Goal: Transaction & Acquisition: Obtain resource

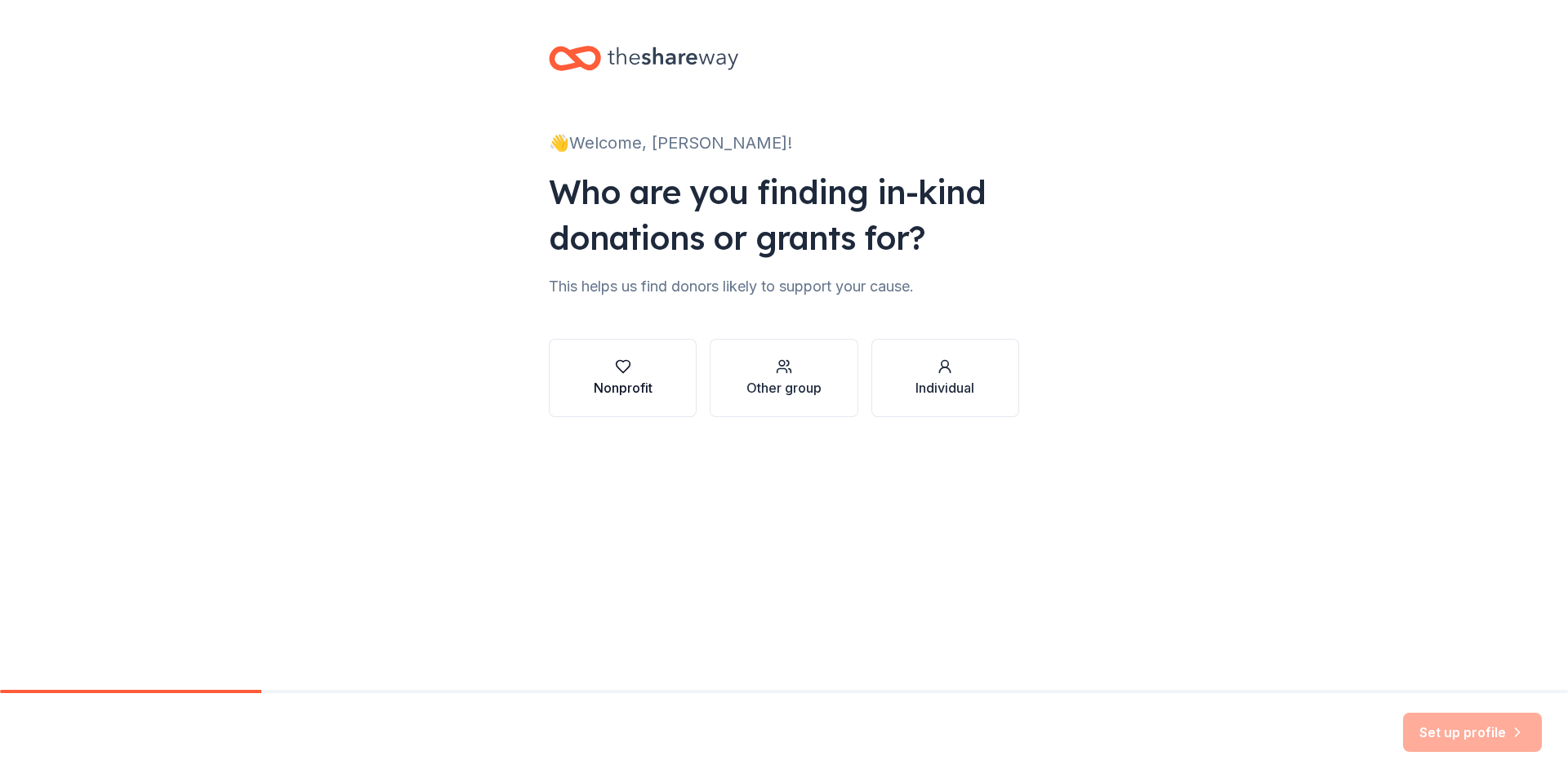
click at [622, 349] on button "Nonprofit" at bounding box center [622, 378] width 148 height 79
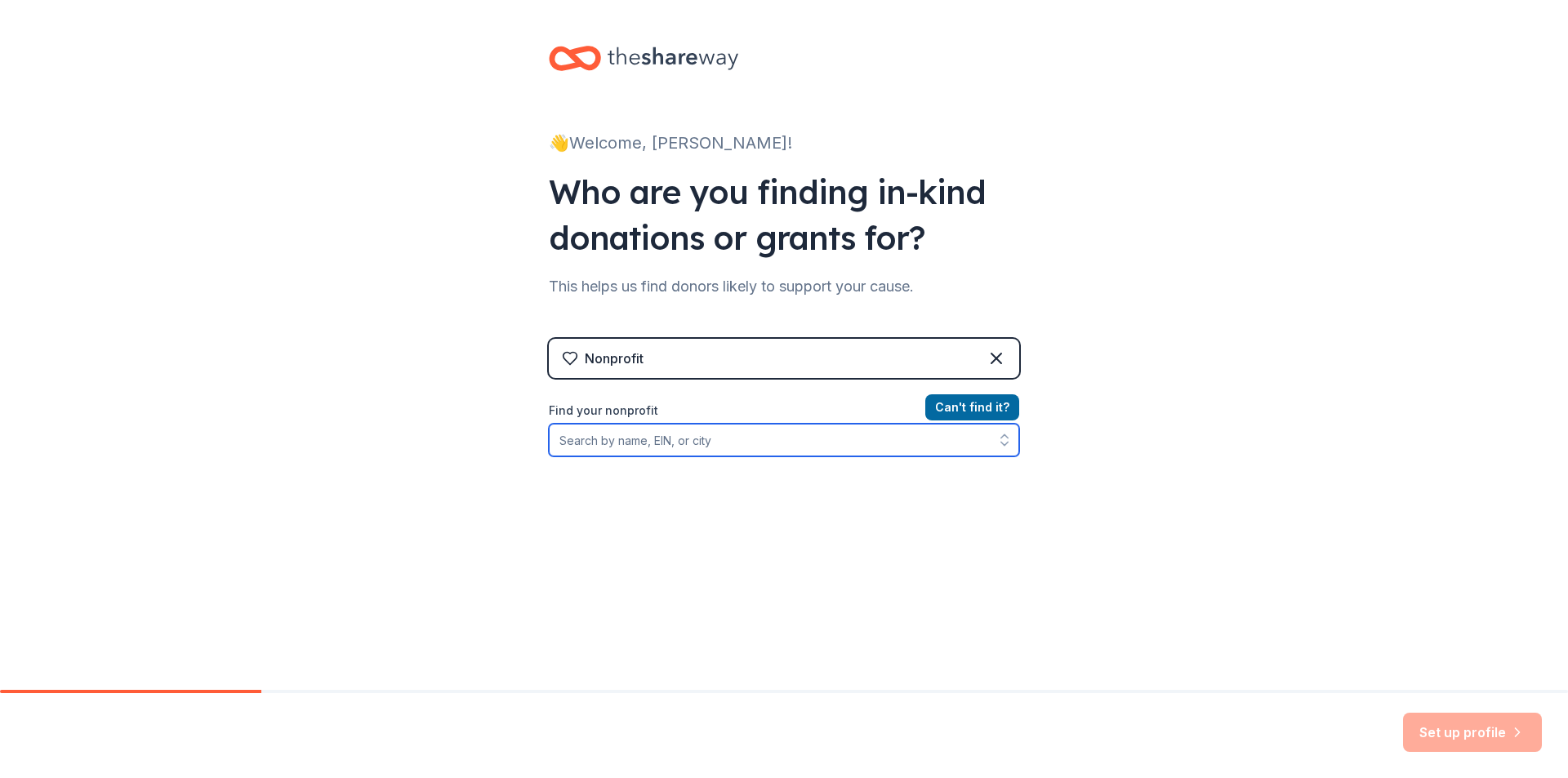
click at [824, 429] on input "Find your nonprofit" at bounding box center [784, 440] width 471 height 33
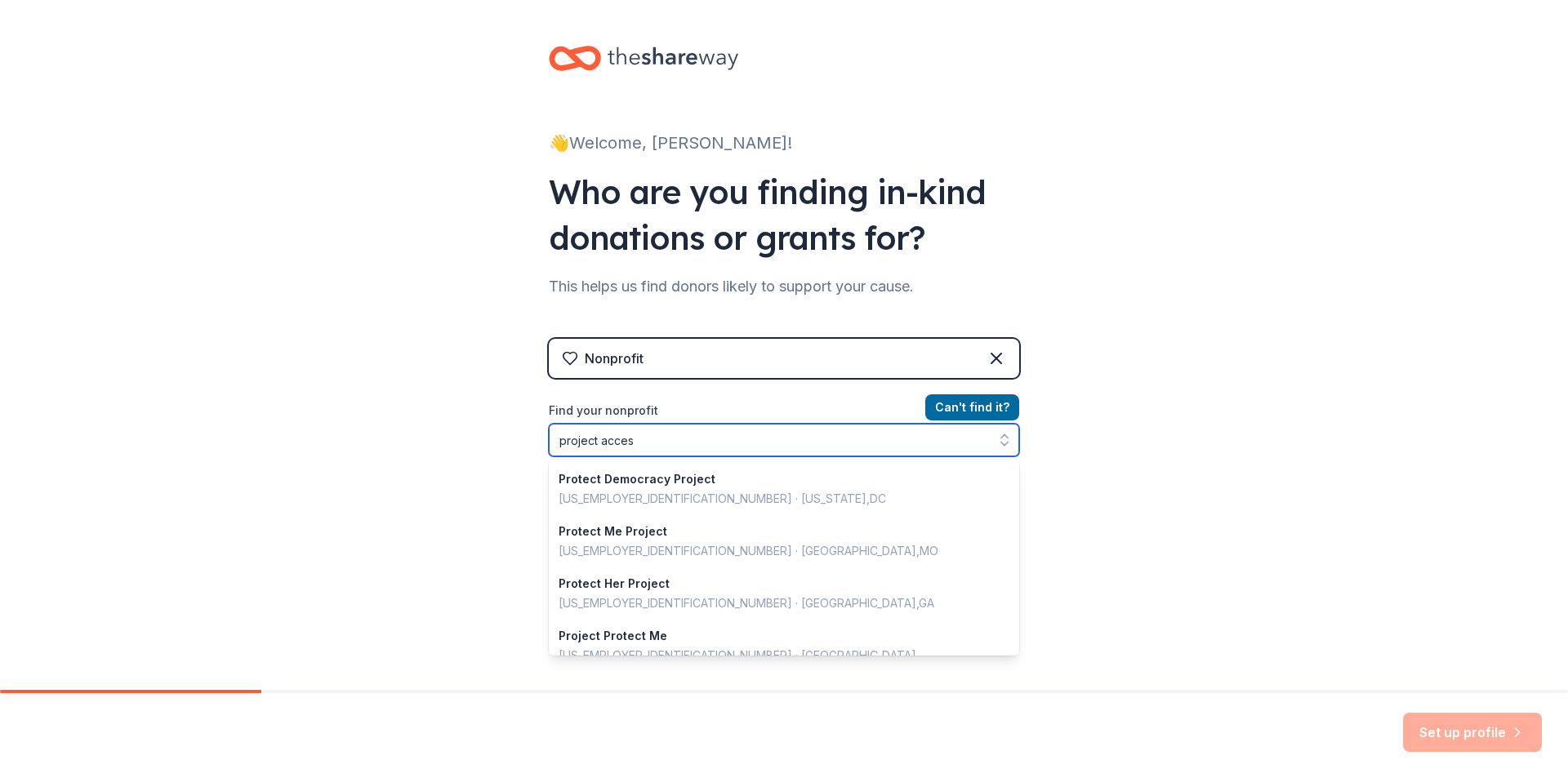
type input "project access"
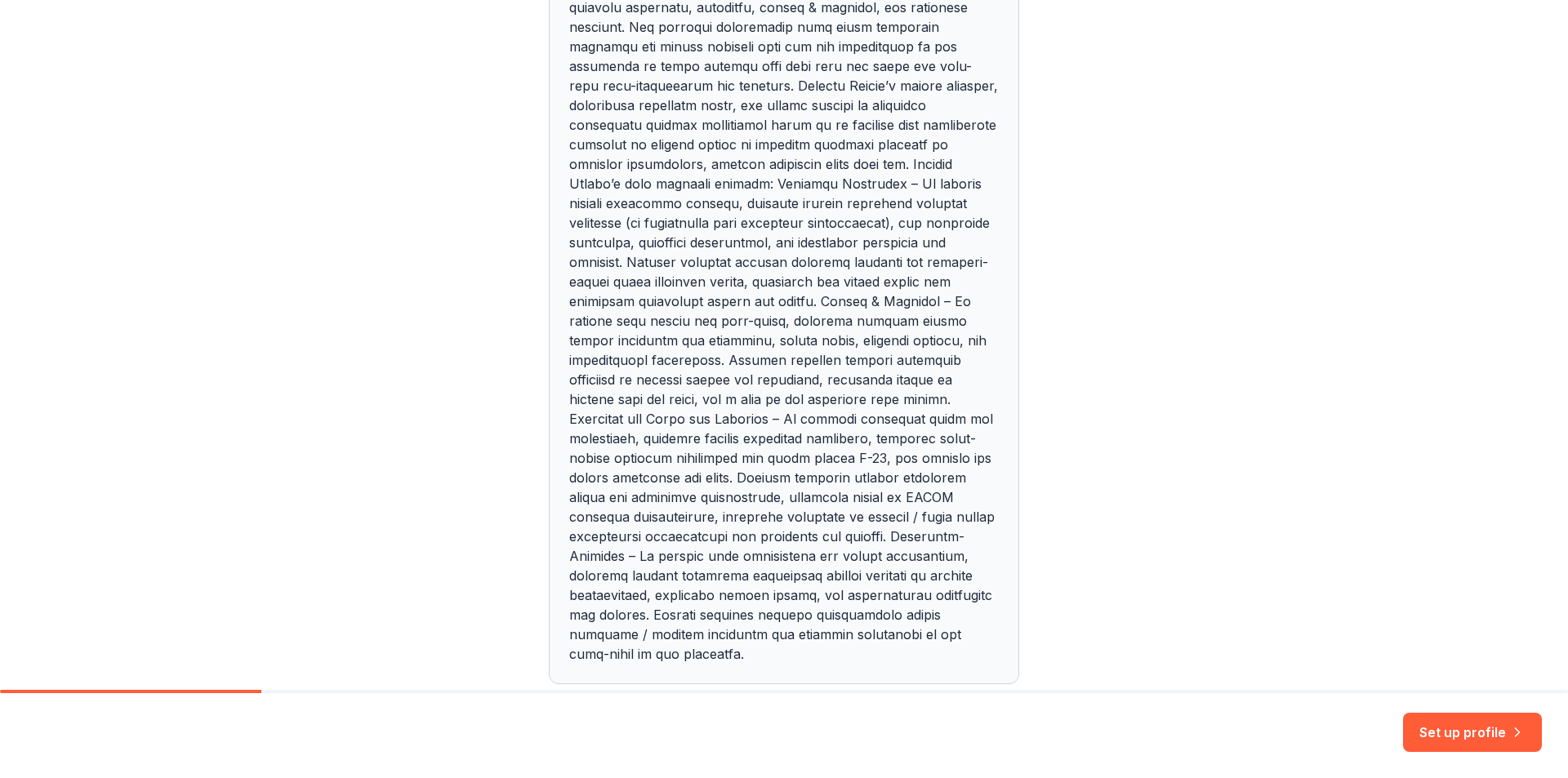
scroll to position [1122, 0]
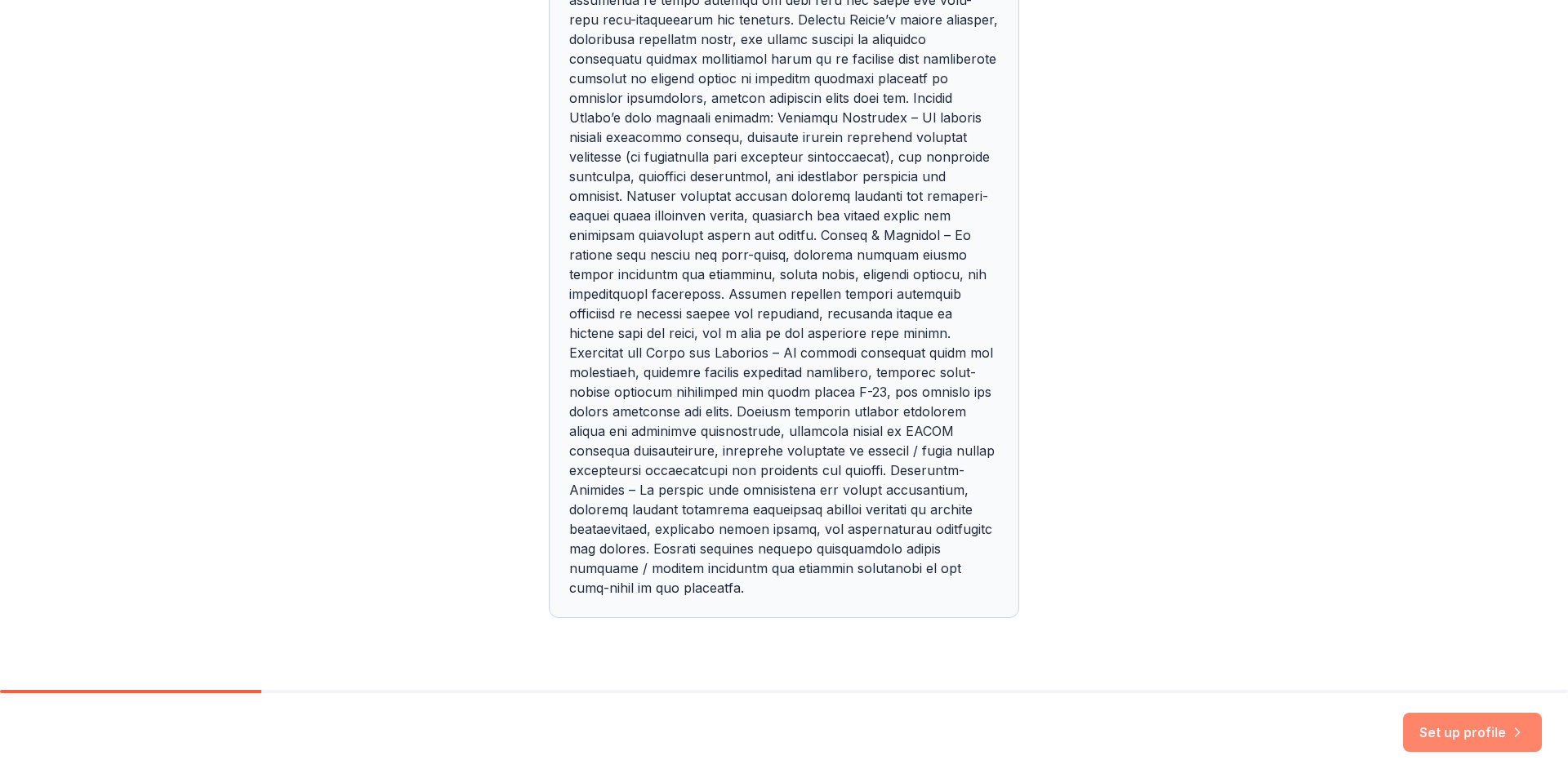
click at [1444, 730] on button "Set up profile" at bounding box center [1473, 732] width 139 height 39
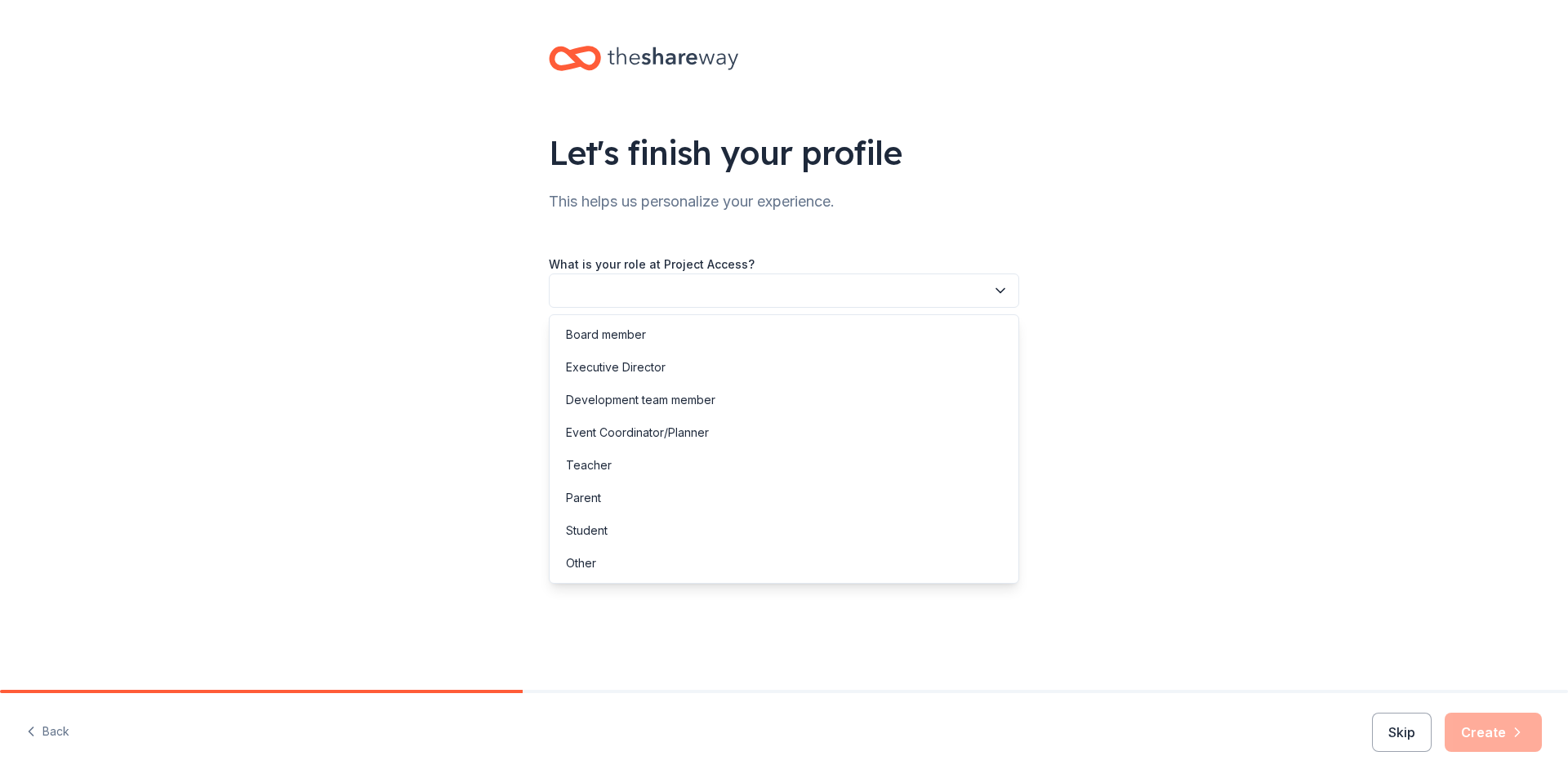
click at [695, 290] on button "button" at bounding box center [784, 290] width 471 height 35
click at [763, 435] on div "Event Coordinator/Planner" at bounding box center [784, 433] width 462 height 33
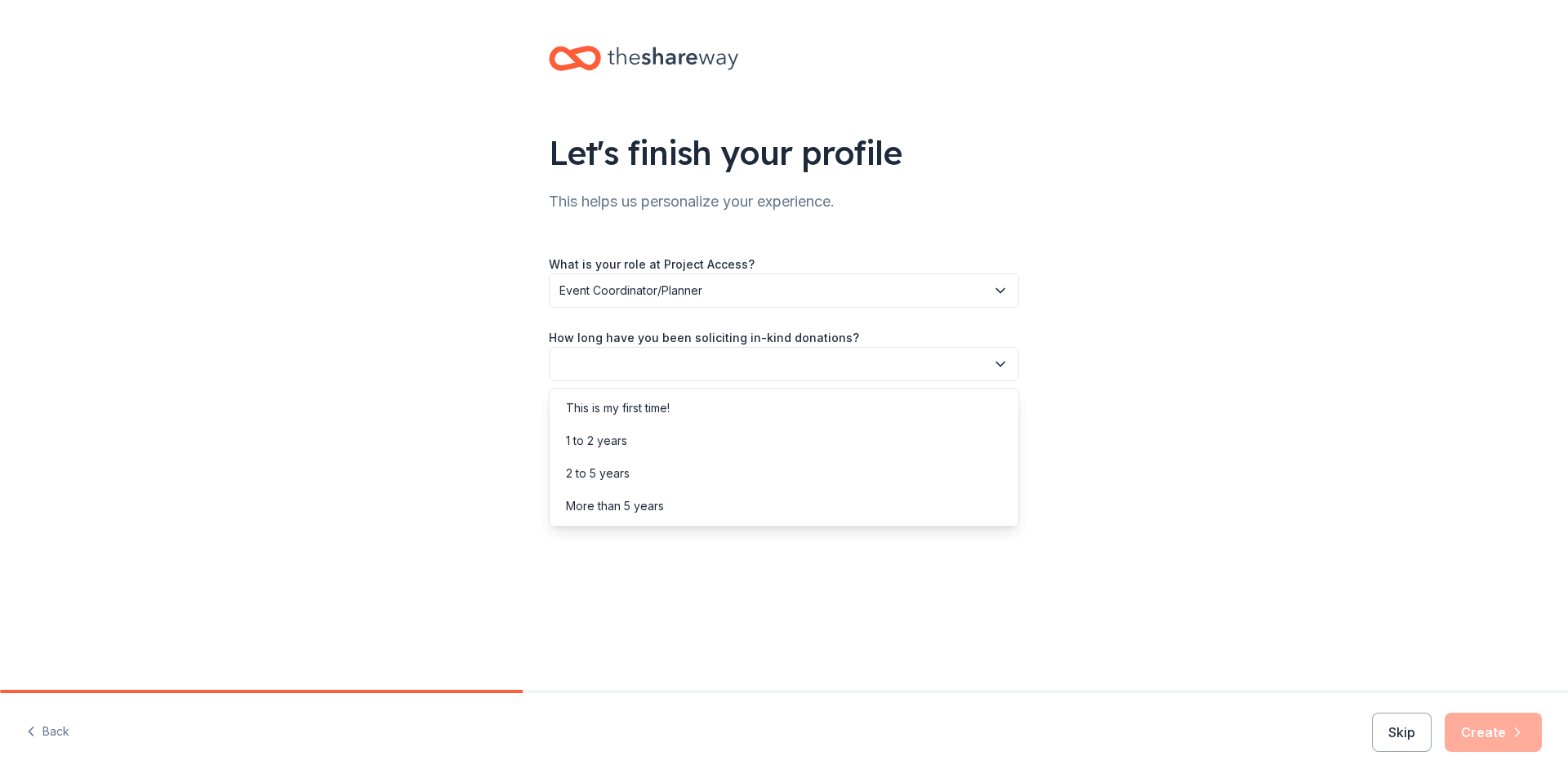
click at [706, 353] on button "button" at bounding box center [784, 364] width 471 height 35
click at [693, 435] on div "1 to 2 years" at bounding box center [784, 441] width 462 height 33
click at [721, 435] on button "button" at bounding box center [784, 438] width 471 height 35
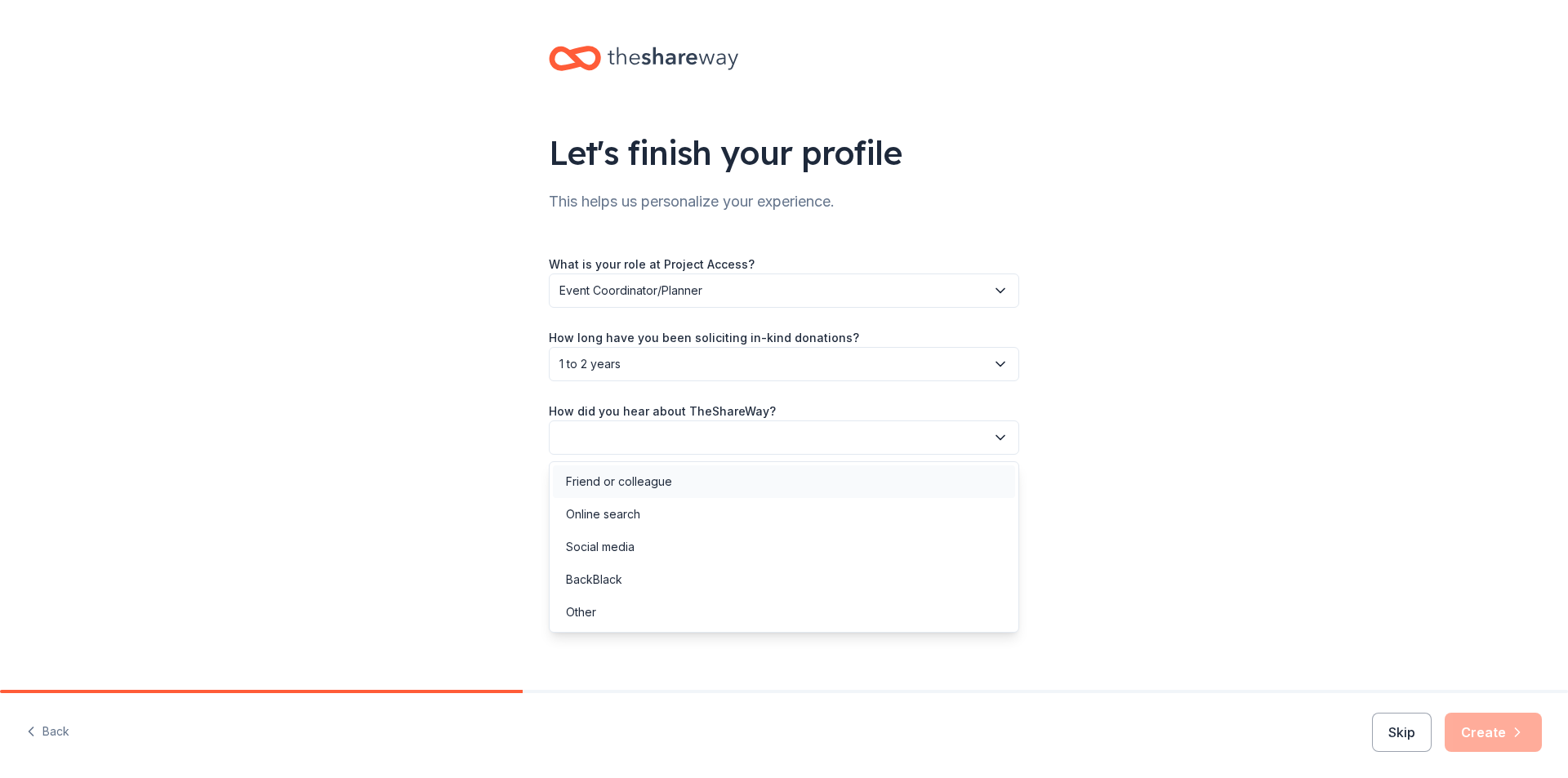
click at [732, 481] on div "Friend or colleague" at bounding box center [784, 482] width 462 height 33
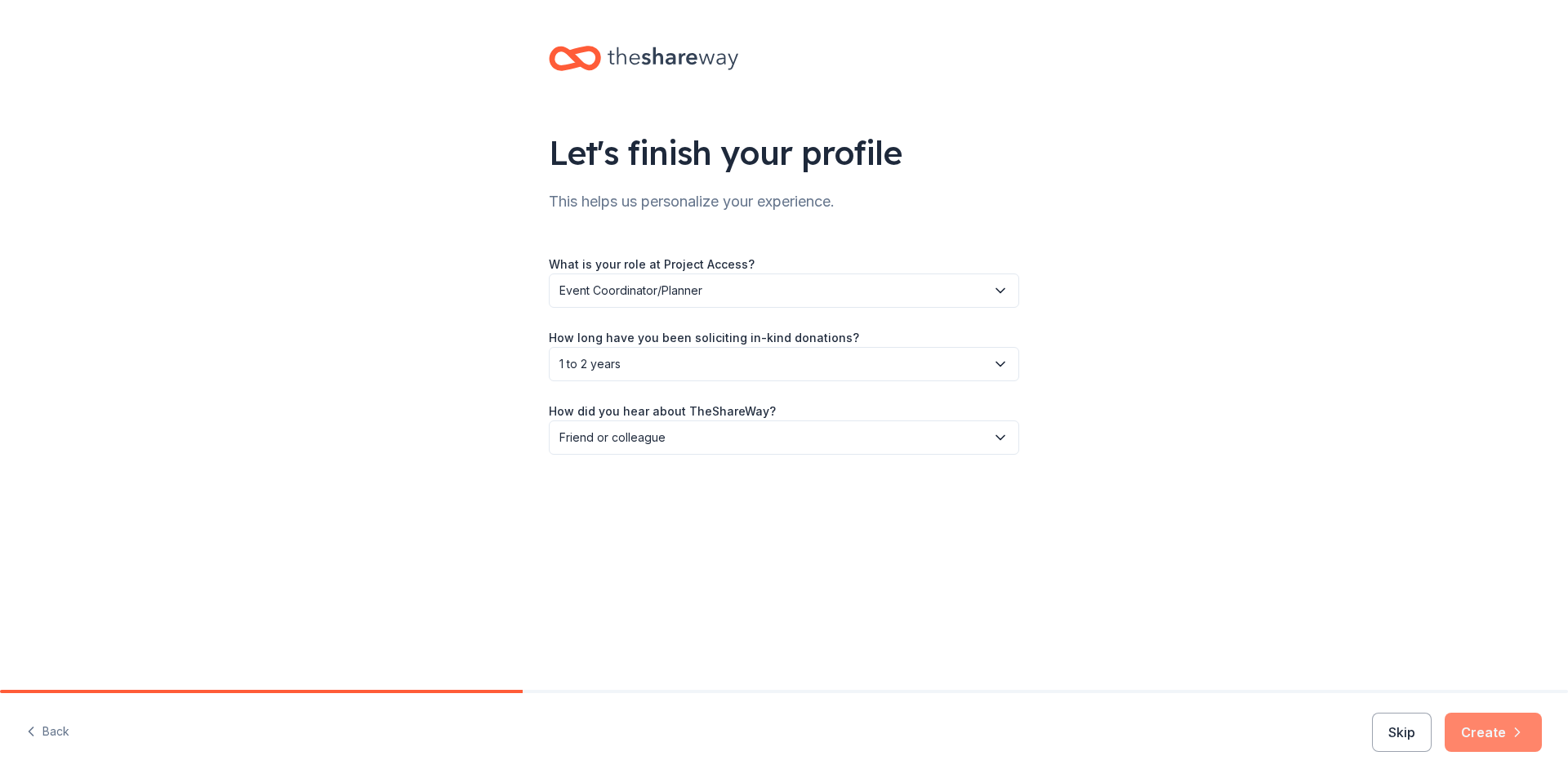
click at [1494, 728] on button "Create" at bounding box center [1493, 732] width 97 height 39
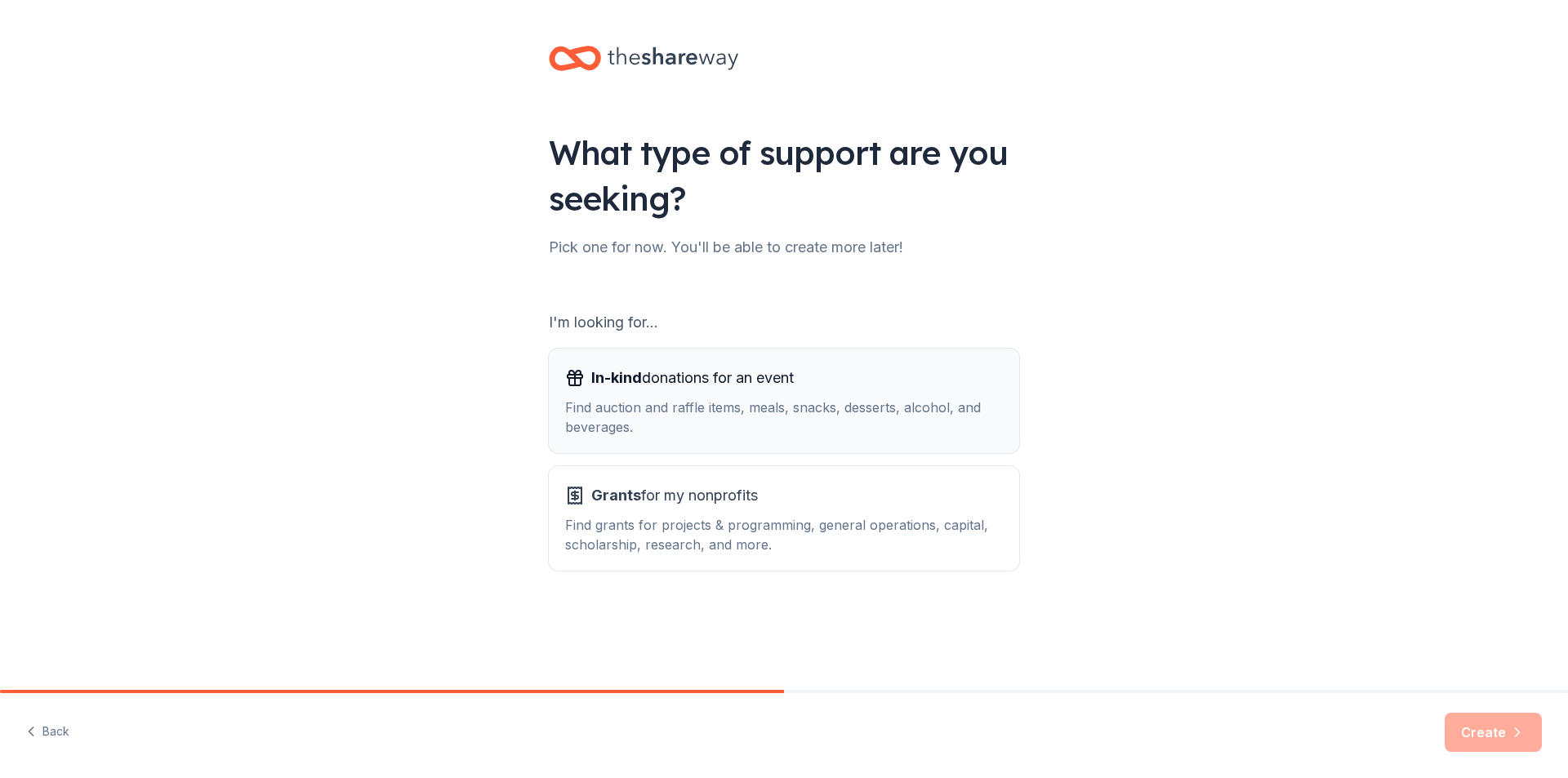
click at [805, 415] on div "Find auction and raffle items, meals, snacks, desserts, alcohol, and beverages." at bounding box center [784, 417] width 438 height 39
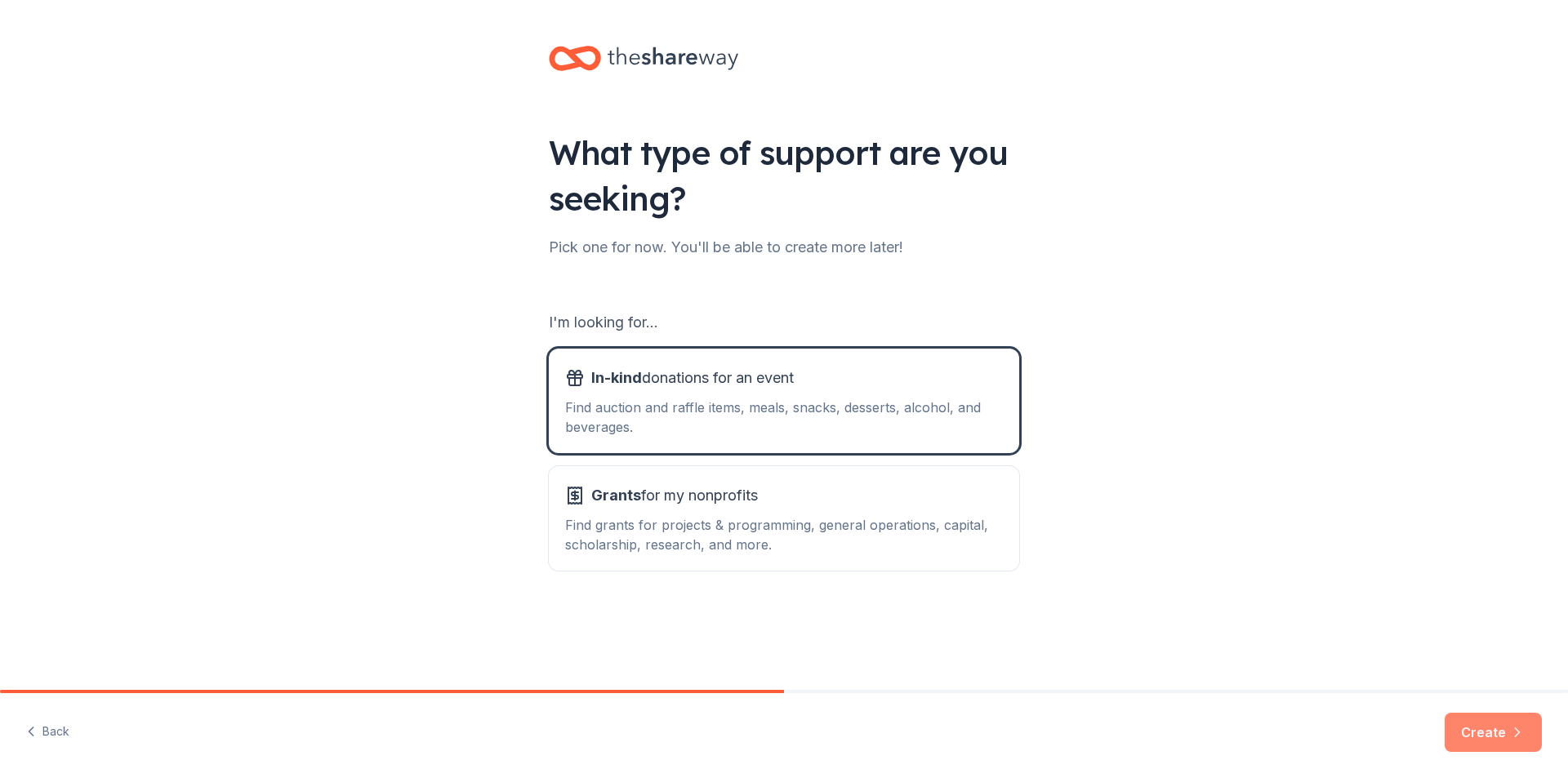
click at [1508, 736] on button "Create" at bounding box center [1493, 732] width 97 height 39
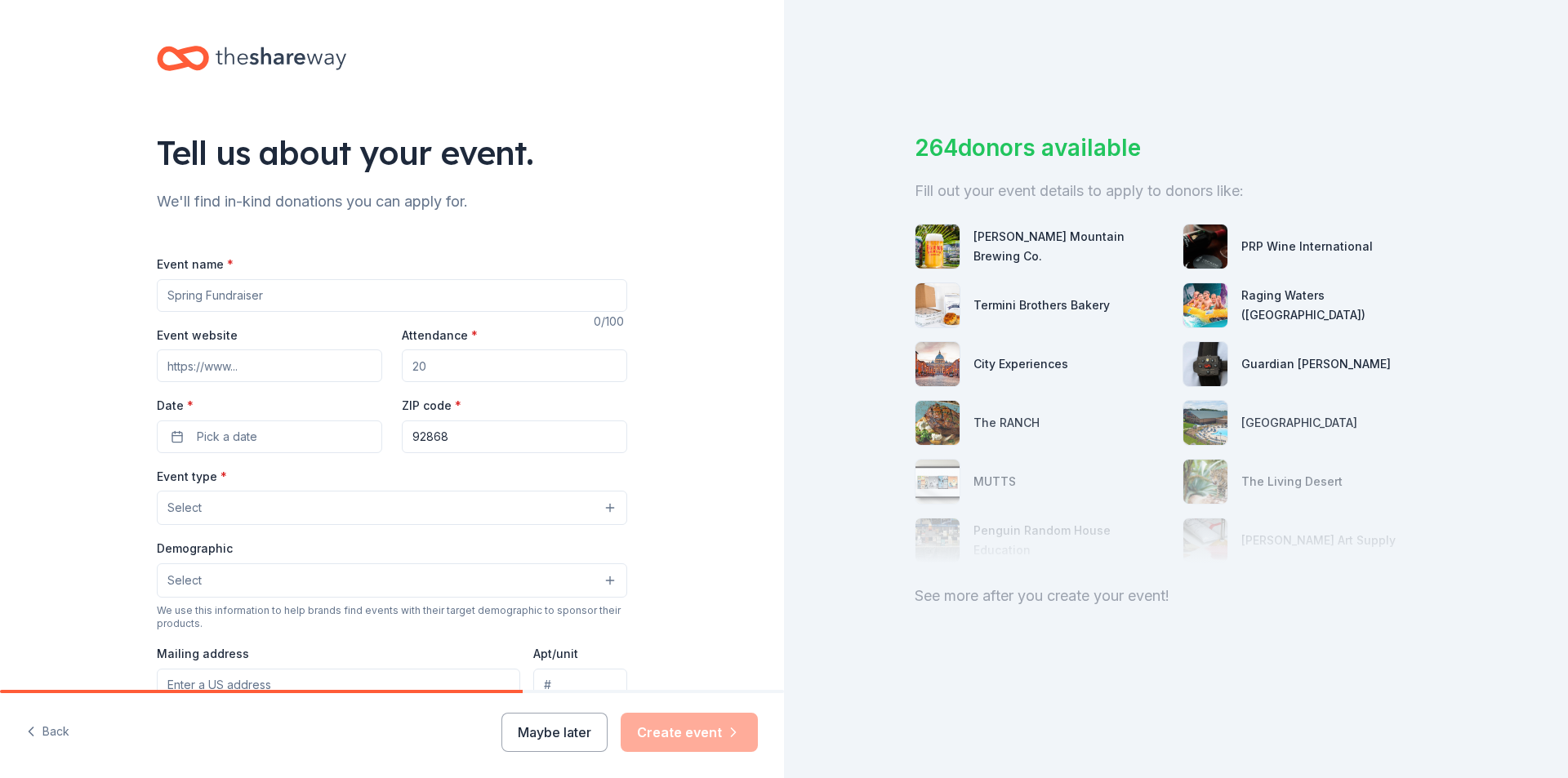
click at [455, 285] on input "Event name *" at bounding box center [392, 295] width 471 height 33
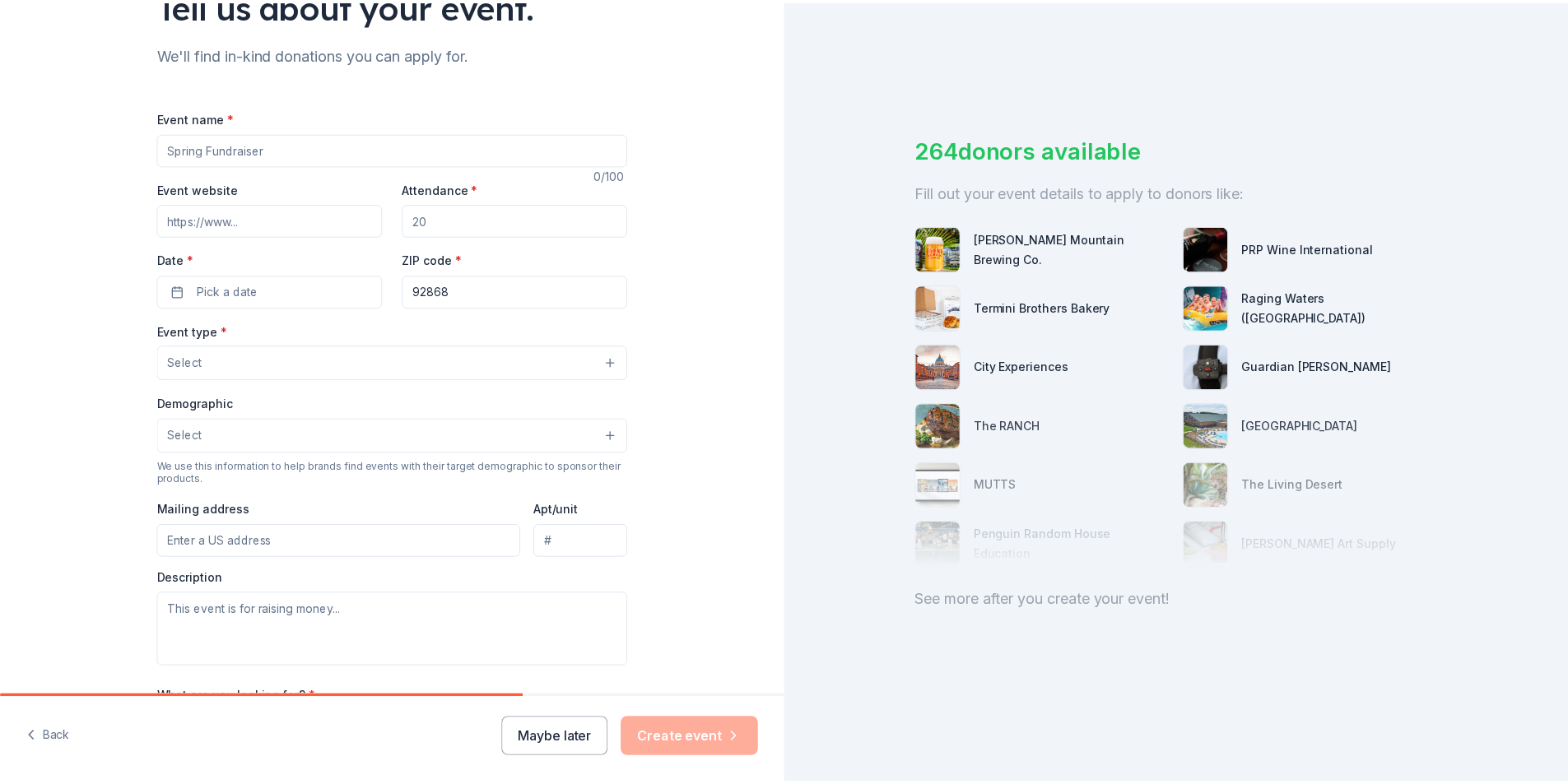
scroll to position [329, 0]
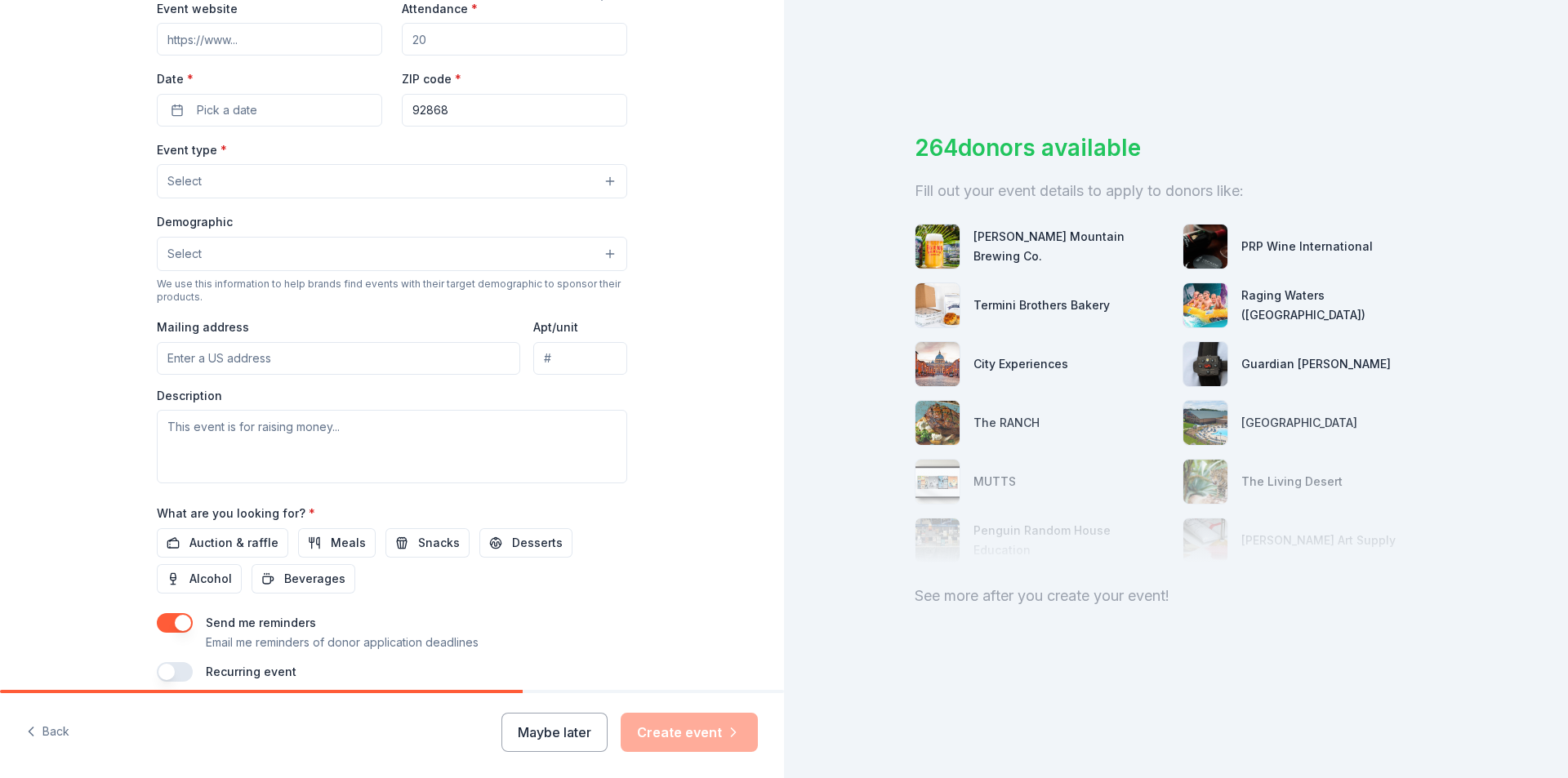
click at [567, 712] on div "Back Maybe later Create event" at bounding box center [392, 736] width 784 height 85
click at [581, 736] on button "Maybe later" at bounding box center [554, 732] width 106 height 39
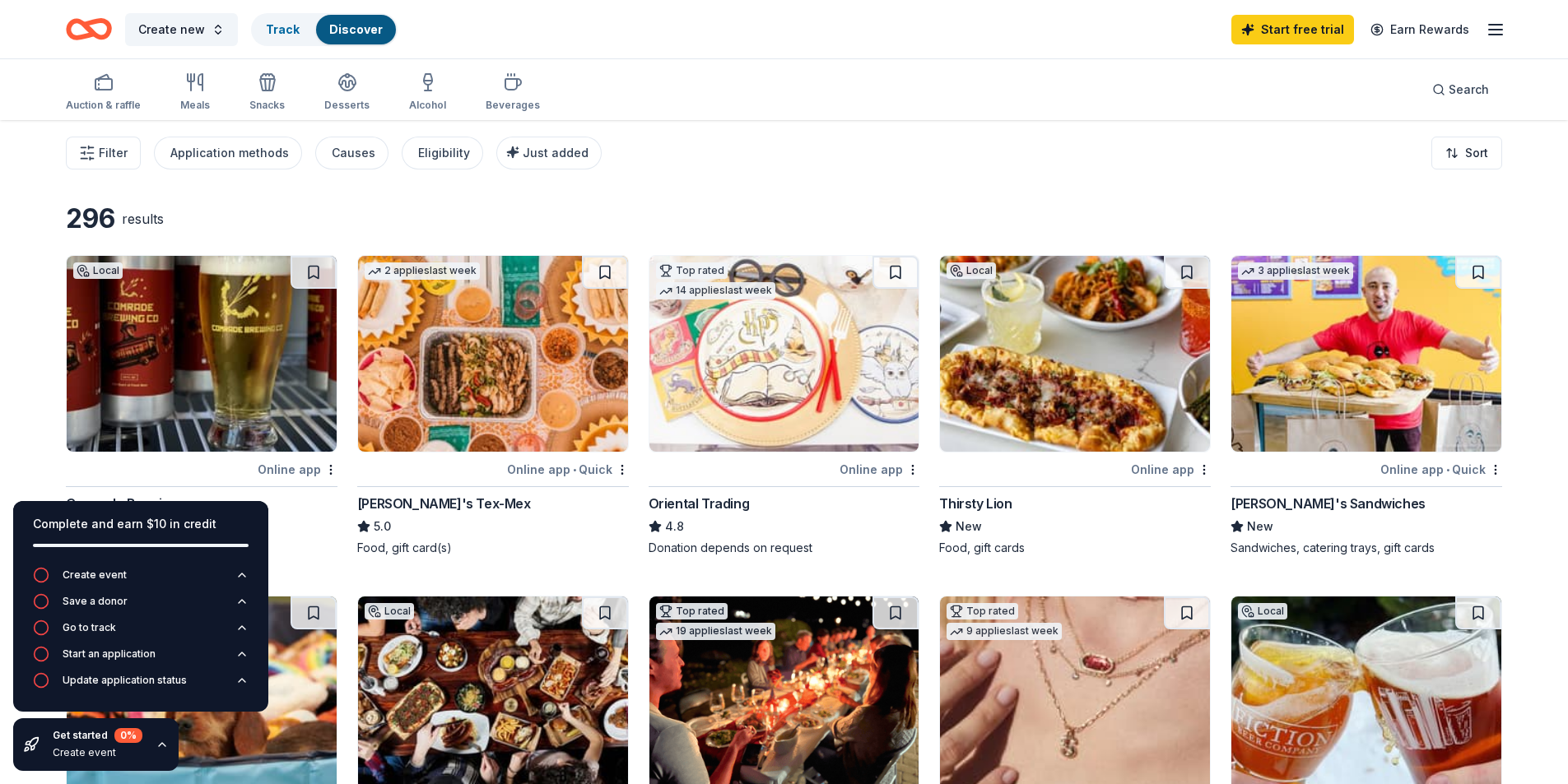
click at [1065, 159] on div "Filter Application methods Causes Eligibility Just added Sort" at bounding box center [784, 153] width 1568 height 66
click at [155, 746] on icon "button" at bounding box center [161, 744] width 13 height 13
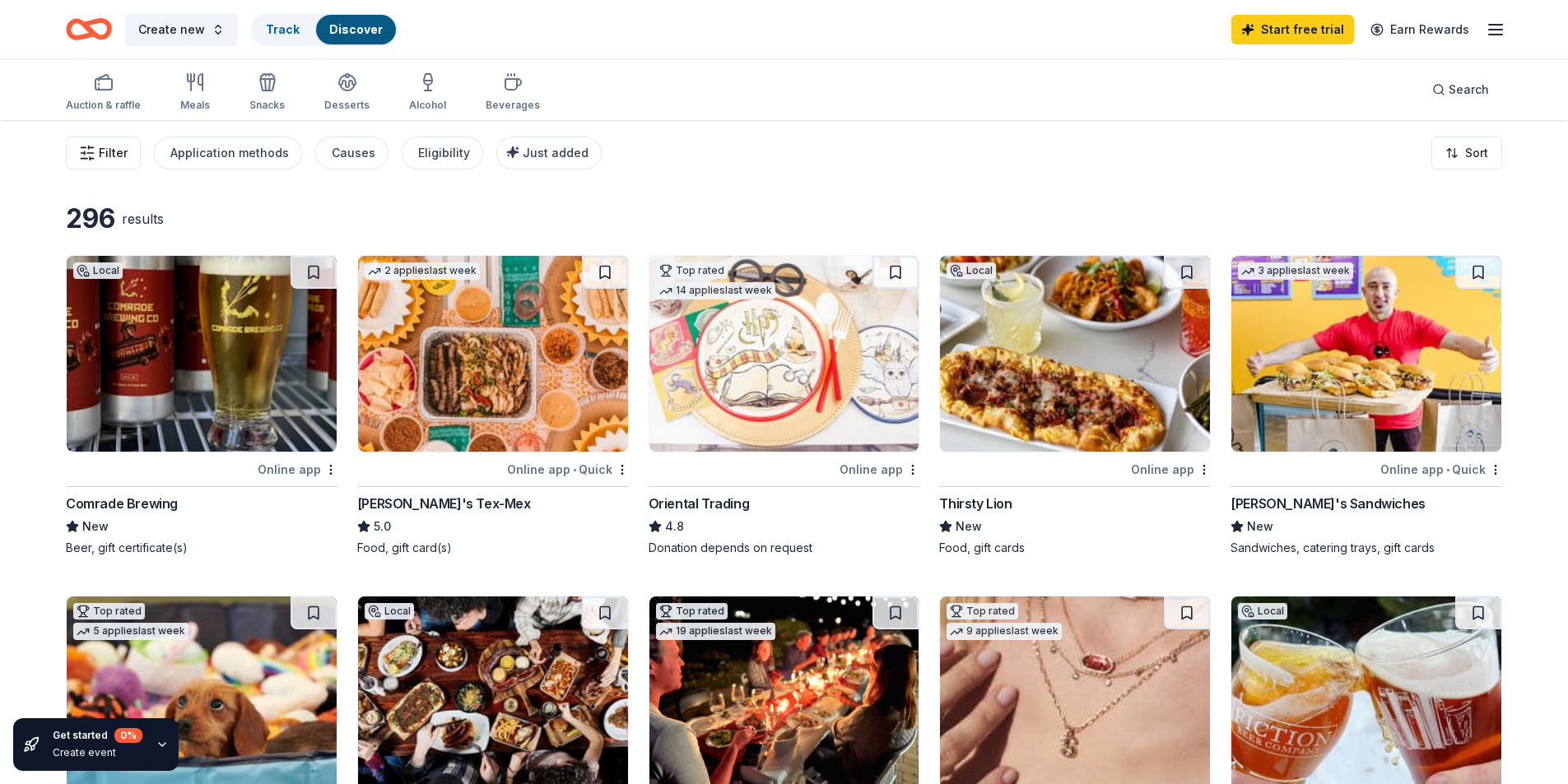
click at [108, 149] on span "Filter" at bounding box center [113, 153] width 29 height 20
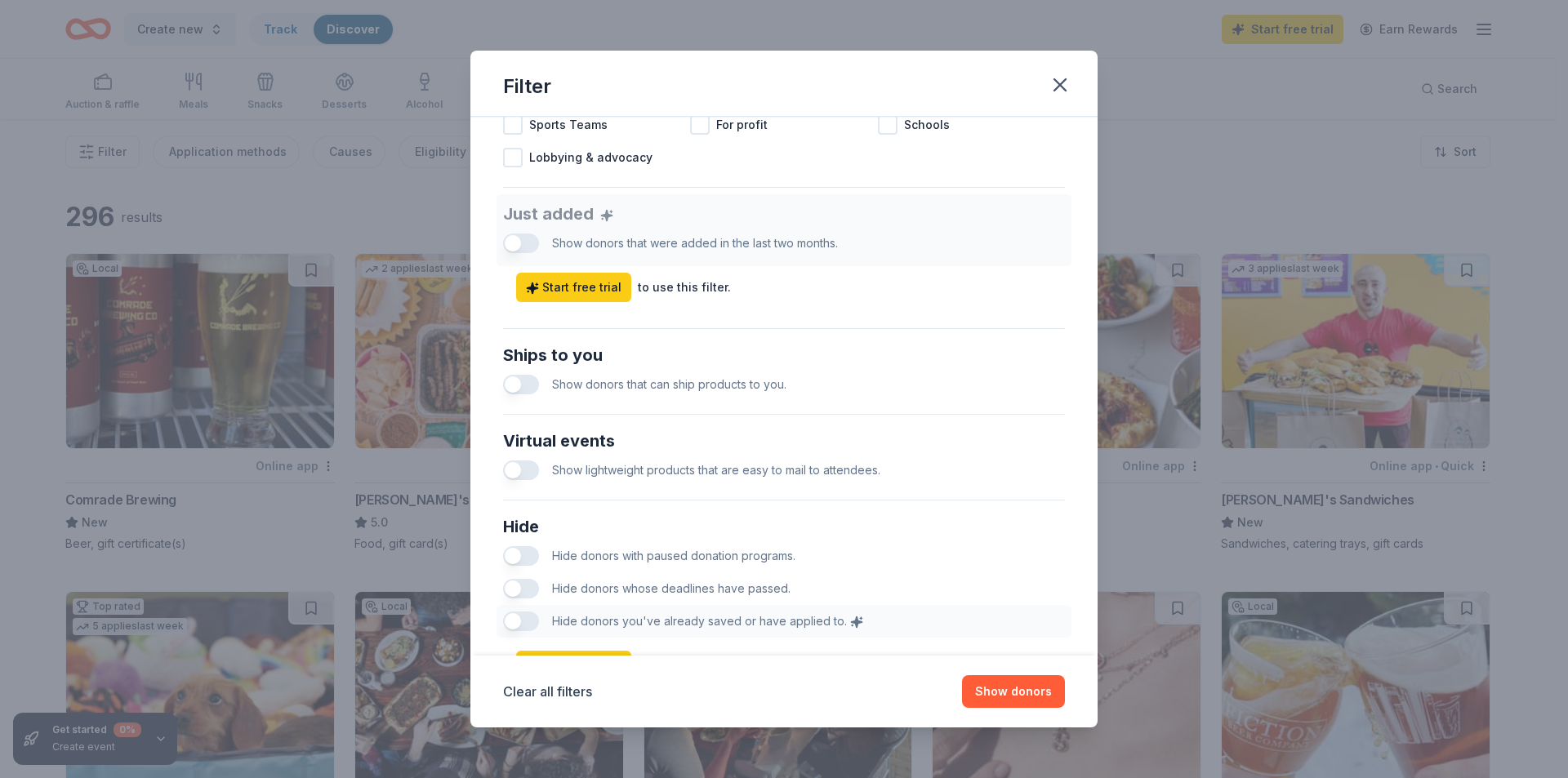
scroll to position [648, 0]
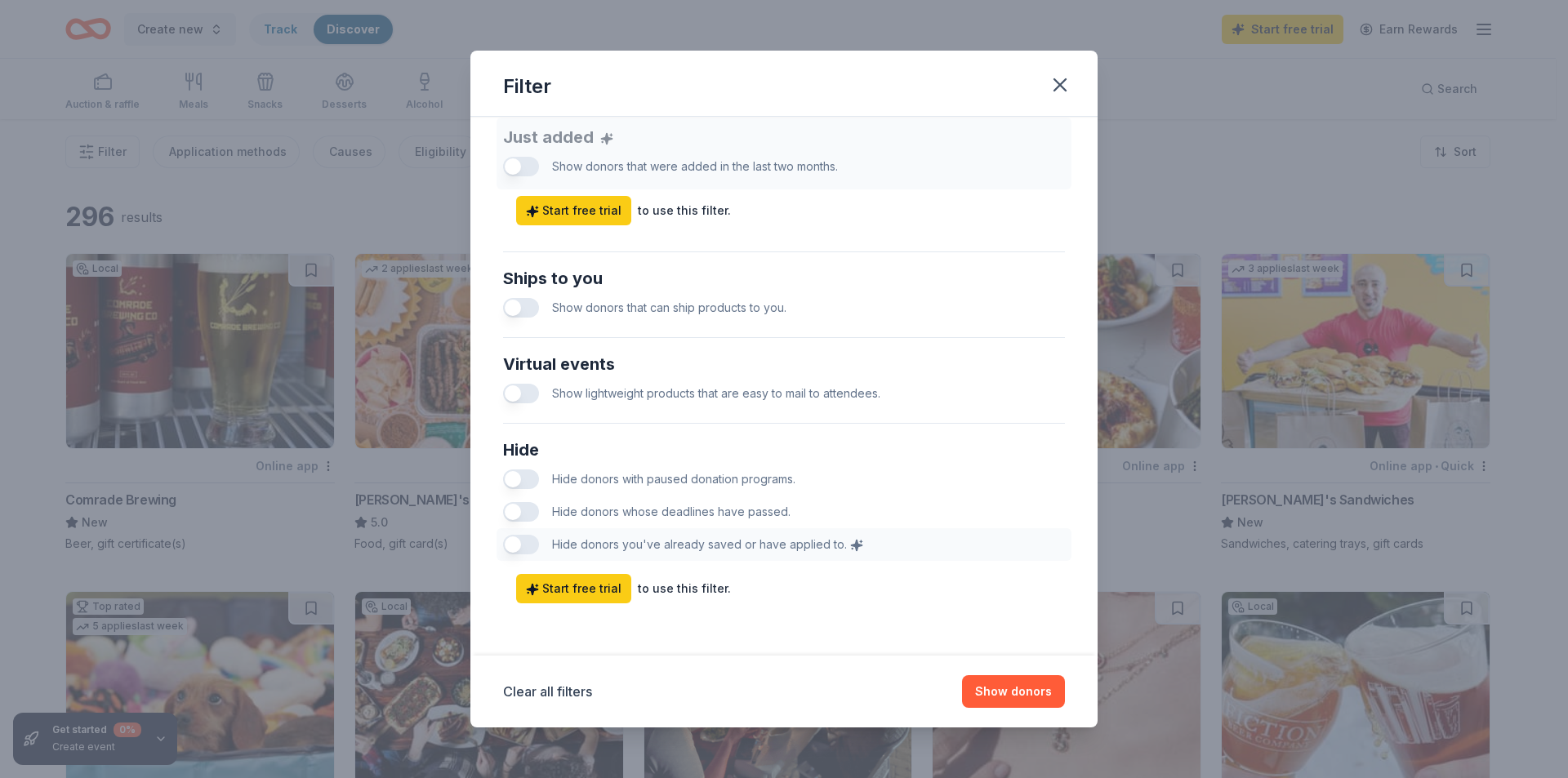
click at [510, 301] on button "button" at bounding box center [521, 307] width 36 height 19
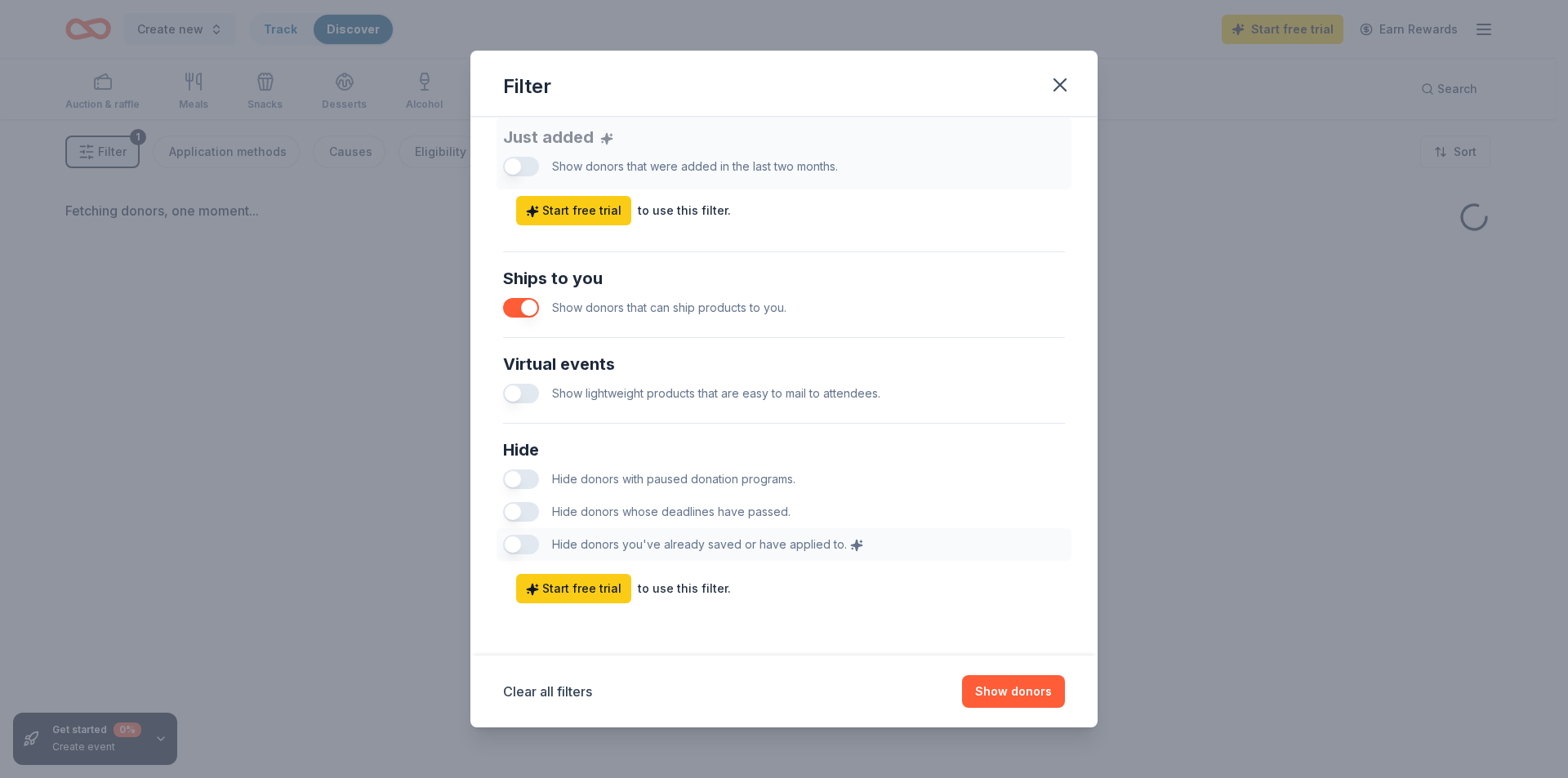
click at [536, 396] on button "button" at bounding box center [521, 393] width 36 height 19
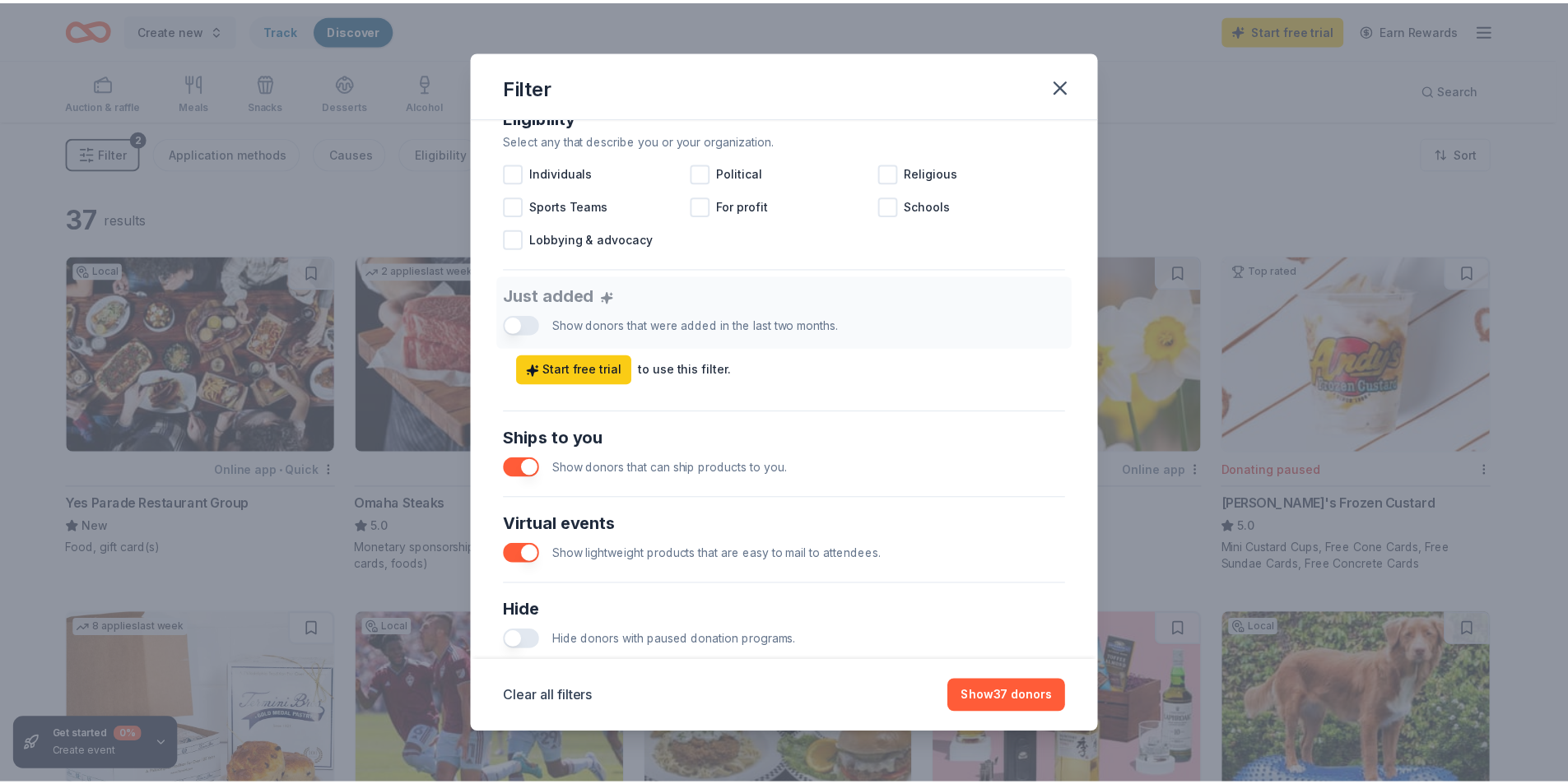
scroll to position [653, 0]
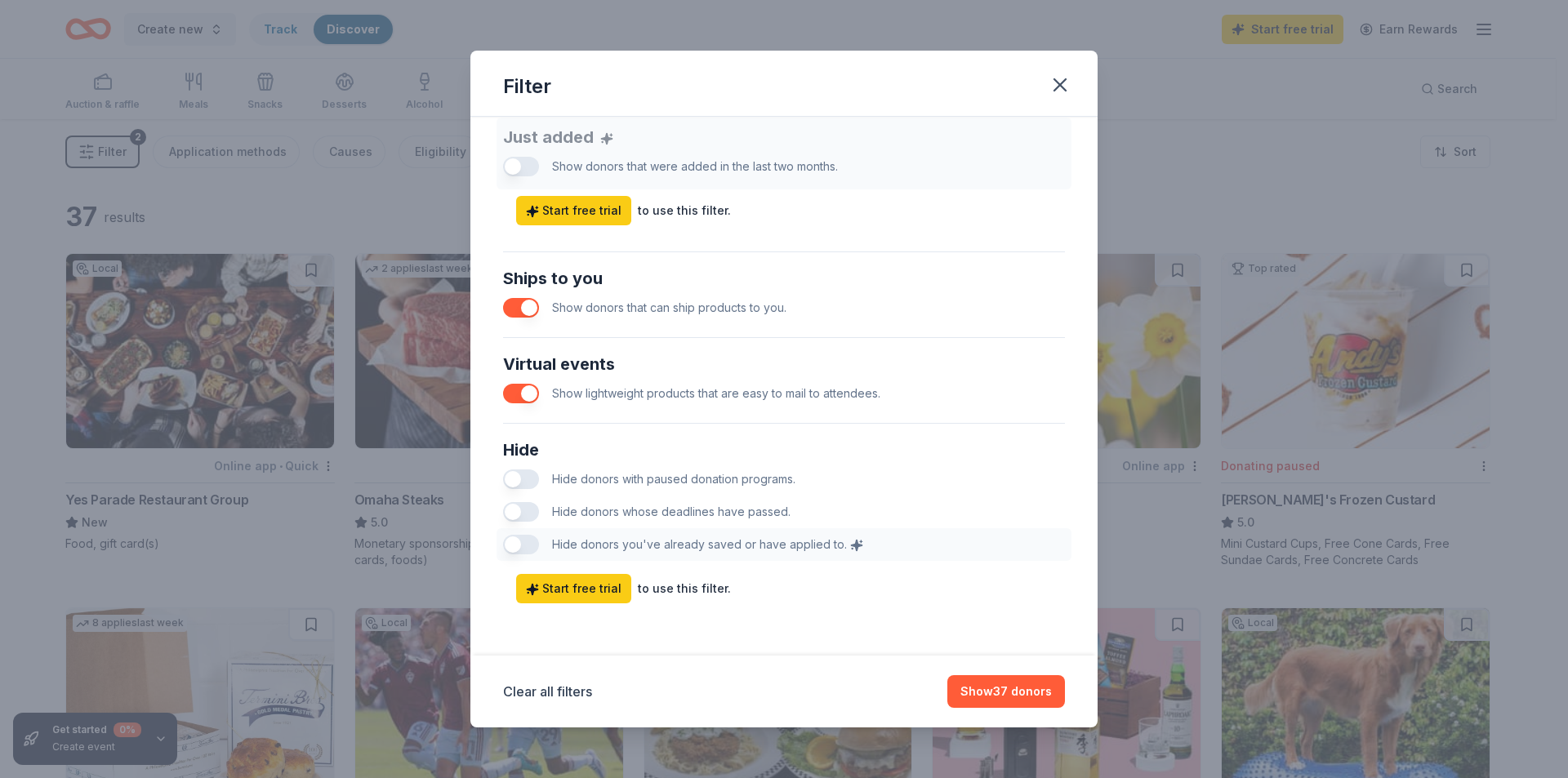
click at [732, 476] on span "Hide donors with paused donation programs." at bounding box center [674, 479] width 244 height 14
click at [523, 505] on button "button" at bounding box center [521, 511] width 36 height 19
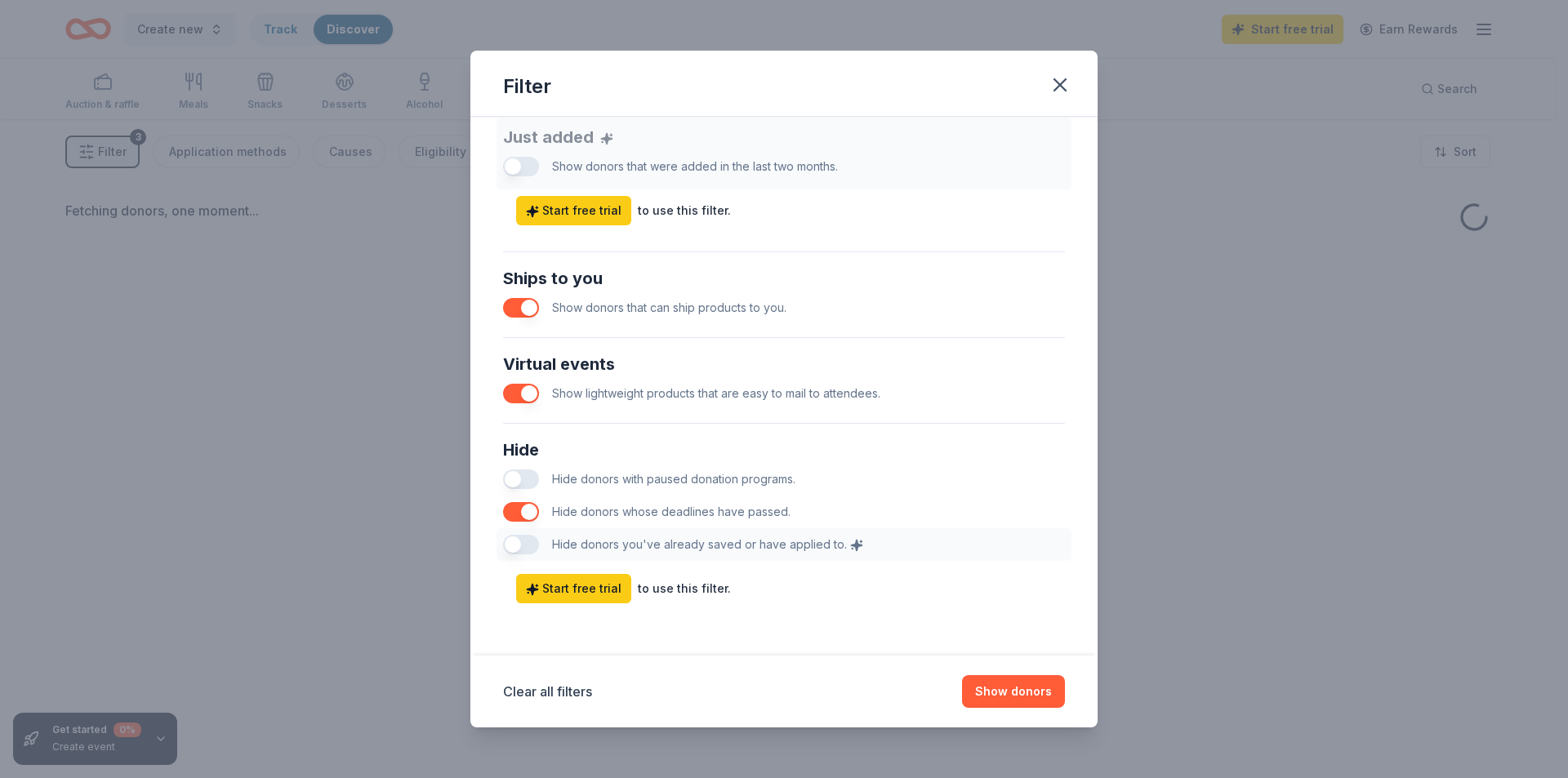
click at [521, 473] on button "button" at bounding box center [521, 479] width 36 height 19
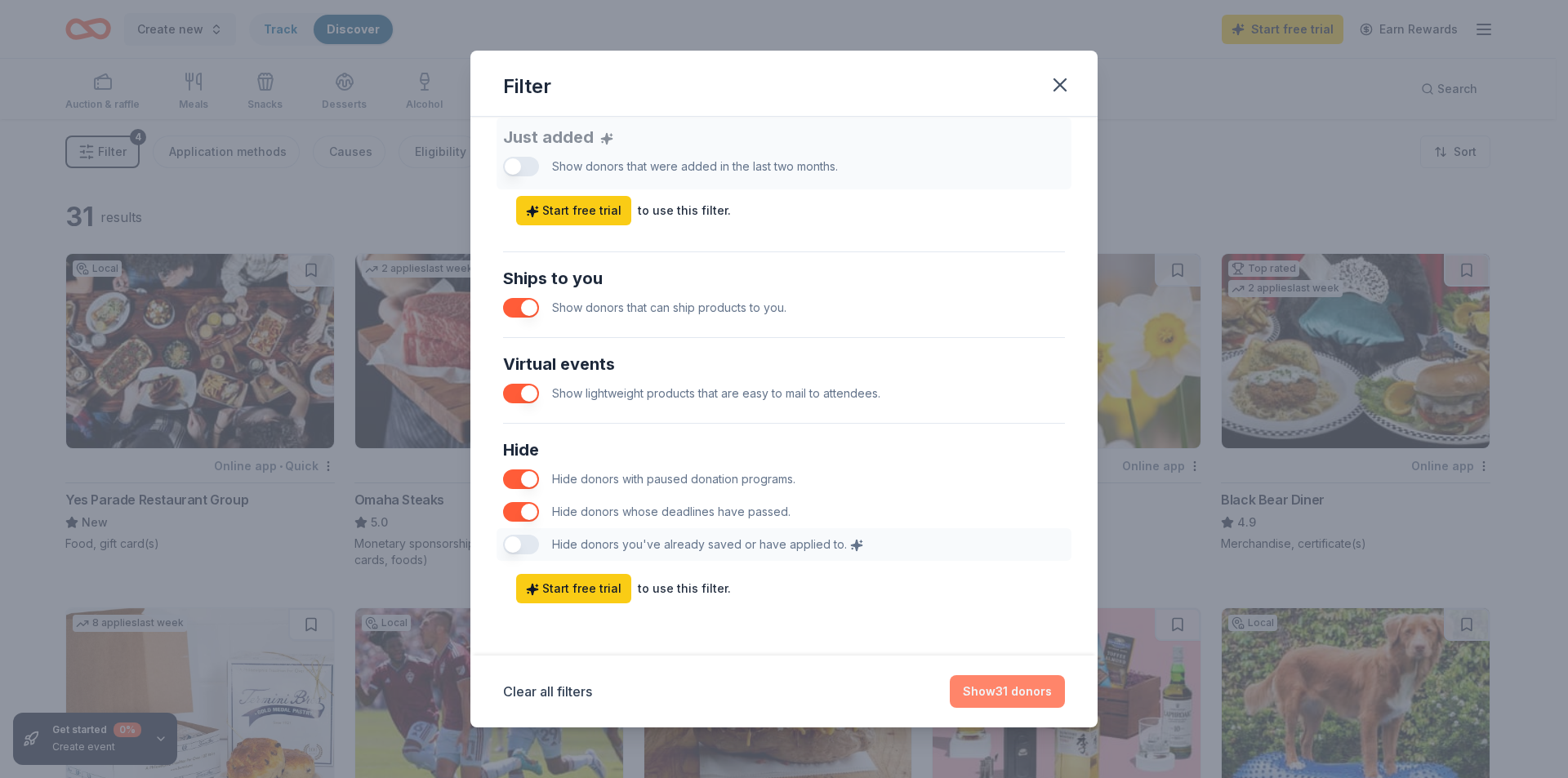
click at [1027, 689] on button "Show 31 donors" at bounding box center [1008, 692] width 115 height 33
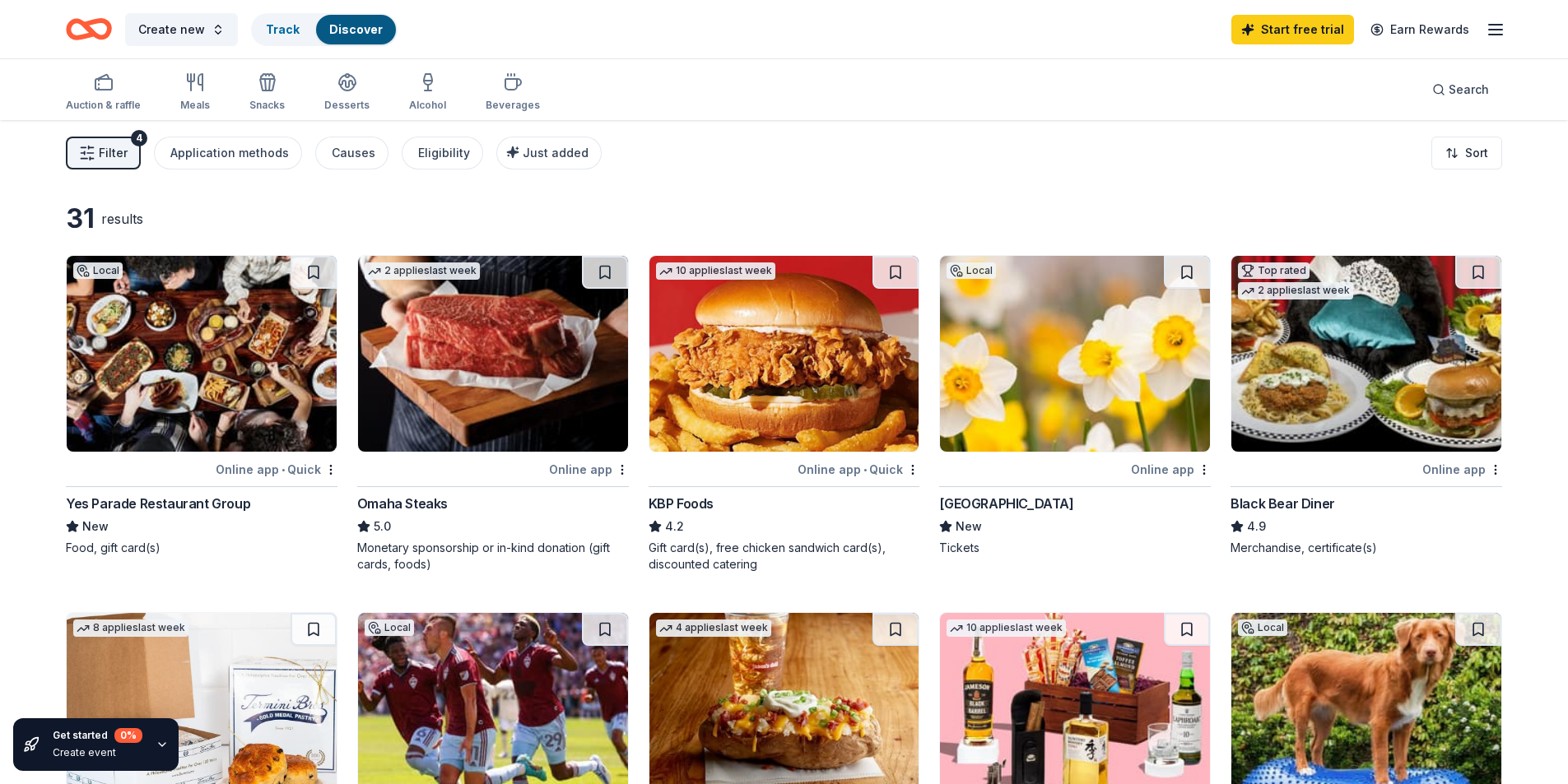
click at [991, 392] on img at bounding box center [1075, 354] width 270 height 196
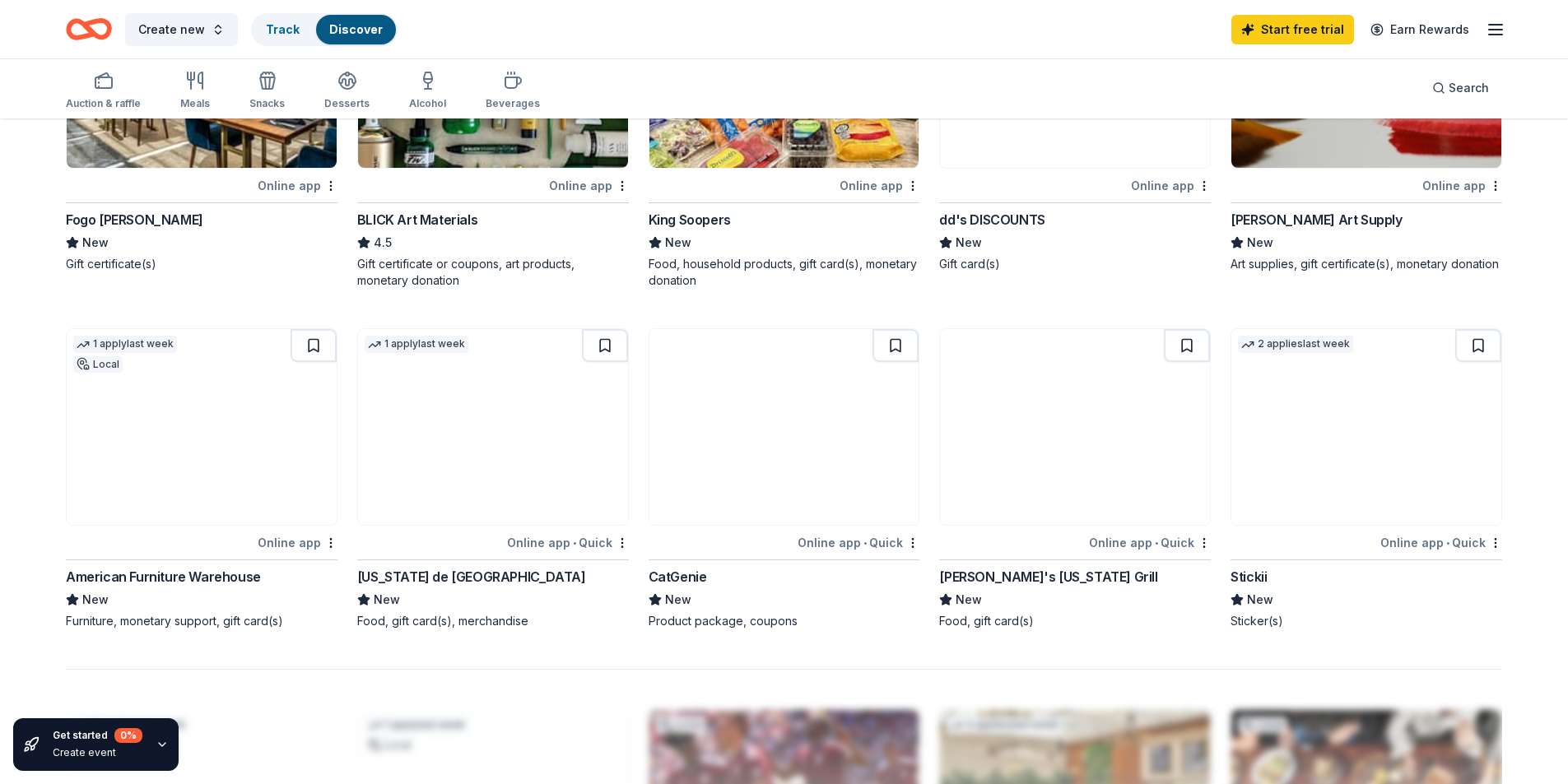
scroll to position [905, 0]
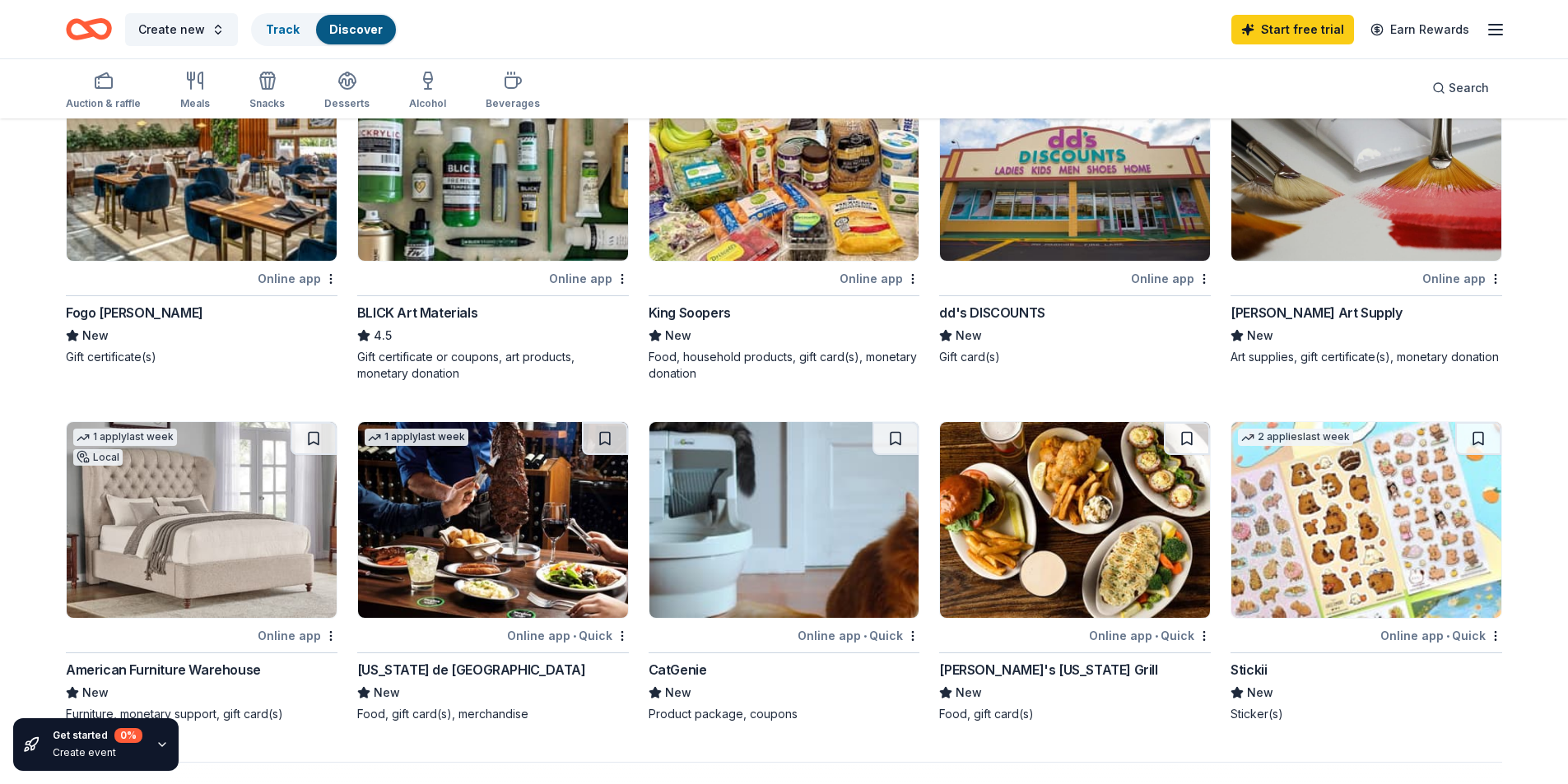
click at [677, 176] on img at bounding box center [784, 163] width 270 height 196
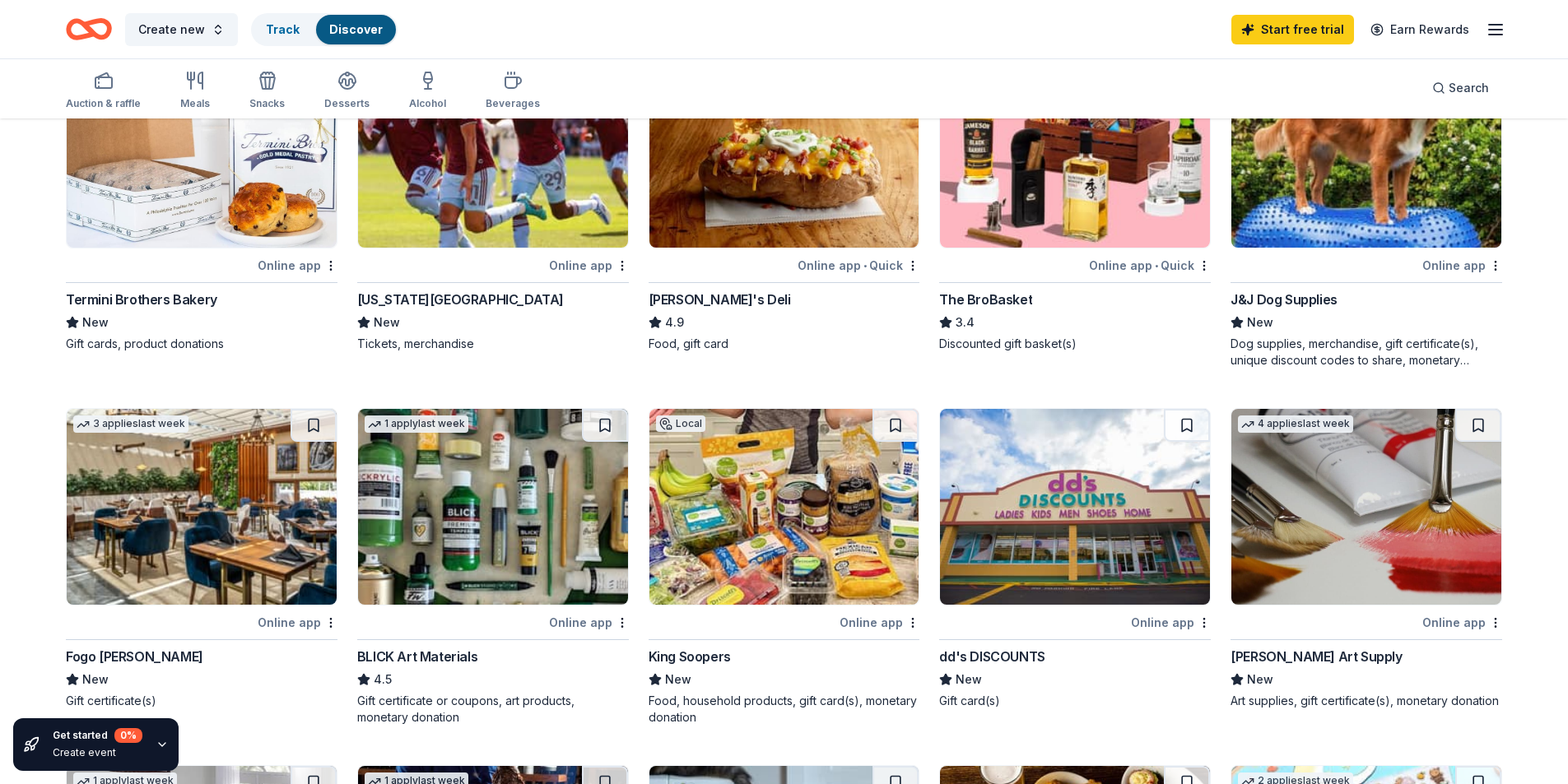
scroll to position [555, 0]
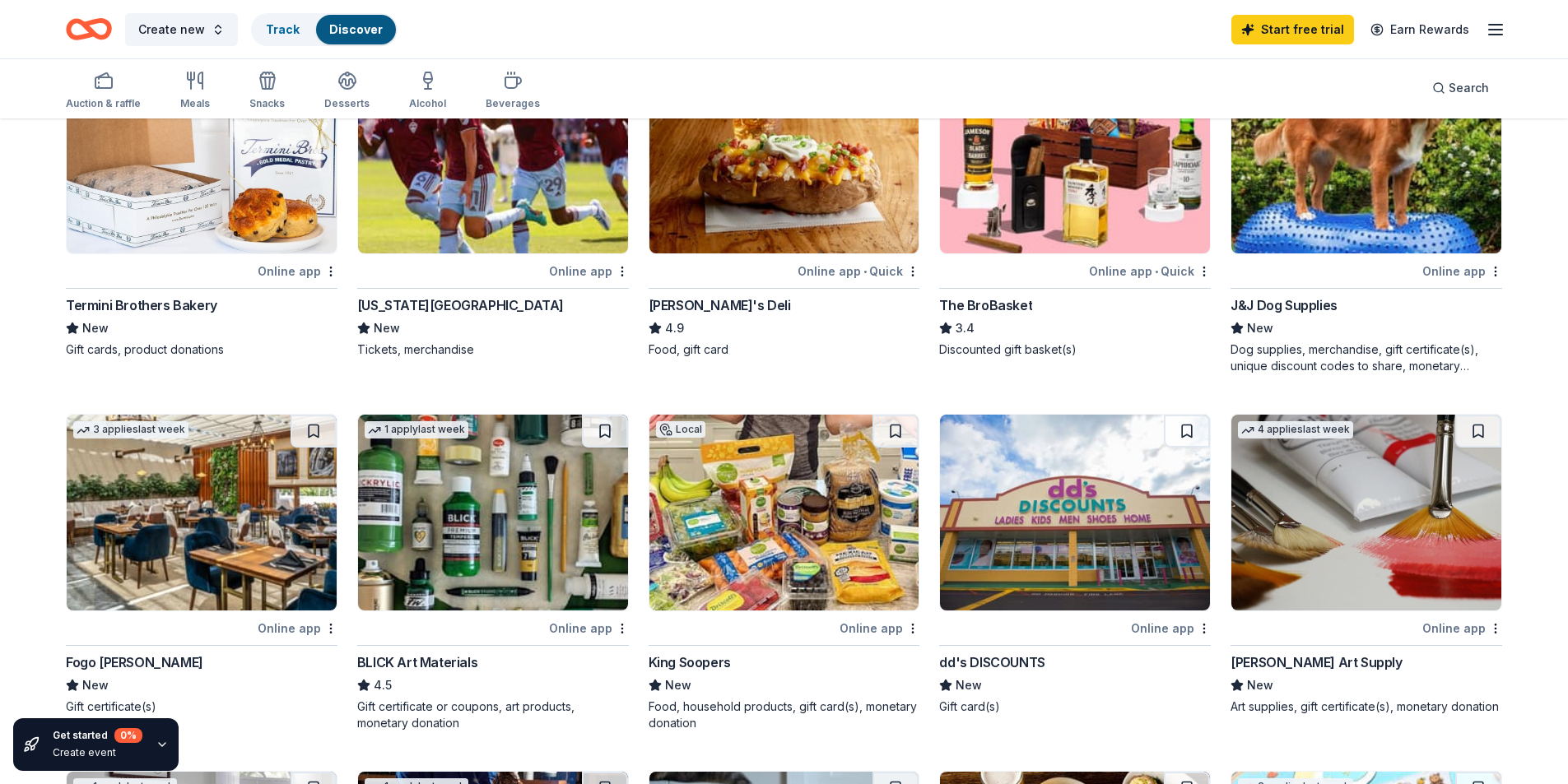
click at [0, 480] on div "31 results Local Online app • Quick Yes Parade Restaurant Group New Food, gift …" at bounding box center [784, 669] width 1568 height 2208
click at [753, 577] on img at bounding box center [784, 513] width 270 height 196
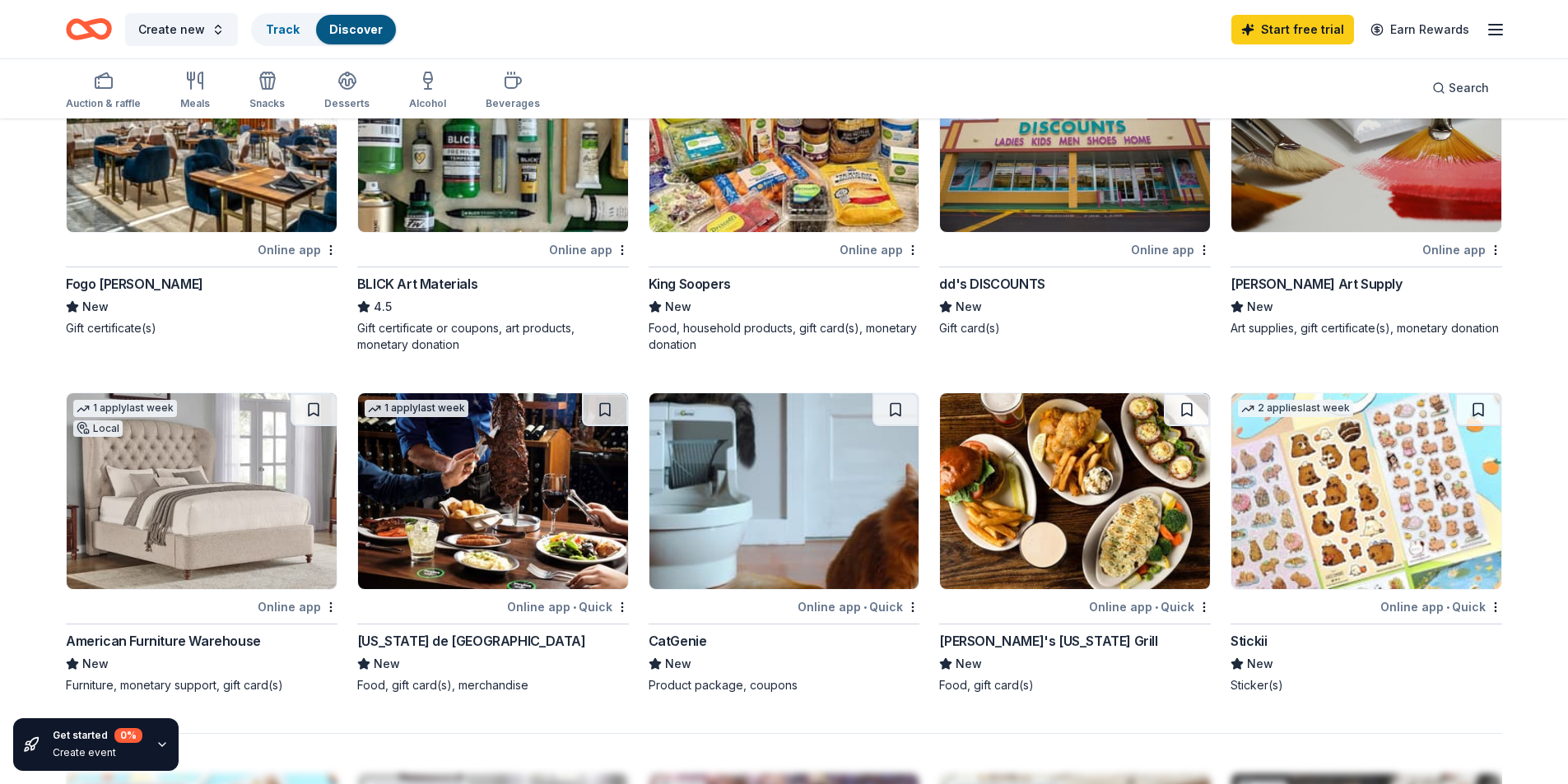
scroll to position [967, 0]
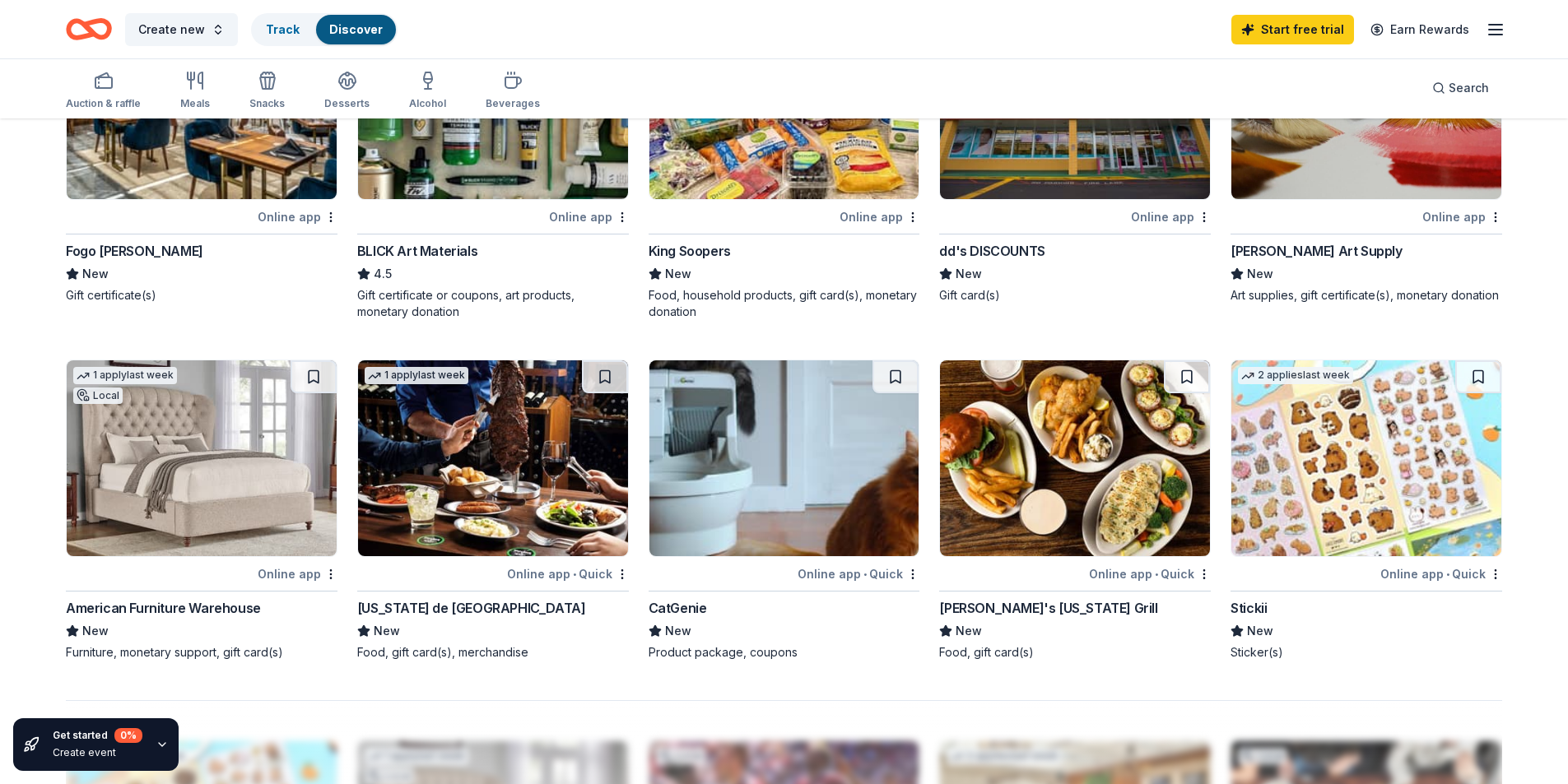
click at [541, 528] on img at bounding box center [493, 459] width 270 height 196
click at [148, 497] on img at bounding box center [201, 459] width 270 height 196
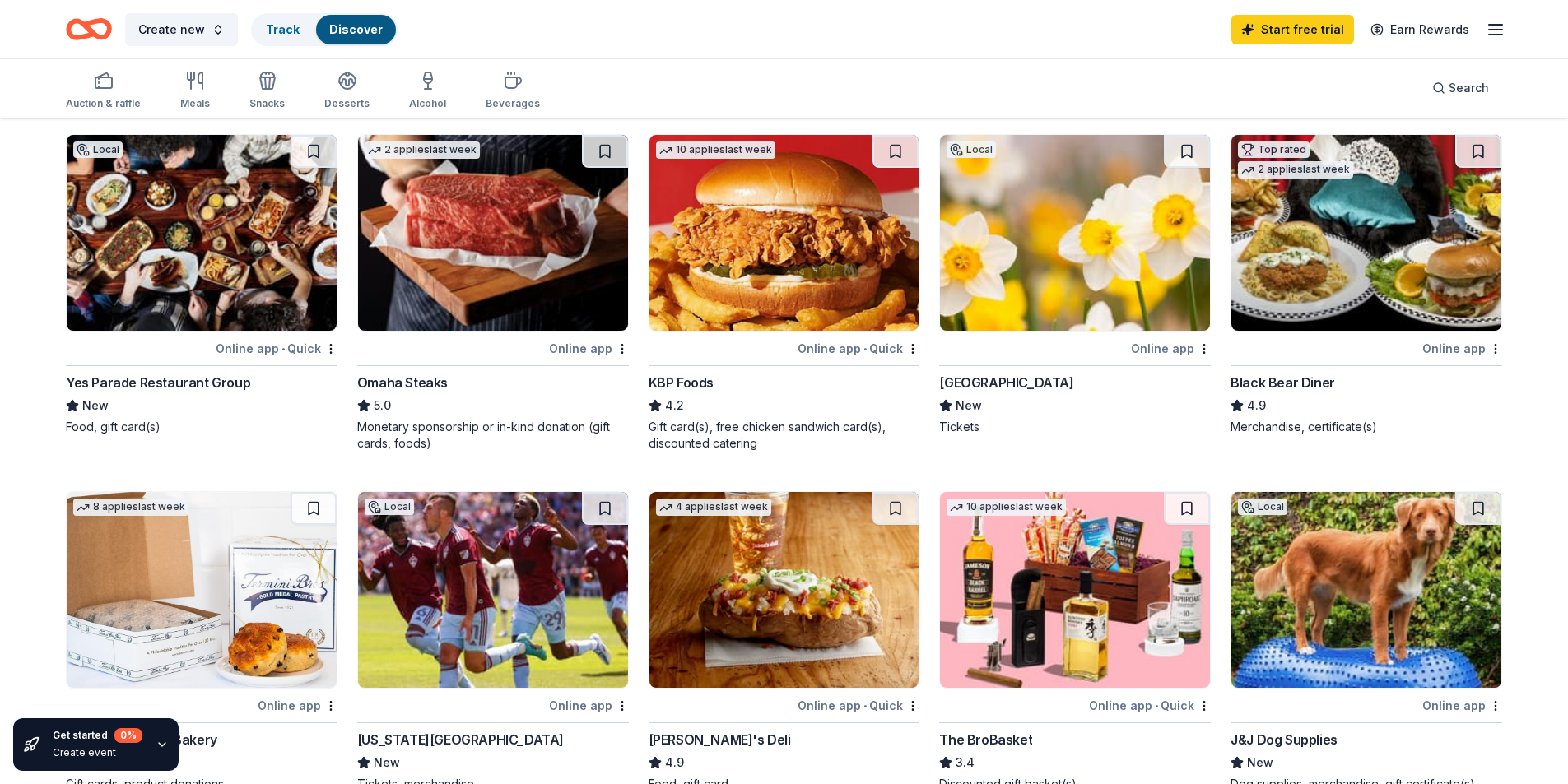
scroll to position [0, 0]
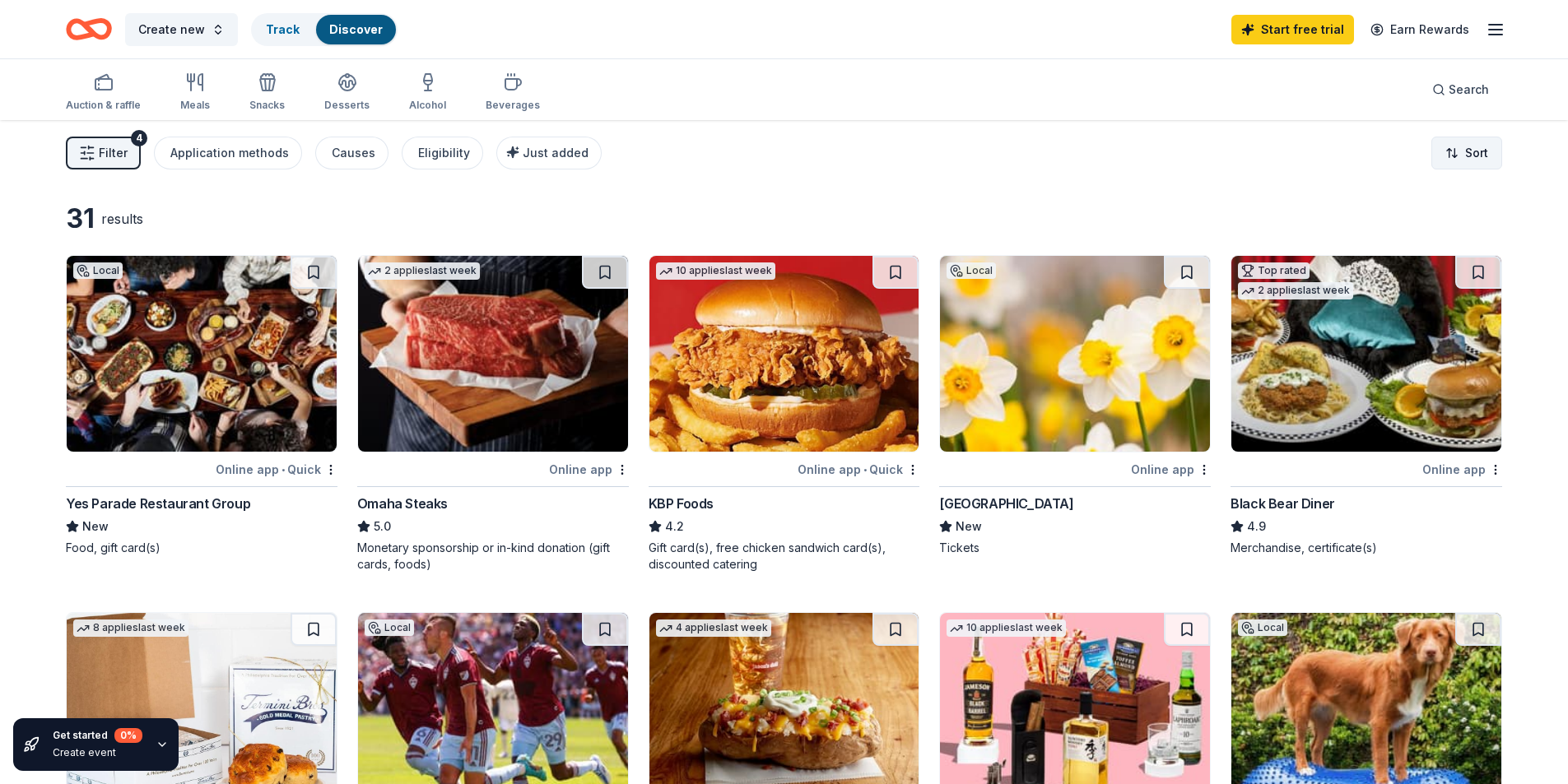
click at [1475, 169] on body "Create new Track Discover Start free trial Earn Rewards Auction & raffle Meals …" at bounding box center [784, 392] width 1568 height 784
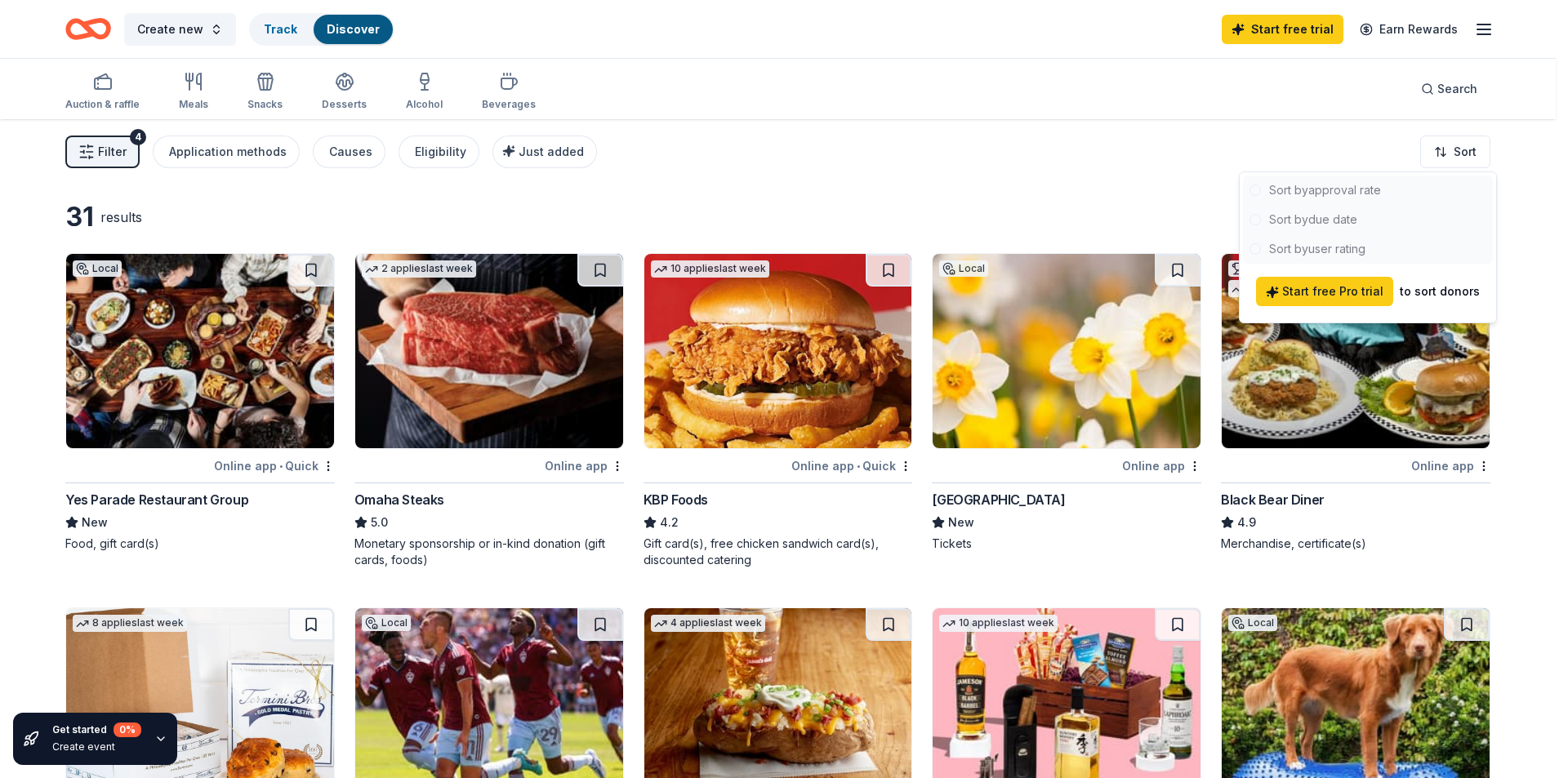
click at [1093, 136] on html "Create new Track Discover Start free trial Earn Rewards Auction & raffle Meals …" at bounding box center [784, 389] width 1568 height 778
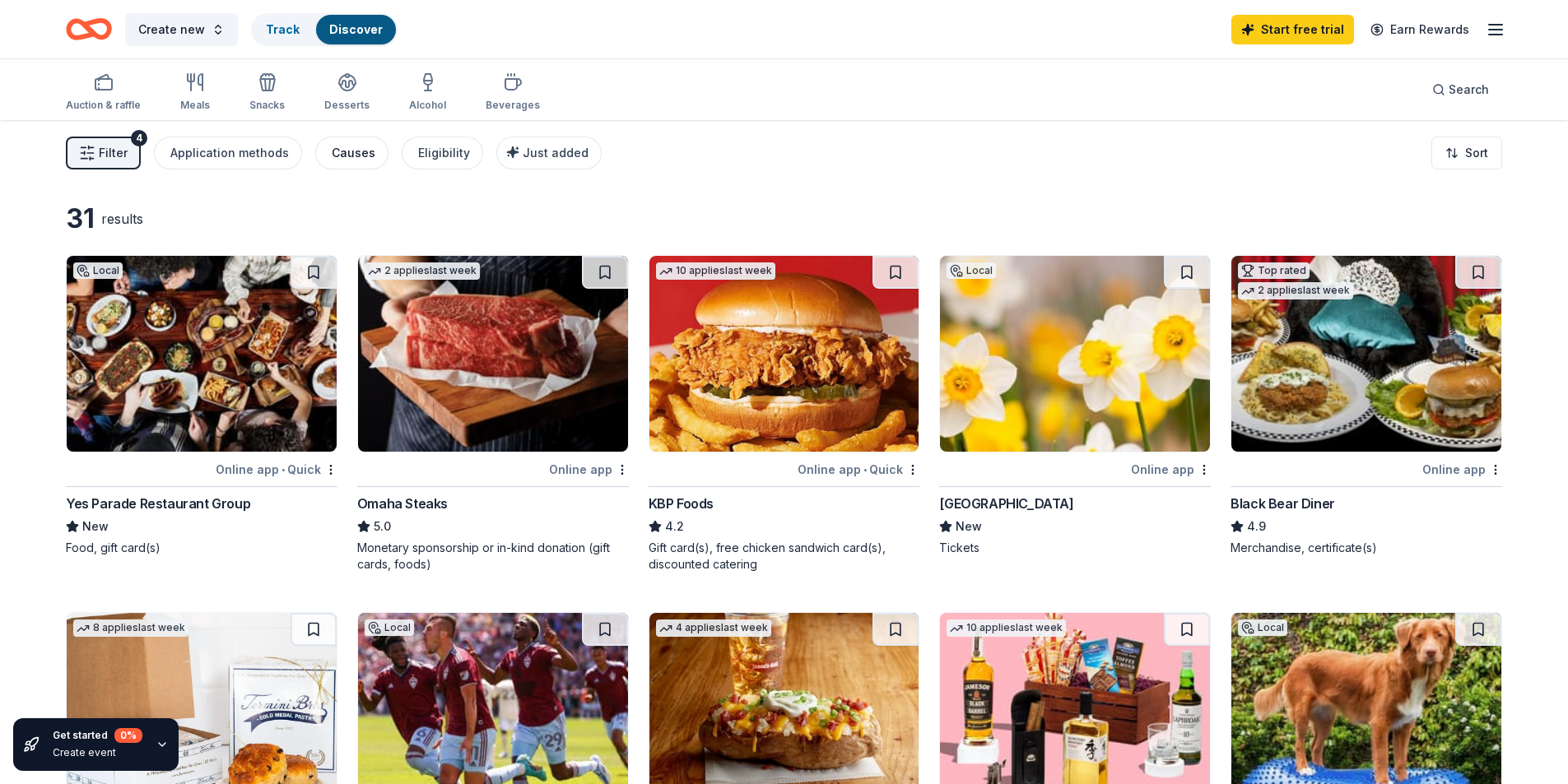
click at [318, 149] on button "Causes" at bounding box center [352, 153] width 73 height 33
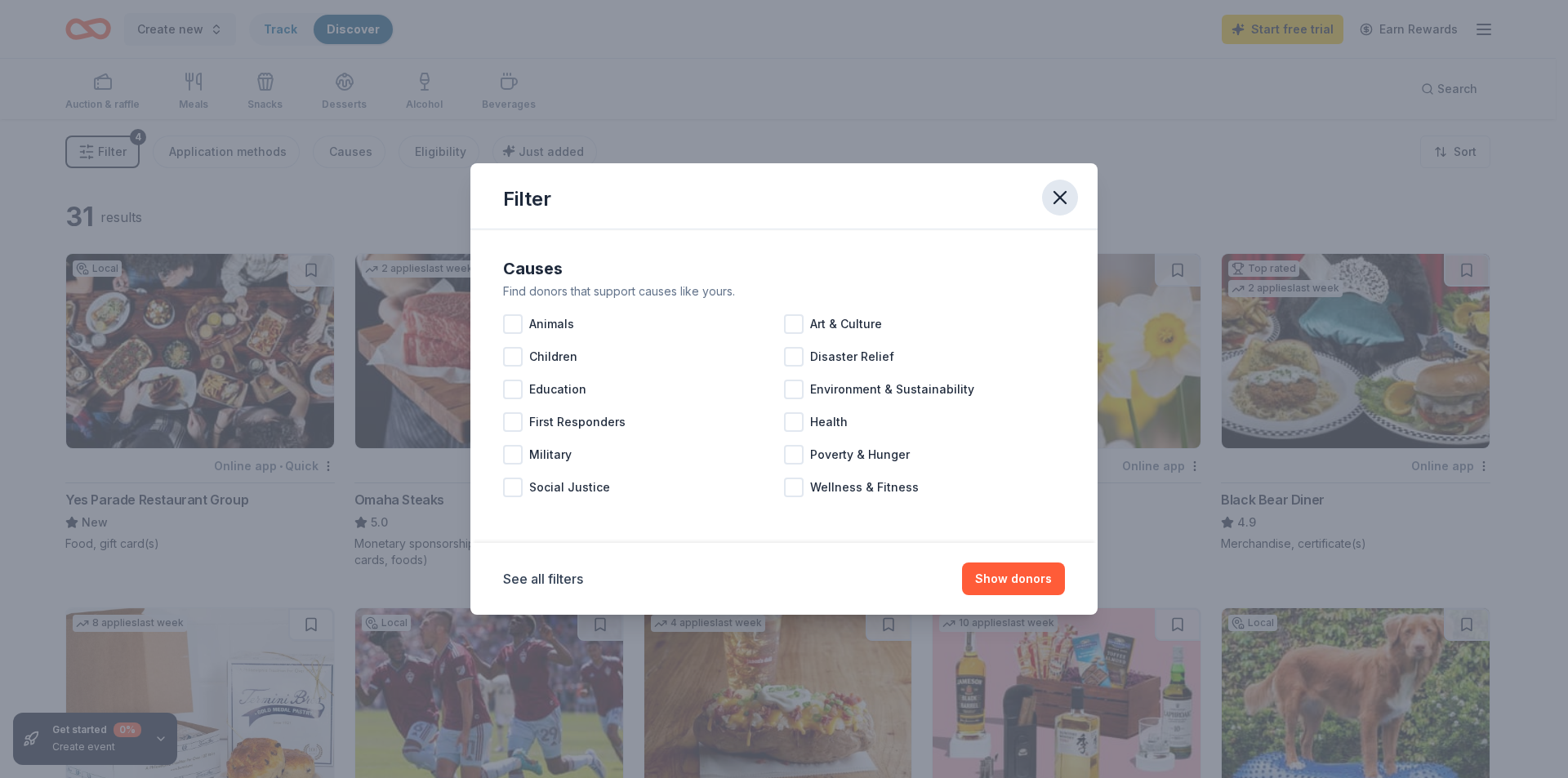
click at [1074, 197] on button "button" at bounding box center [1060, 197] width 36 height 36
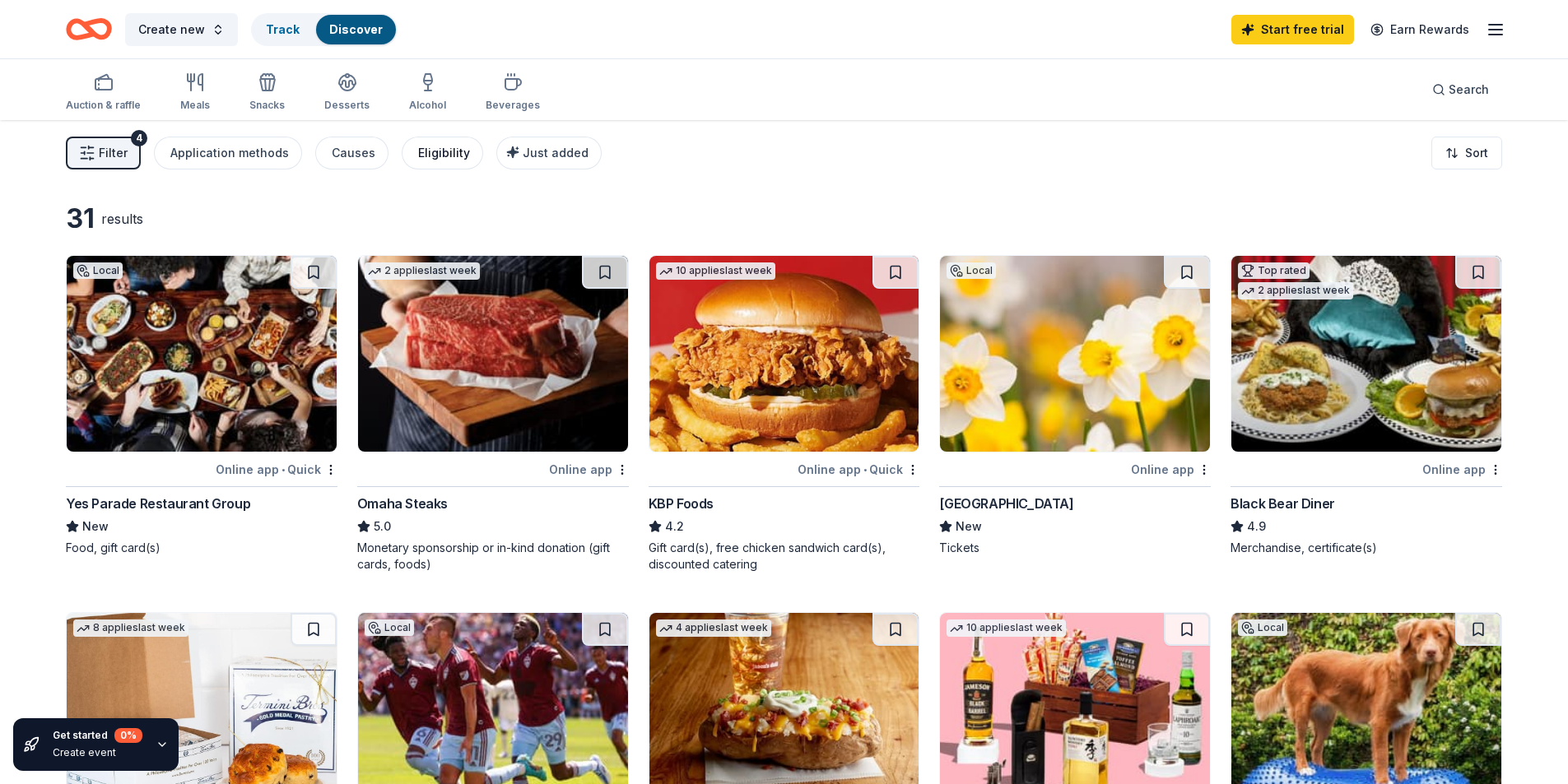
click at [418, 154] on div "Eligibility" at bounding box center [444, 153] width 52 height 20
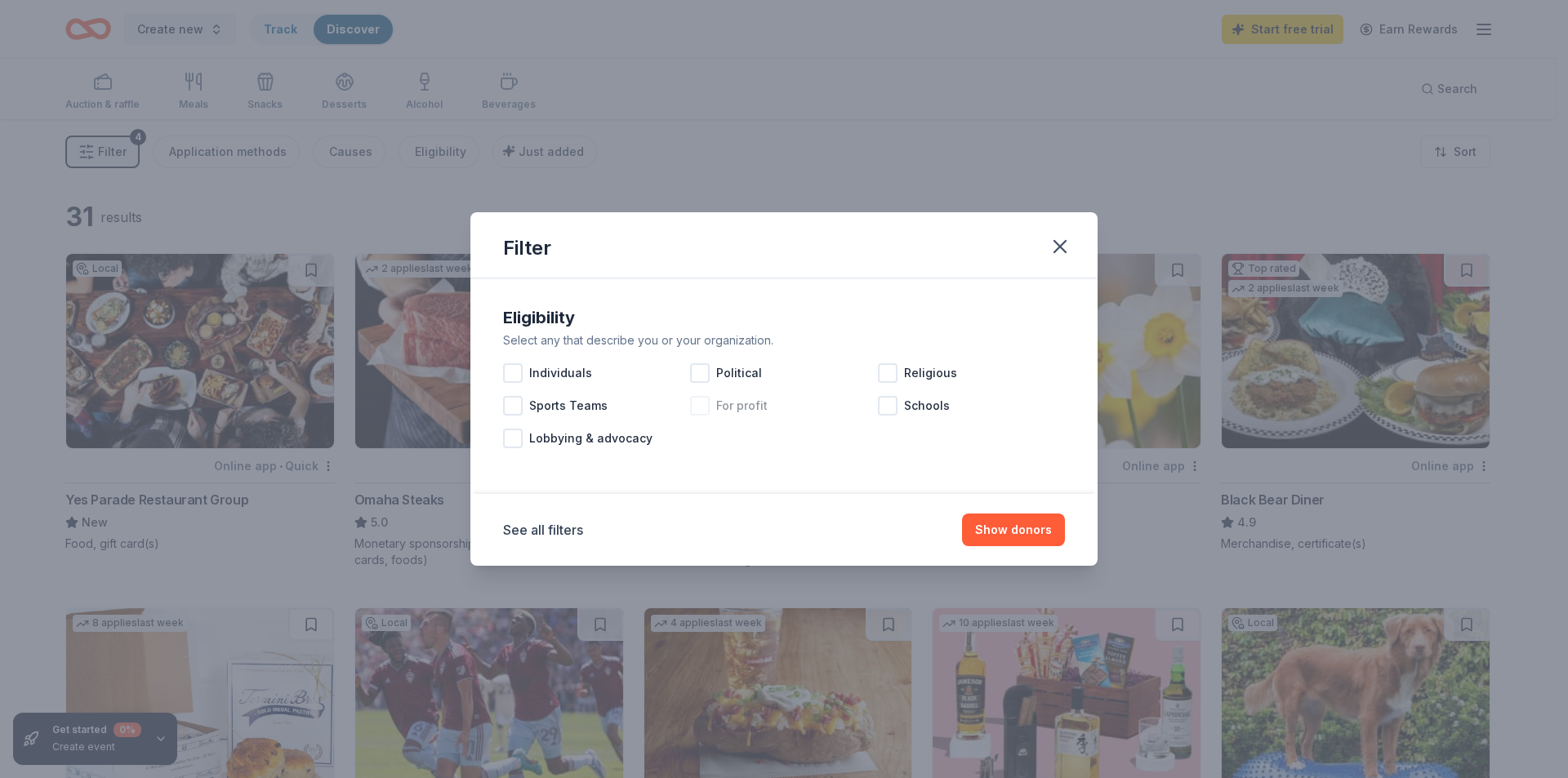
click at [711, 400] on div "For profit" at bounding box center [783, 406] width 187 height 33
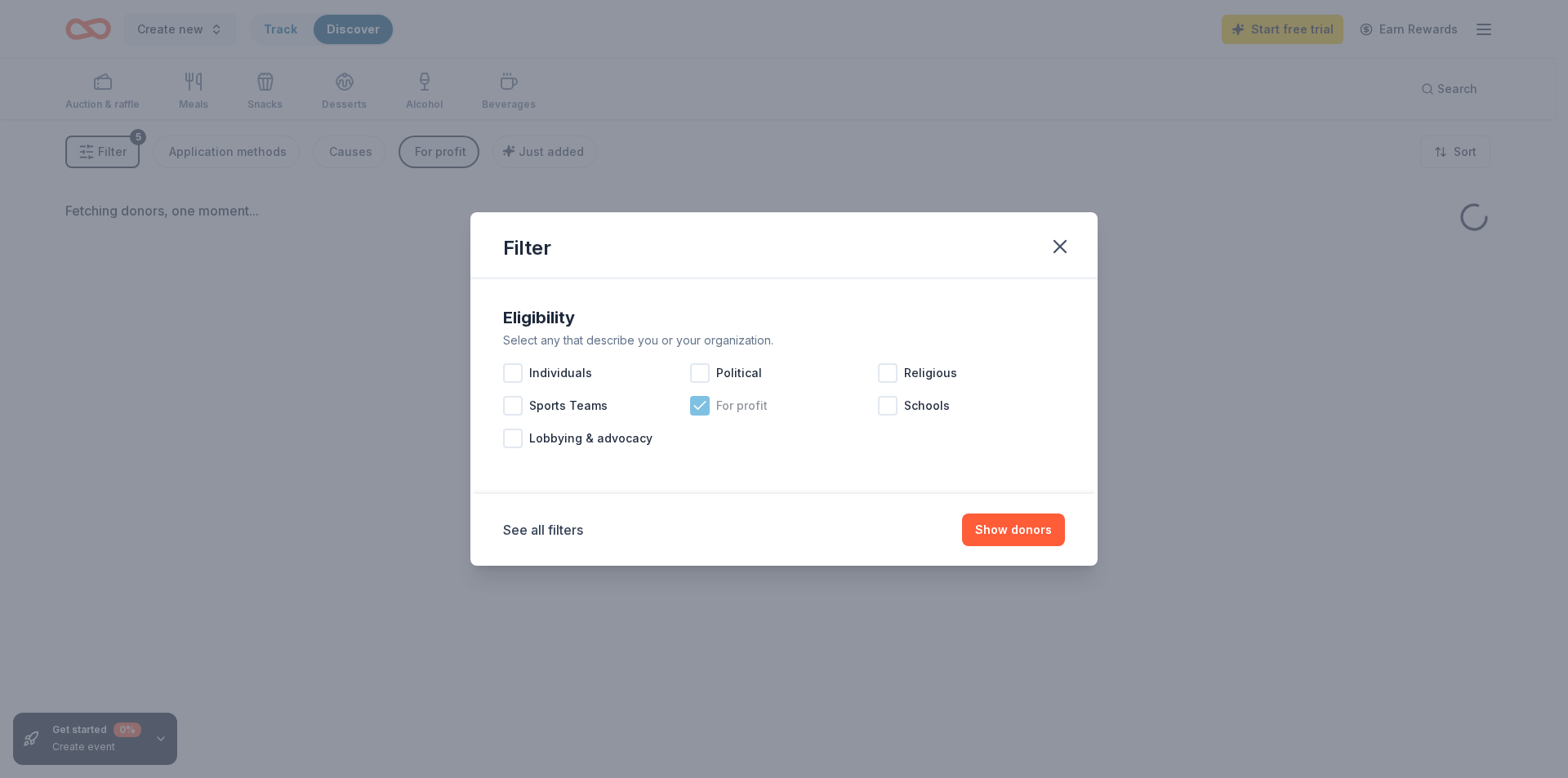
click at [711, 400] on div "For profit" at bounding box center [783, 406] width 187 height 33
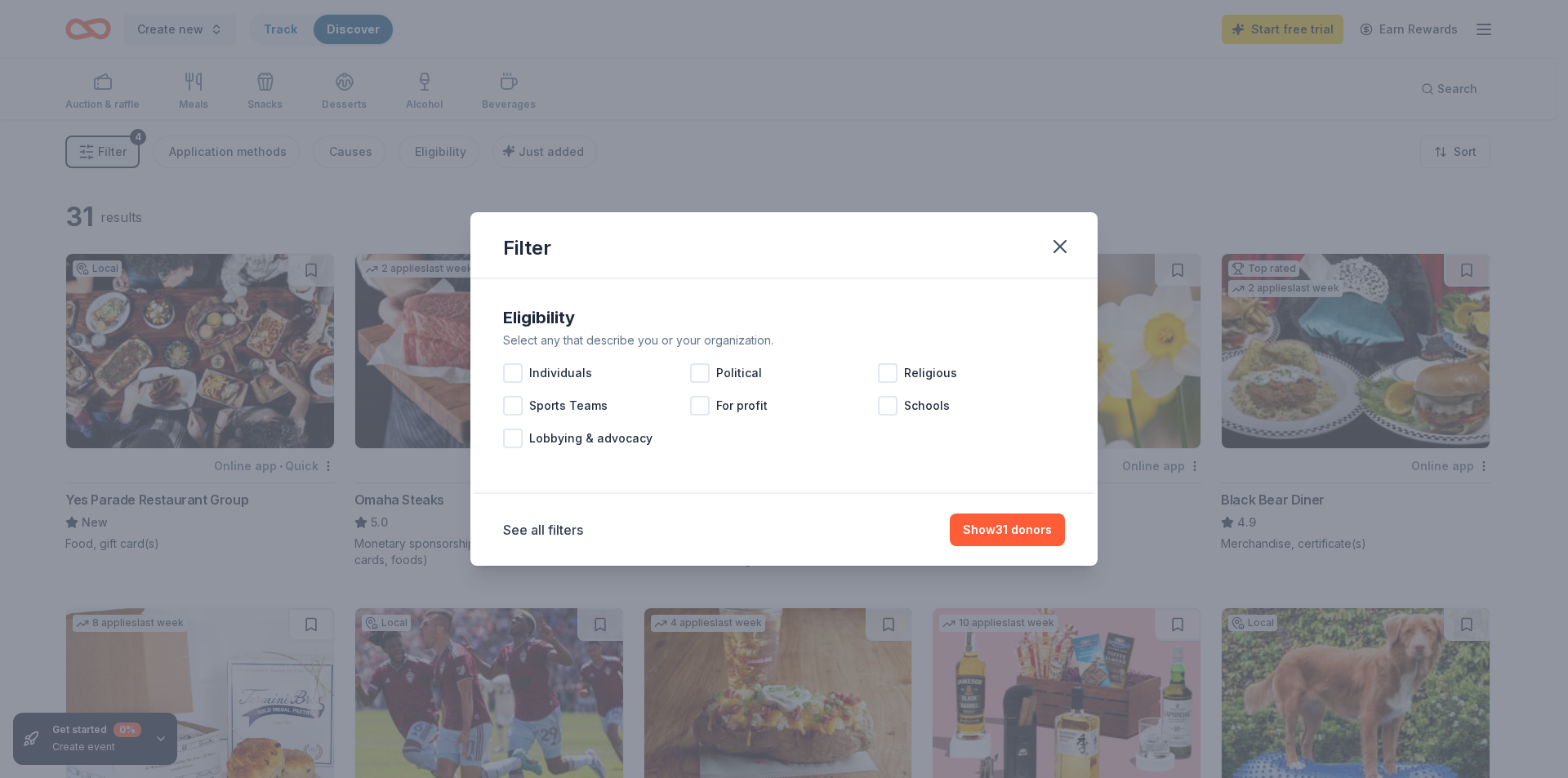
click at [941, 299] on div "Eligibility Select any that describe you or your organization. Individuals Poli…" at bounding box center [784, 379] width 575 height 163
click at [1066, 235] on button "button" at bounding box center [1060, 246] width 36 height 36
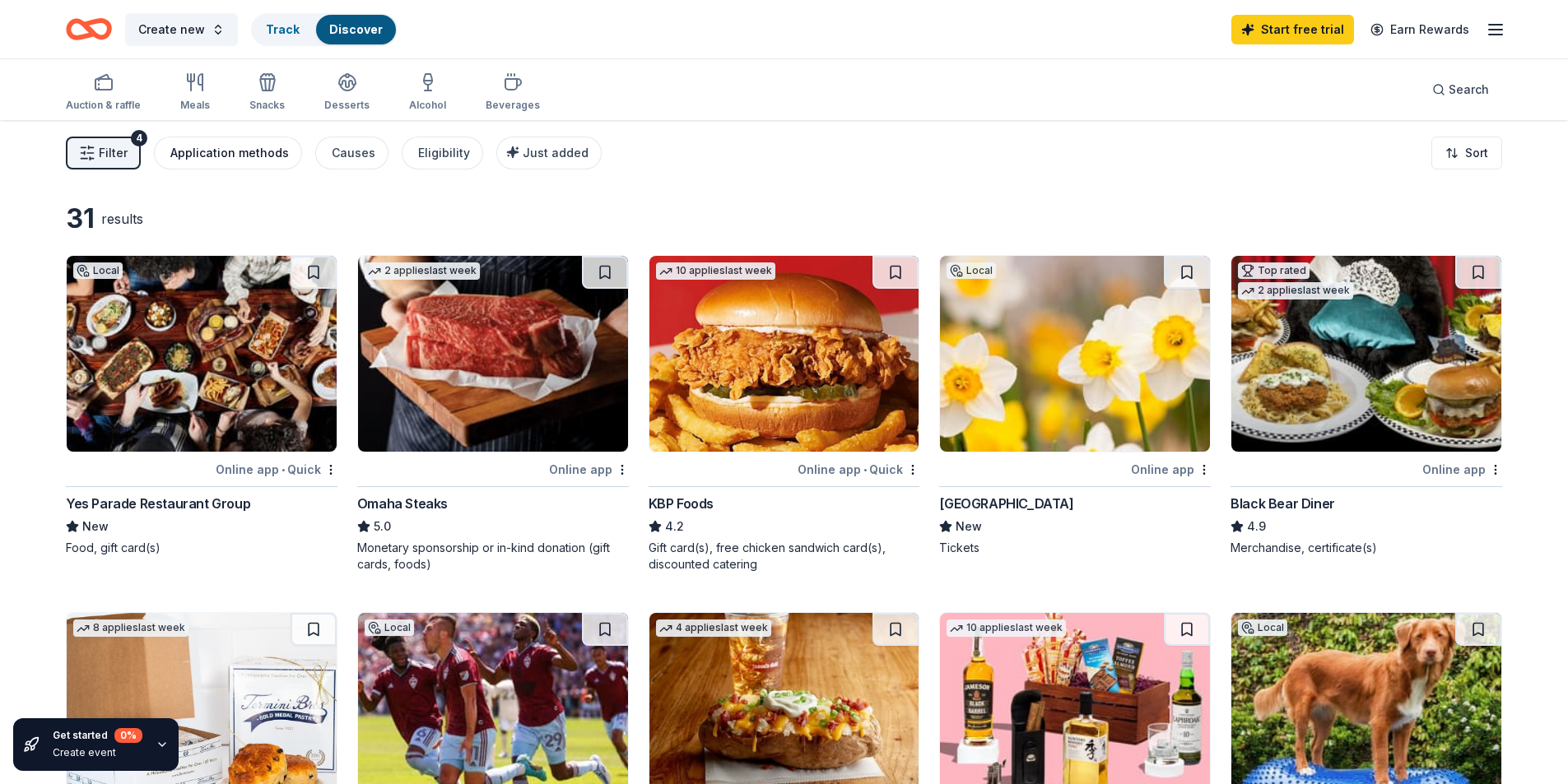
click at [246, 164] on button "Application methods" at bounding box center [228, 153] width 148 height 33
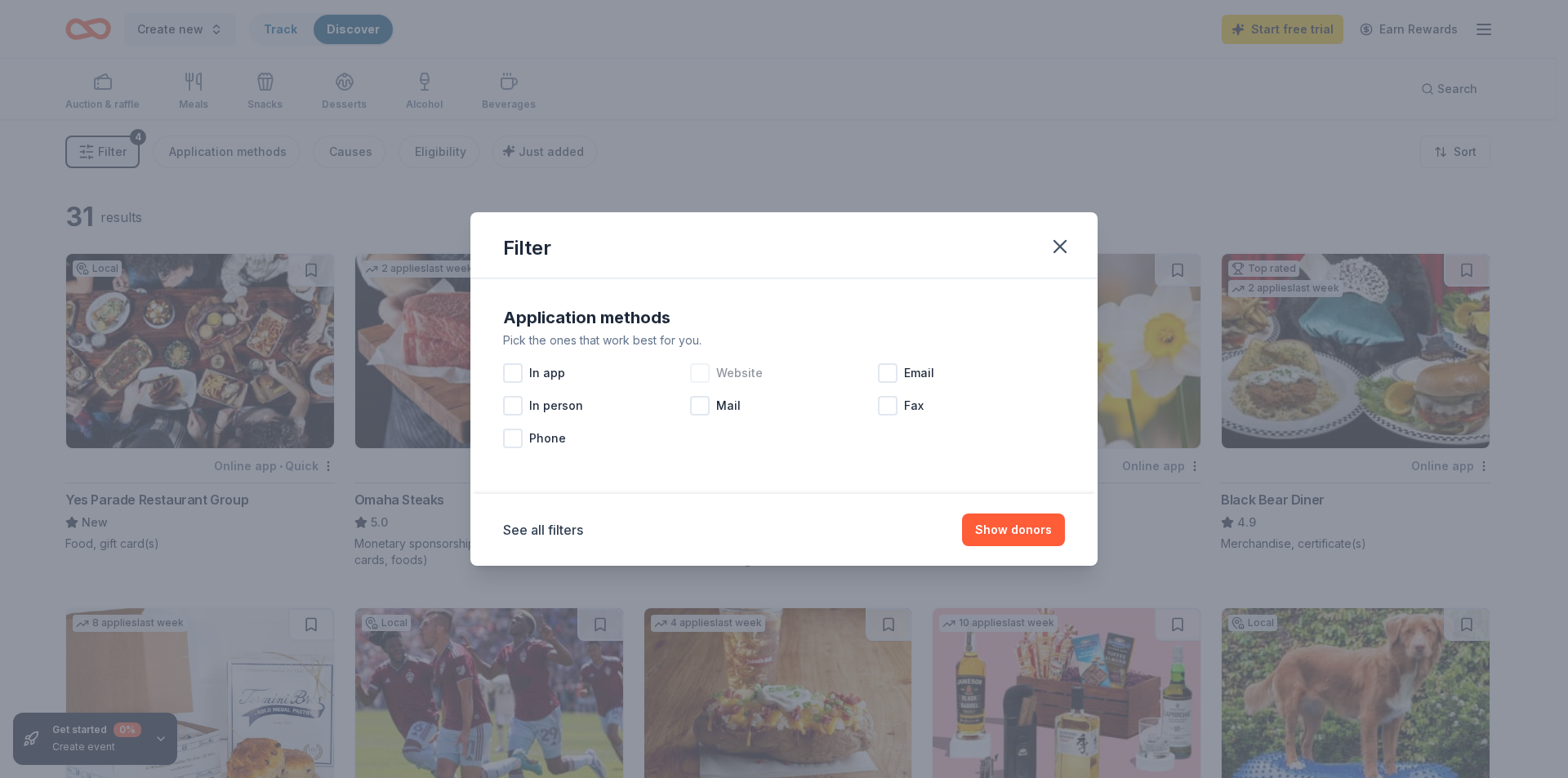
click at [735, 372] on span "Website" at bounding box center [739, 372] width 47 height 19
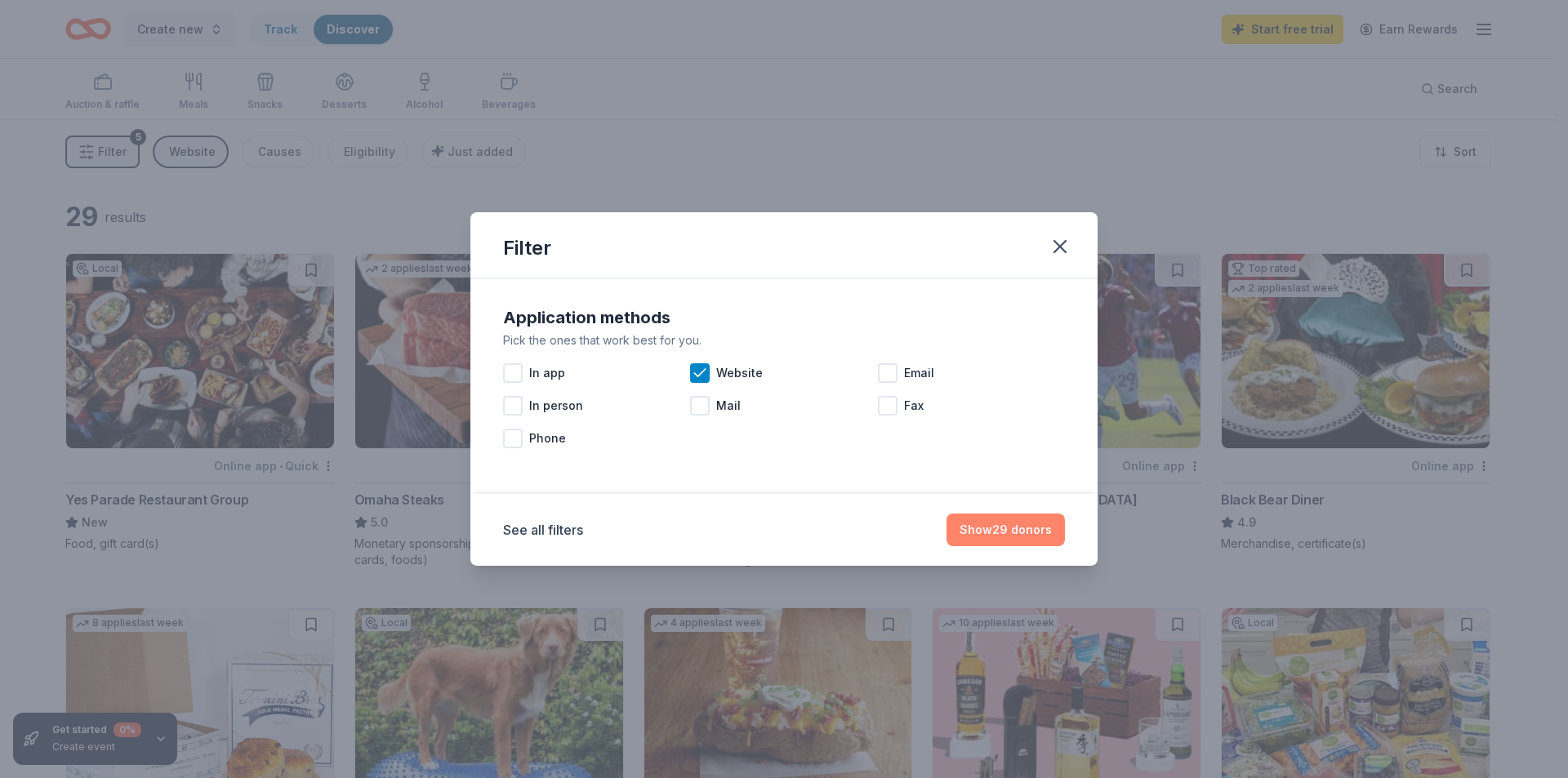
click at [1022, 538] on button "Show 29 donors" at bounding box center [1006, 530] width 119 height 33
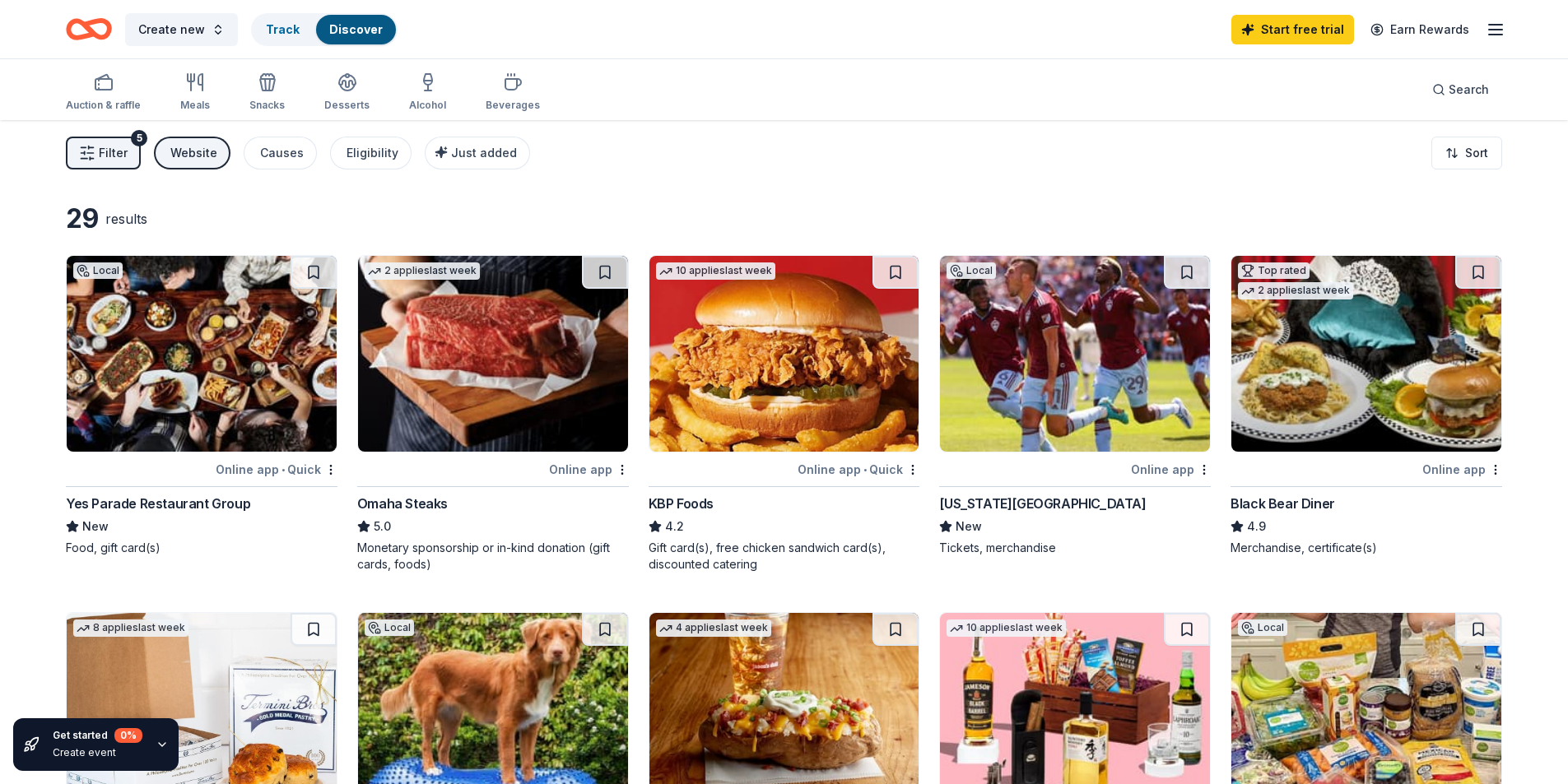
click at [814, 142] on div "Filter 5 Website Causes Eligibility Just added Sort" at bounding box center [784, 153] width 1568 height 66
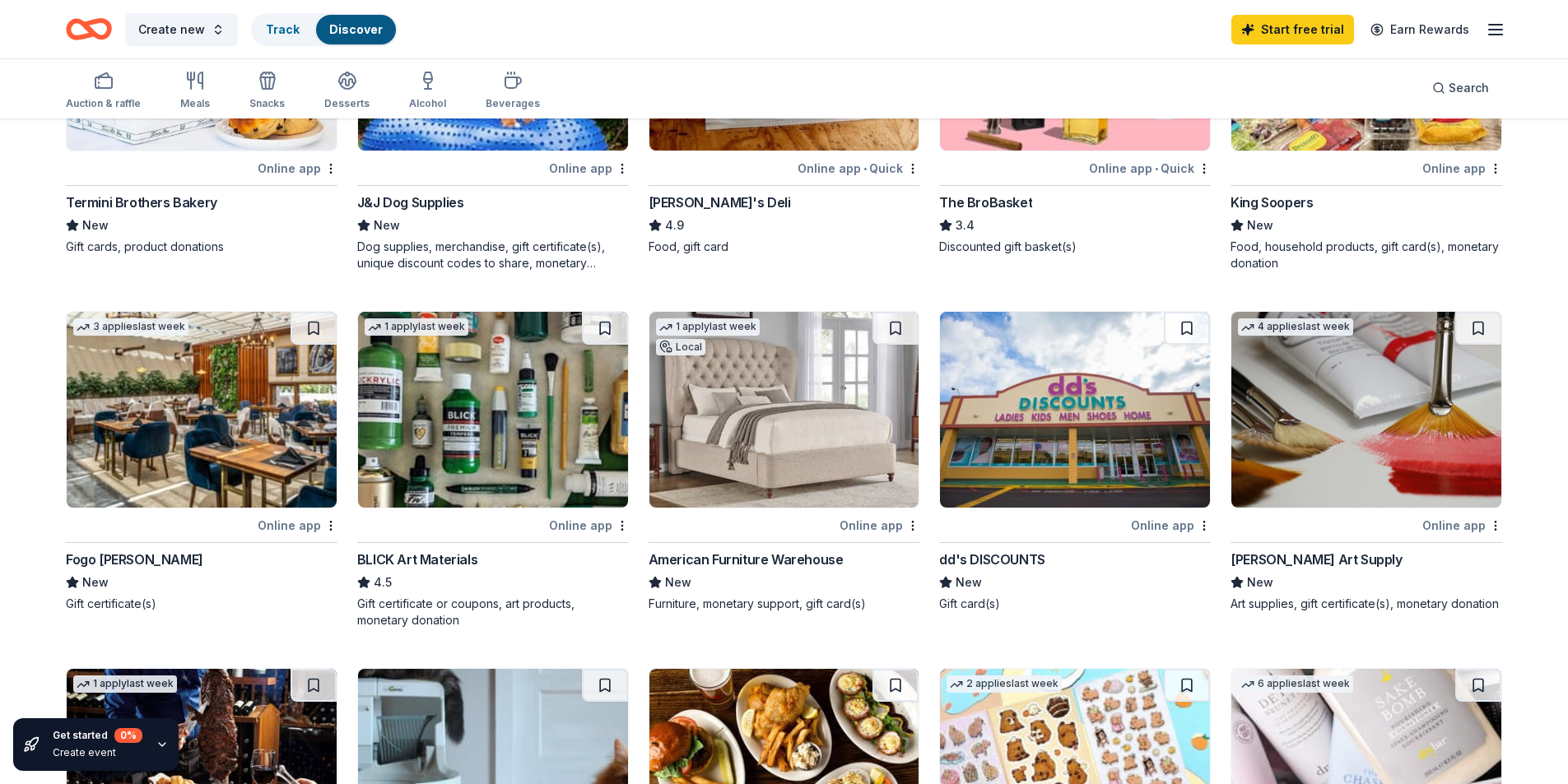
scroll to position [576, 0]
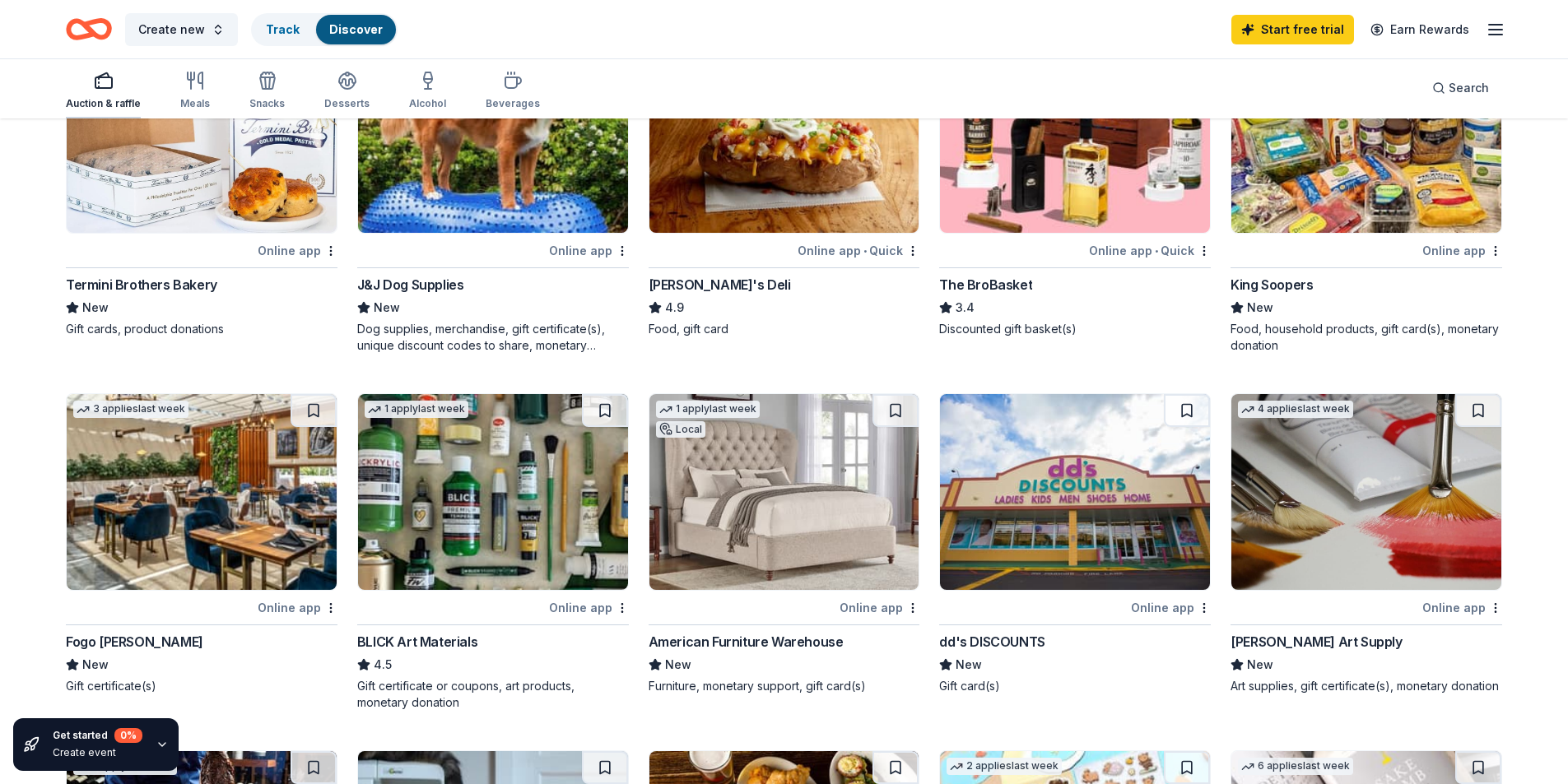
click at [125, 90] on div "Auction & raffle" at bounding box center [103, 90] width 75 height 39
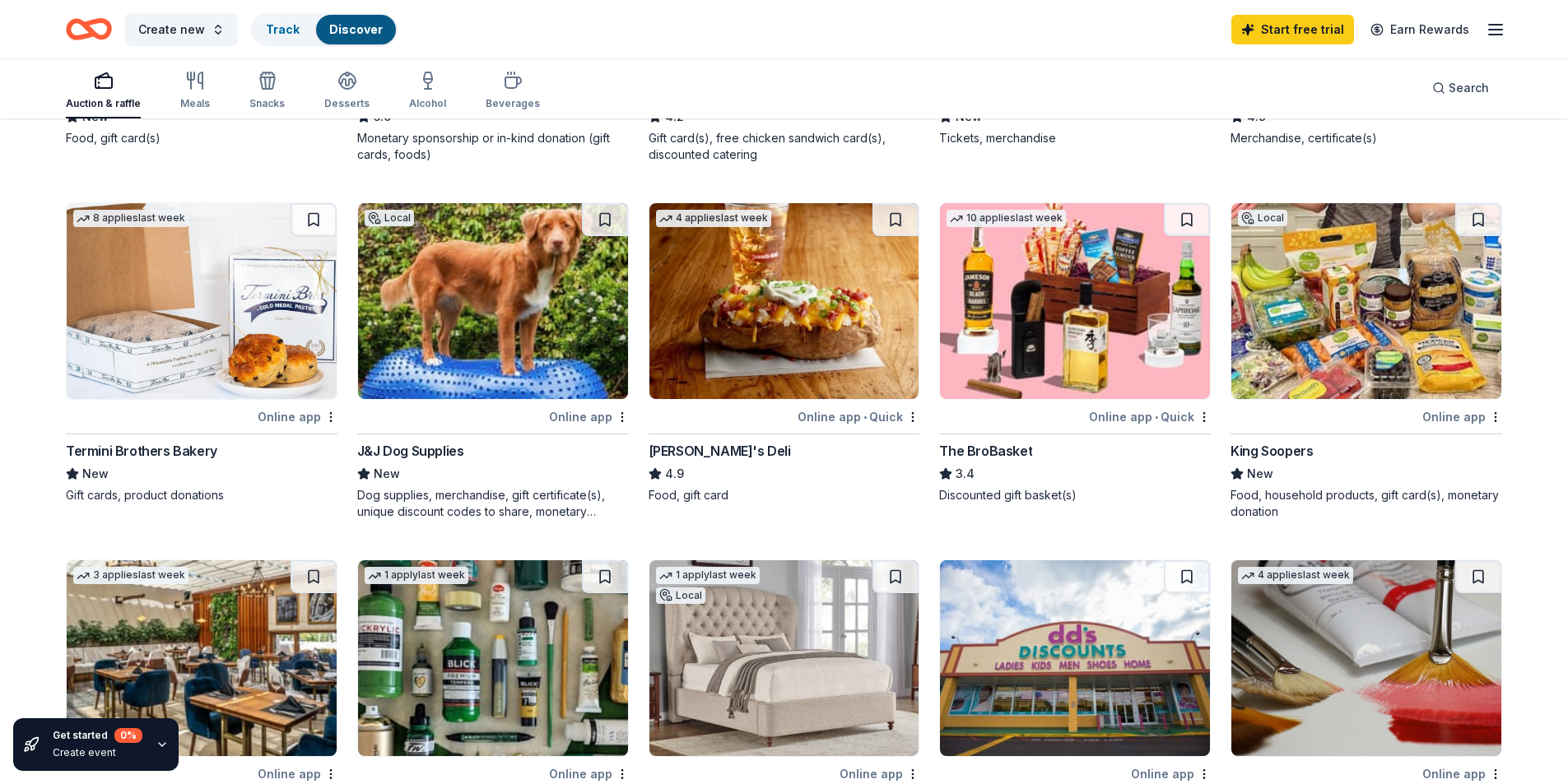
scroll to position [411, 0]
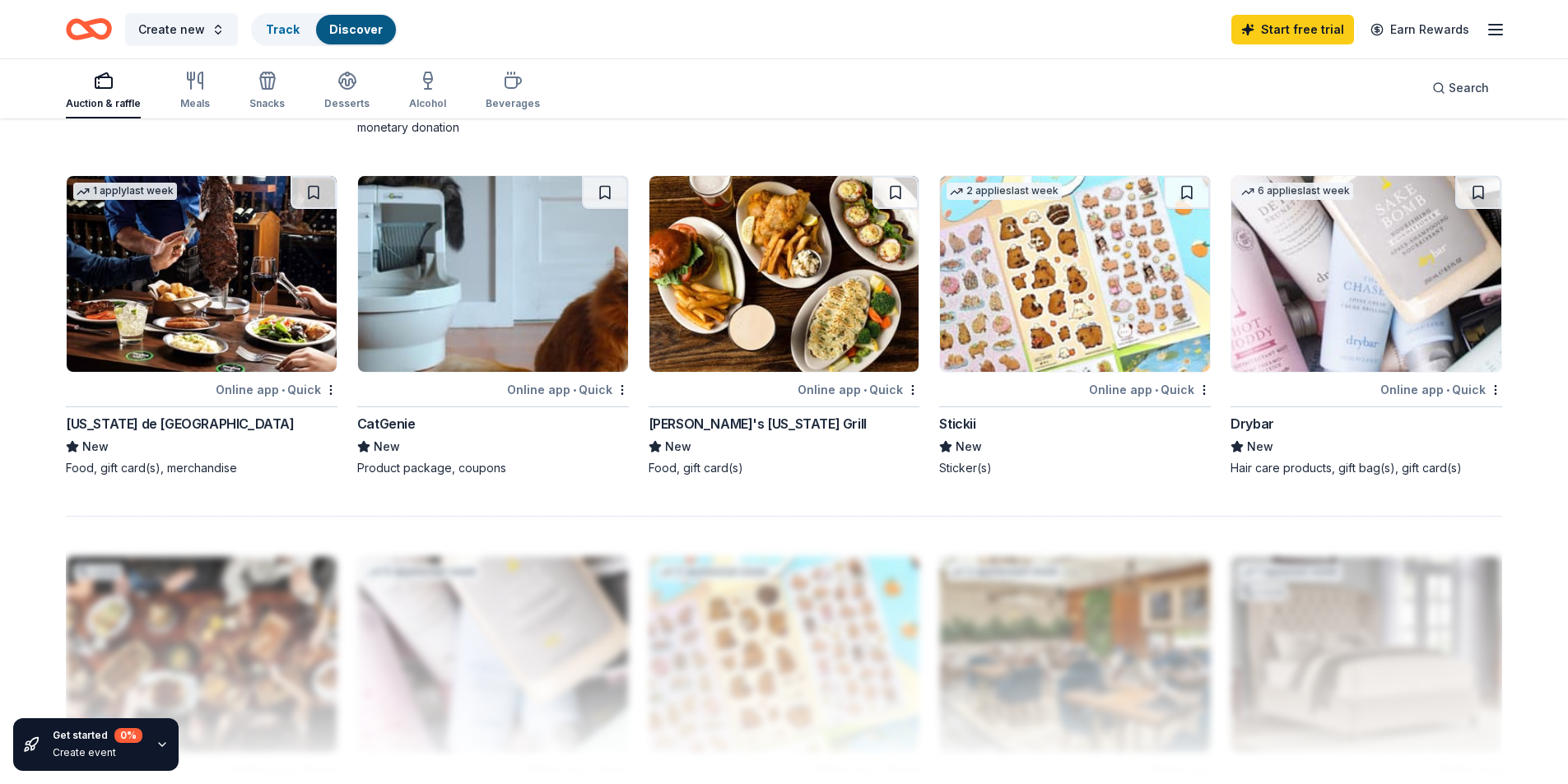
scroll to position [1153, 0]
click at [537, 340] on img at bounding box center [493, 274] width 270 height 196
click at [1453, 264] on img at bounding box center [1366, 274] width 270 height 196
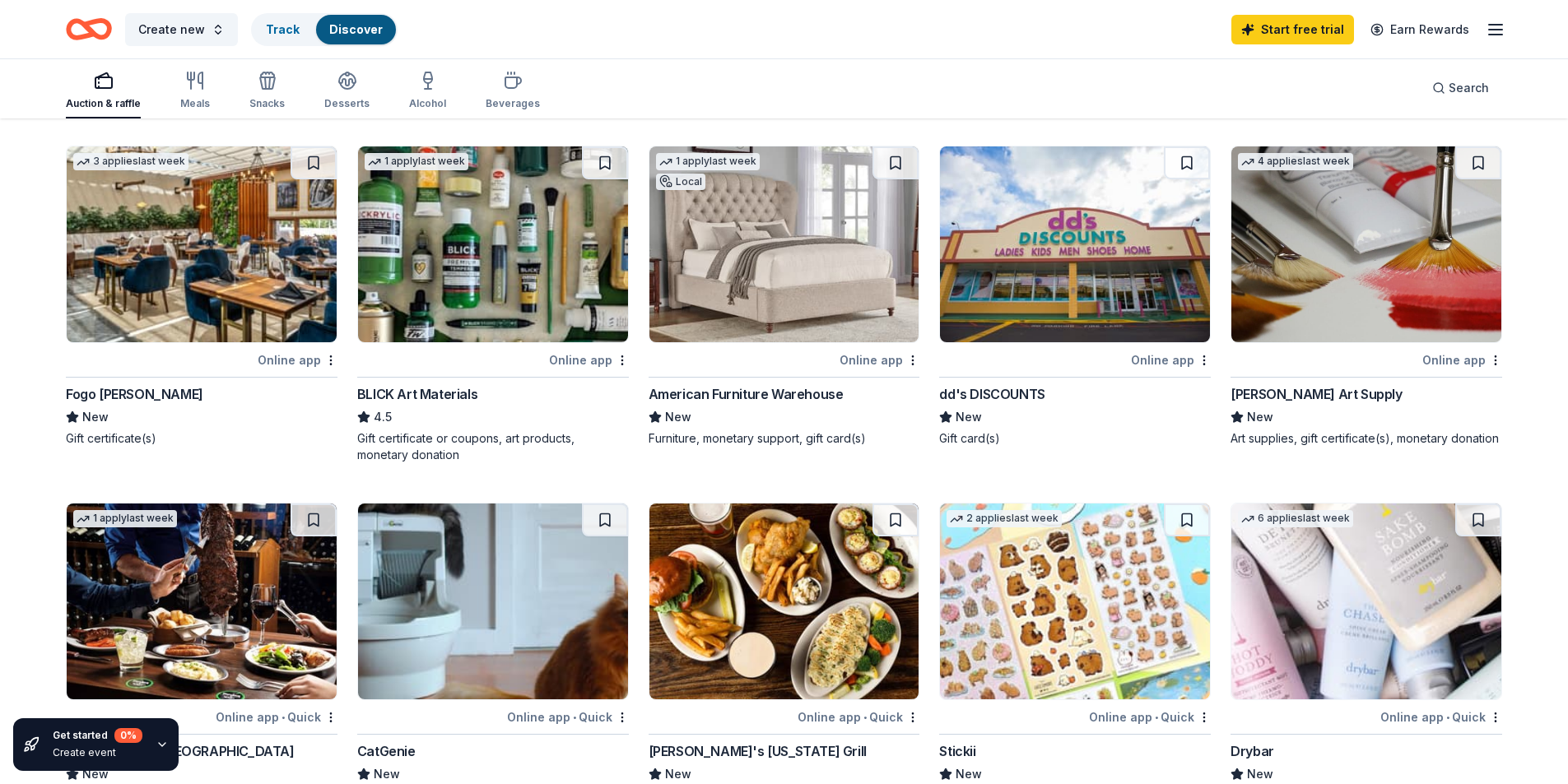
scroll to position [823, 0]
click at [1320, 293] on img at bounding box center [1366, 246] width 270 height 196
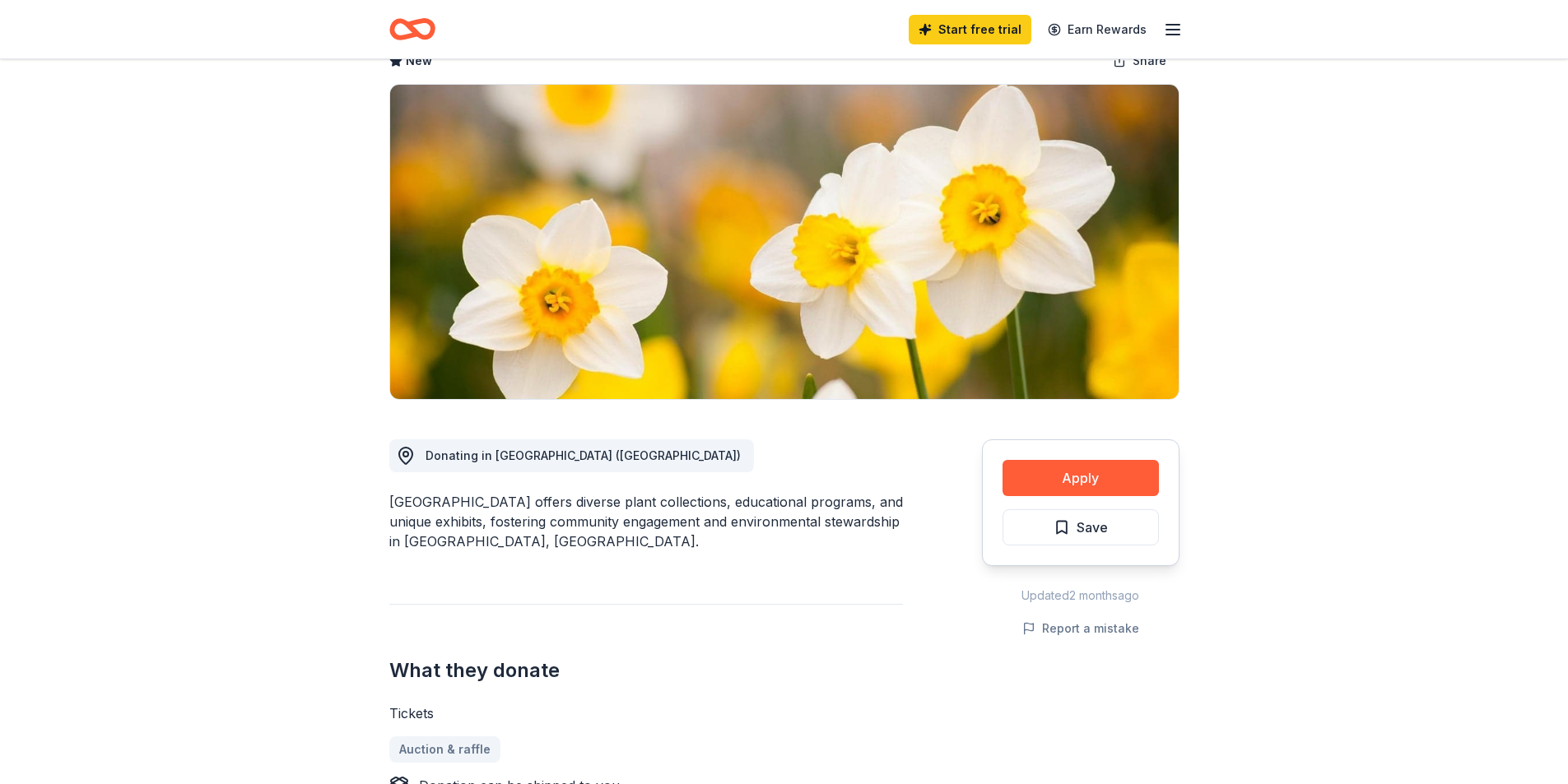
scroll to position [494, 0]
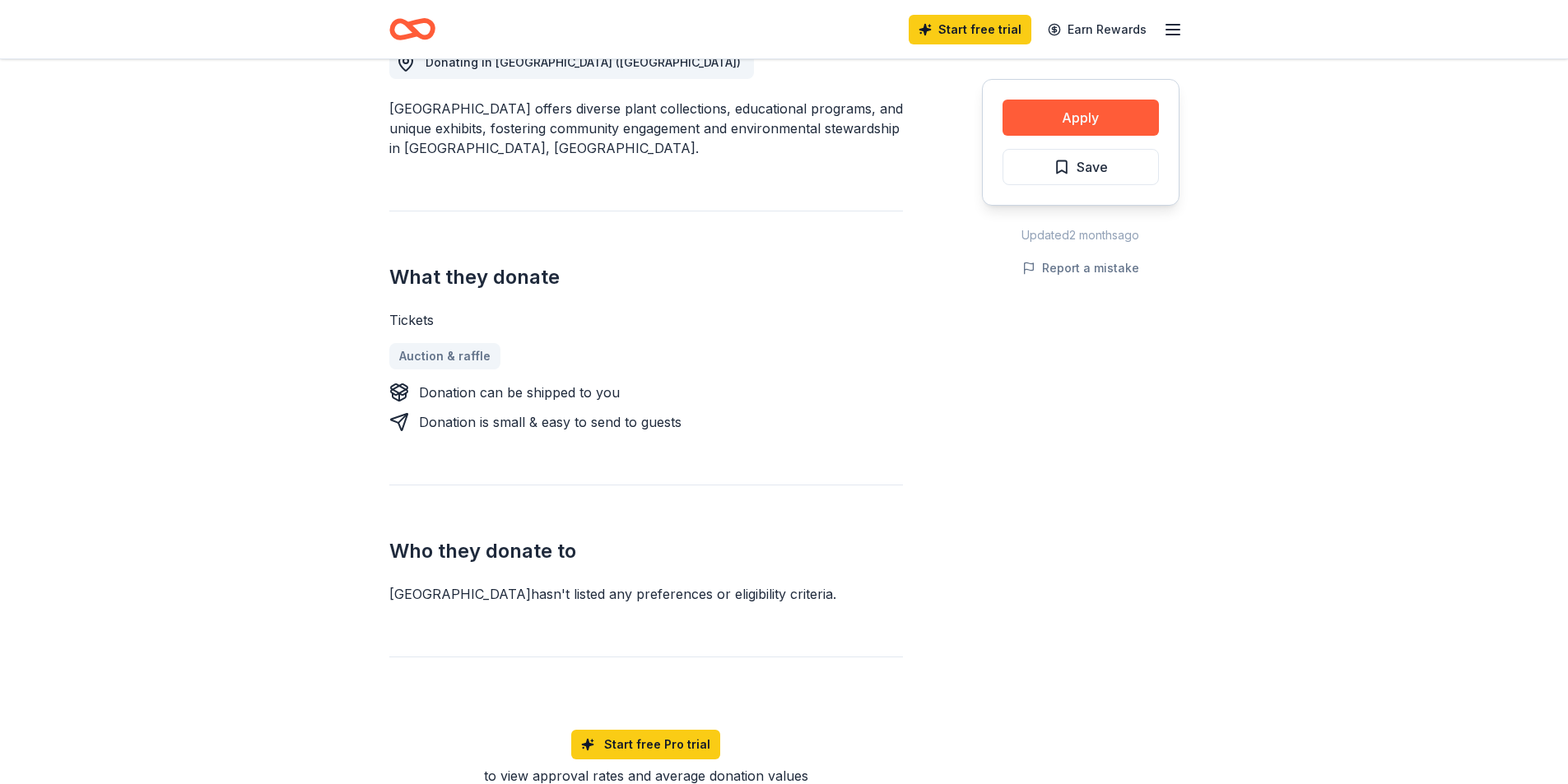
click at [1337, 356] on div "Share [GEOGRAPHIC_DATA] New Share Donating in [GEOGRAPHIC_DATA] ([GEOGRAPHIC_DA…" at bounding box center [784, 572] width 1568 height 2014
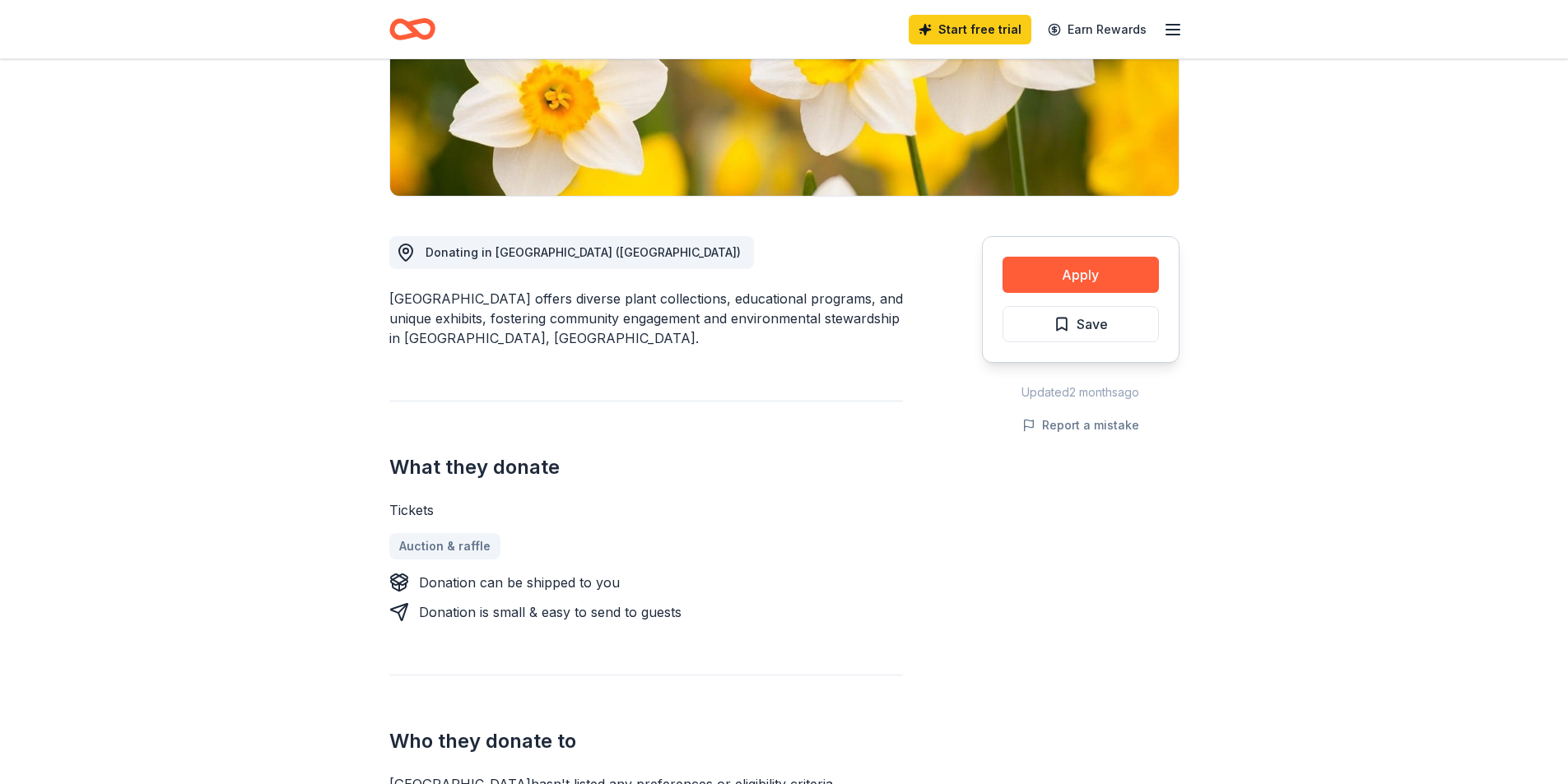
scroll to position [247, 0]
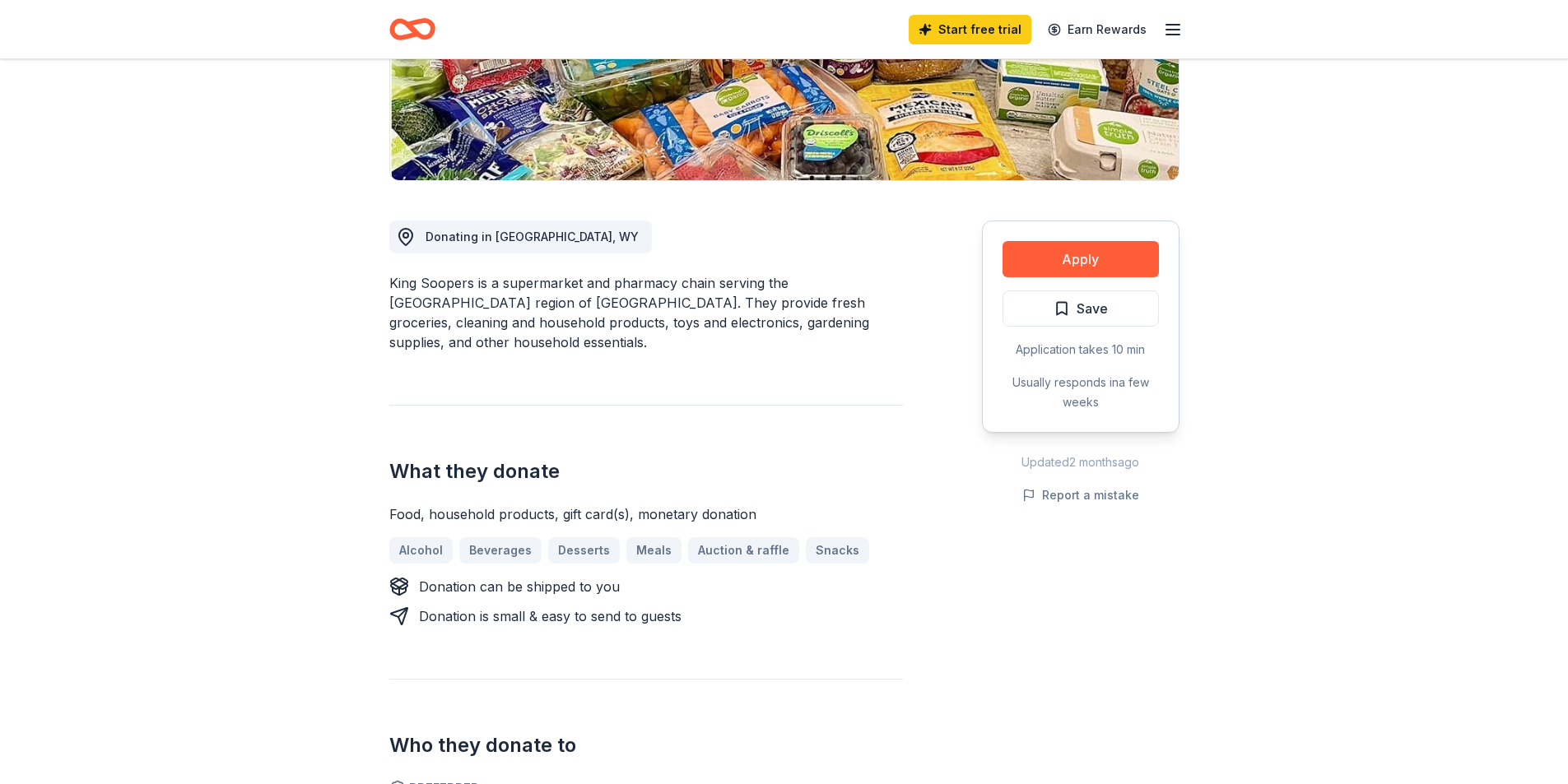
scroll to position [329, 0]
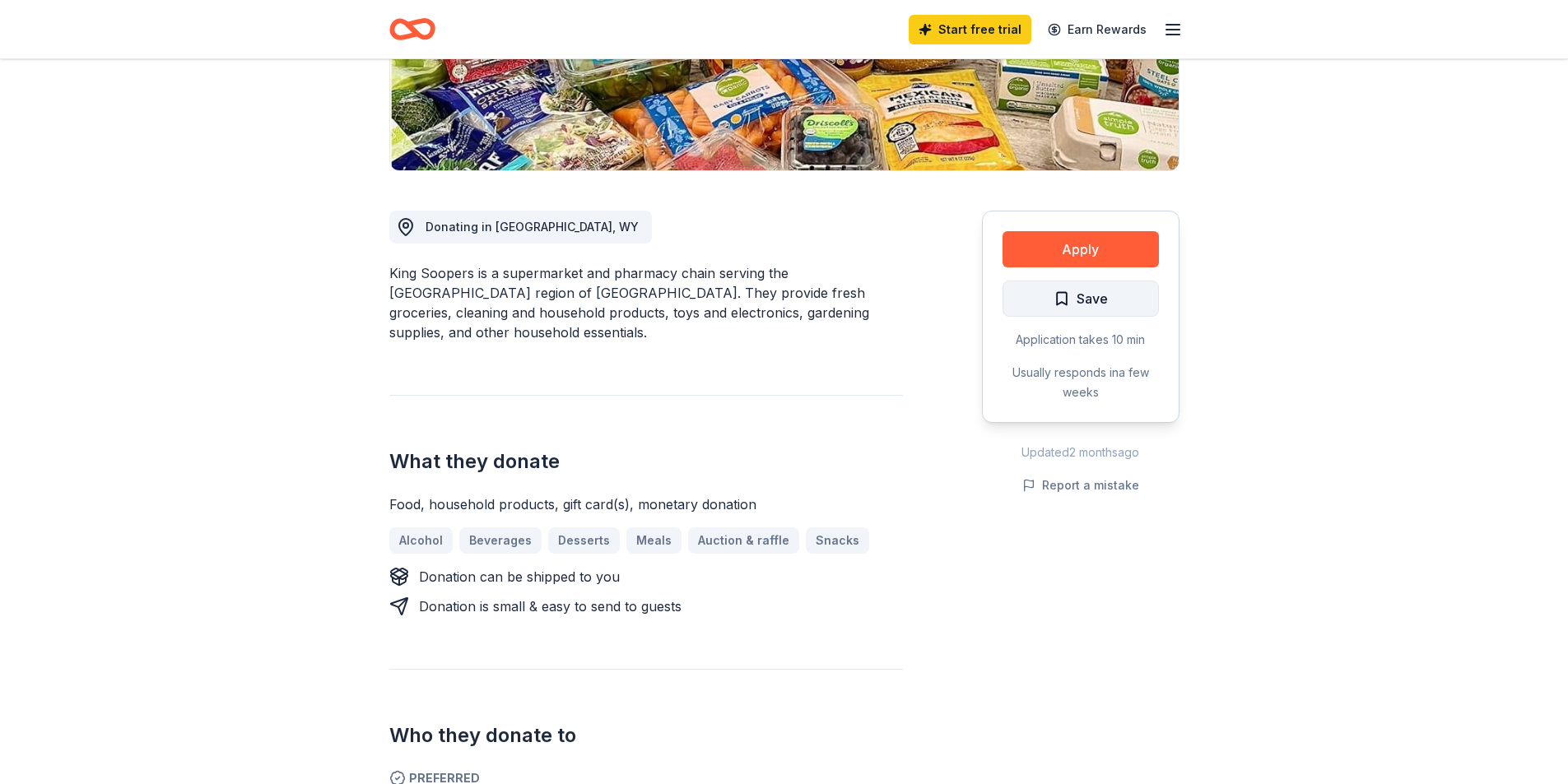
click at [1063, 302] on span "Save" at bounding box center [1081, 299] width 55 height 21
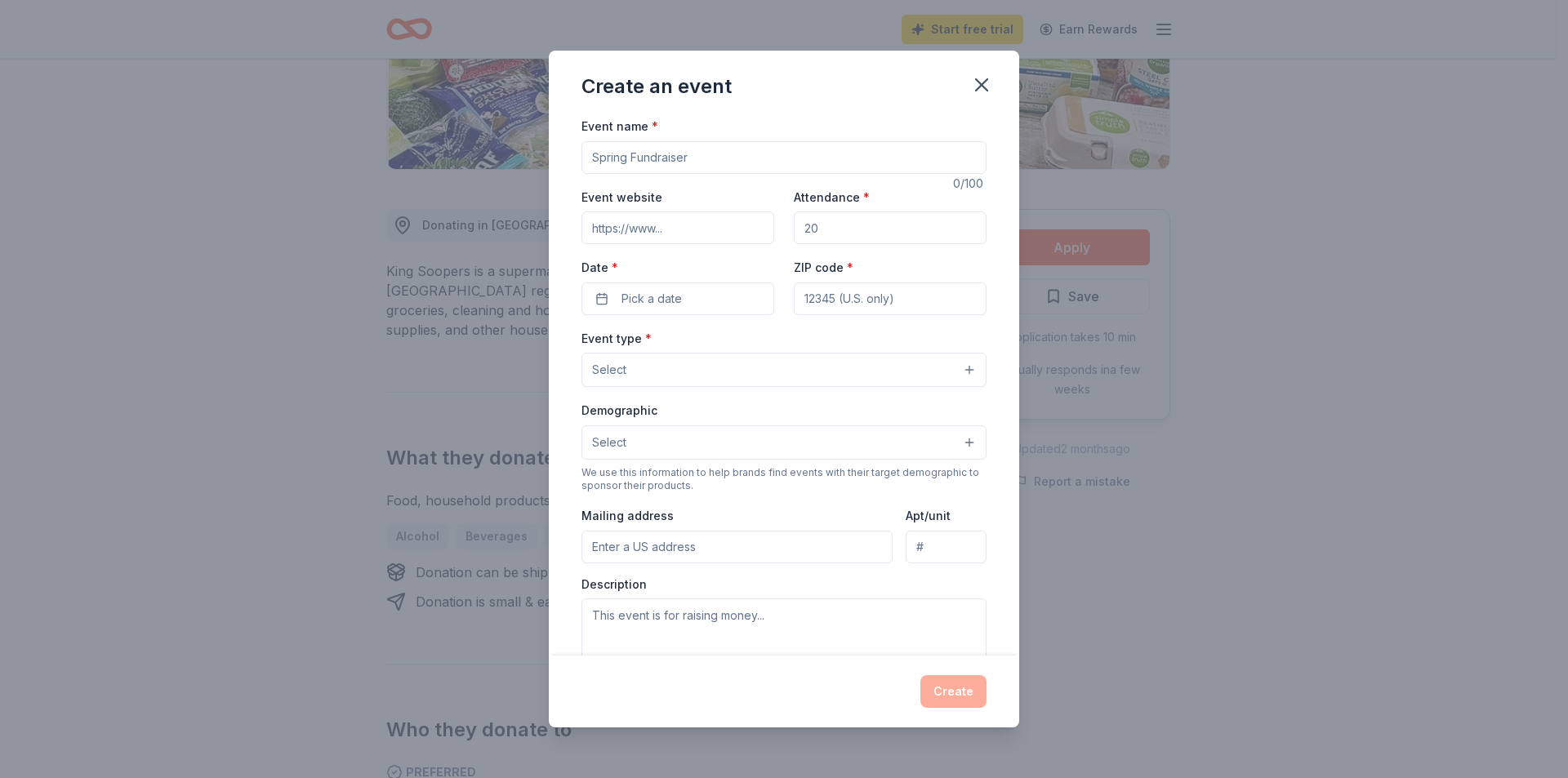
click at [1169, 664] on div "Create an event Event name * 0 /100 Event website Attendance * Date * Pick a da…" at bounding box center [784, 389] width 1568 height 778
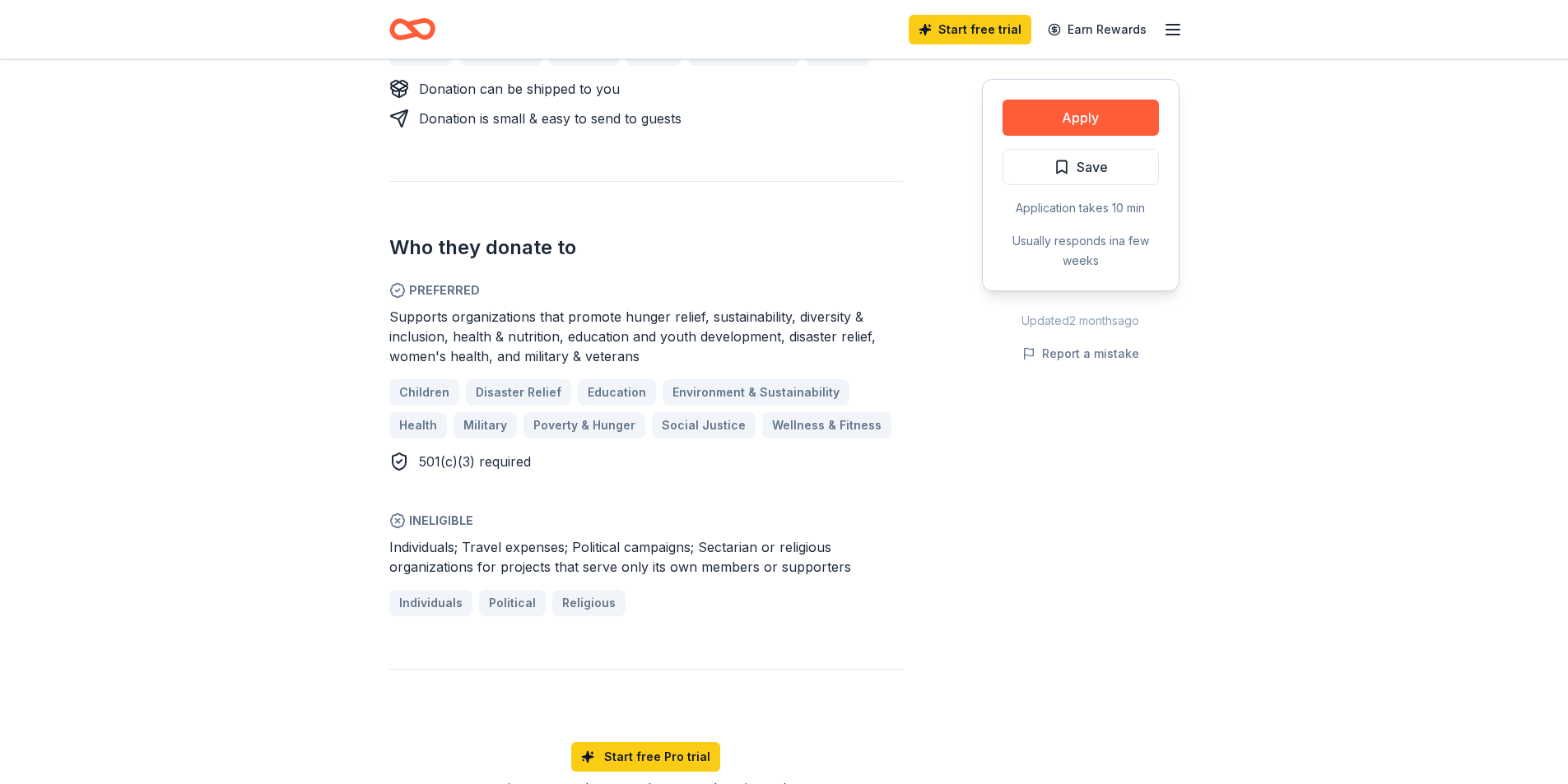
scroll to position [823, 0]
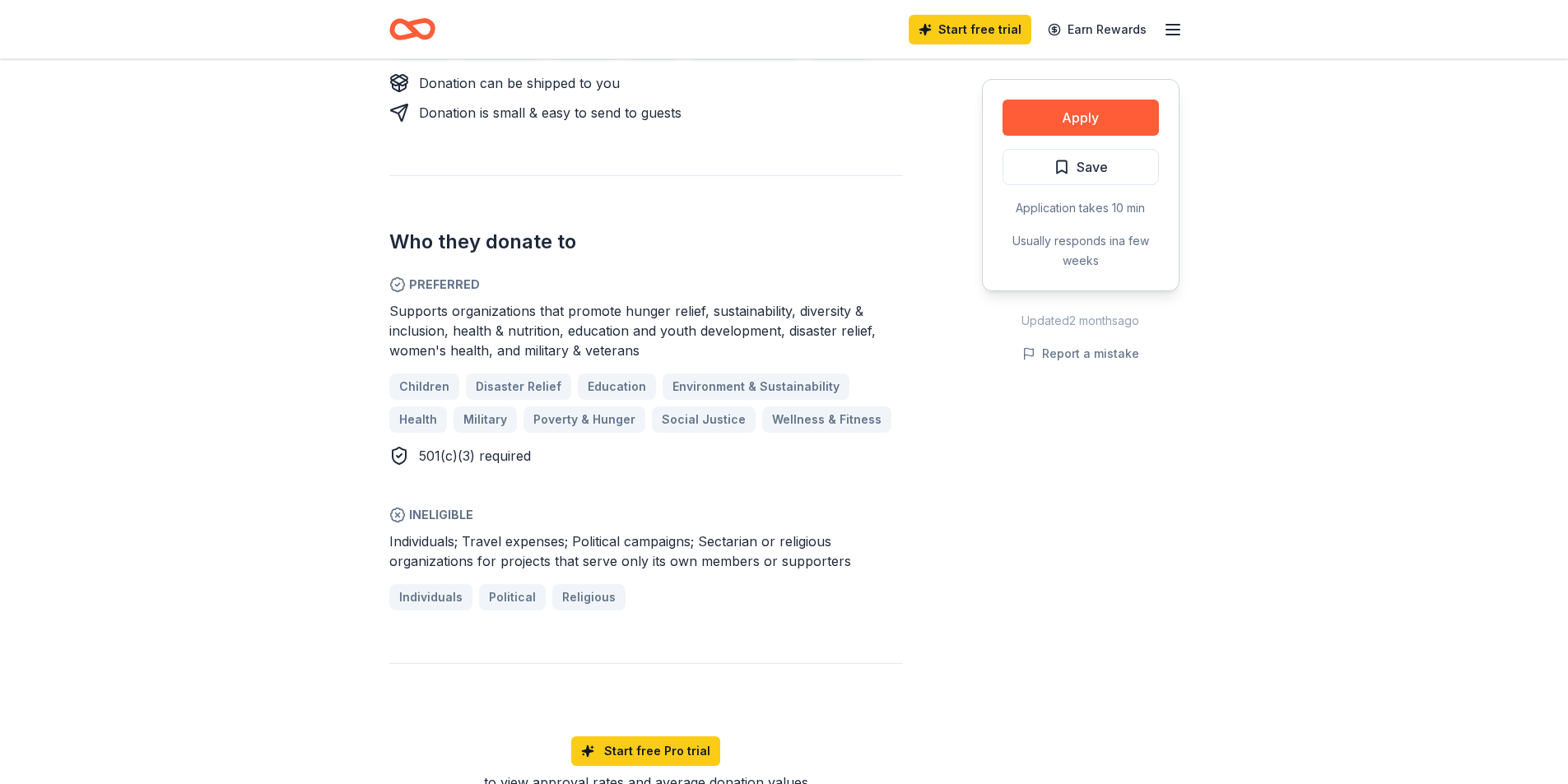
click at [125, 319] on div "Share King Soopers New Share Donating in CO, WY King Soopers is a supermarket a…" at bounding box center [784, 411] width 1568 height 2350
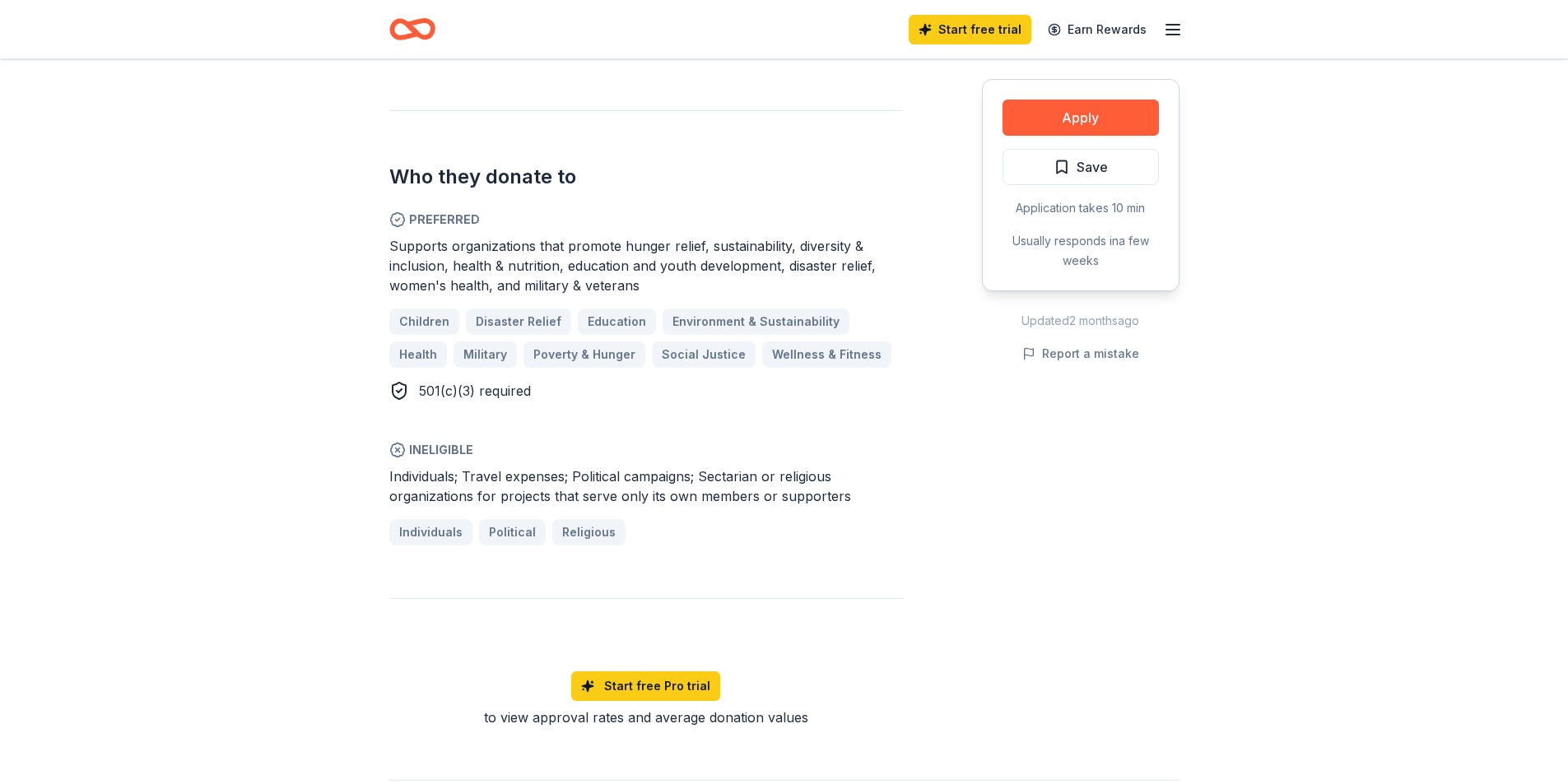
scroll to position [1070, 0]
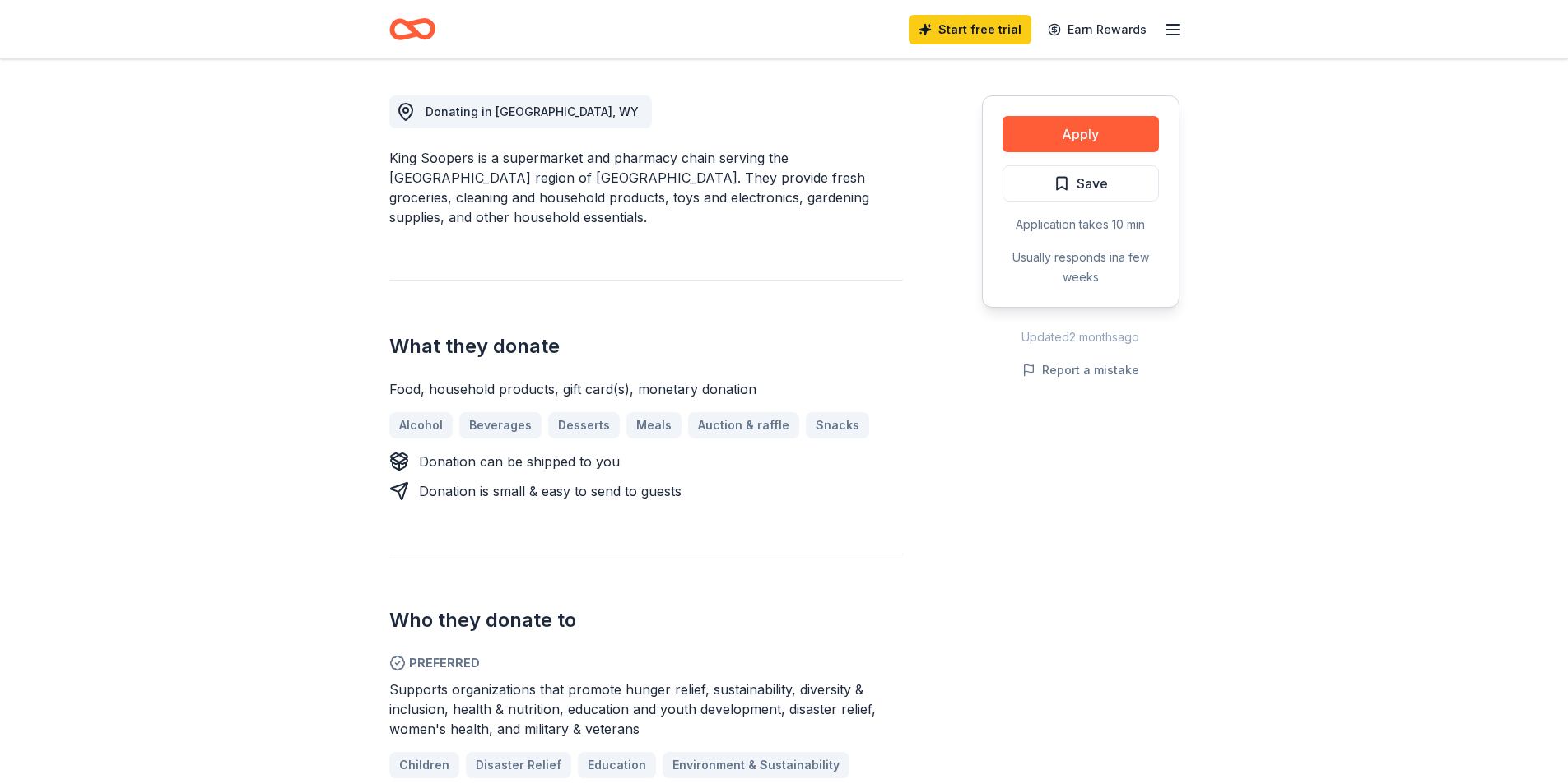
scroll to position [659, 0]
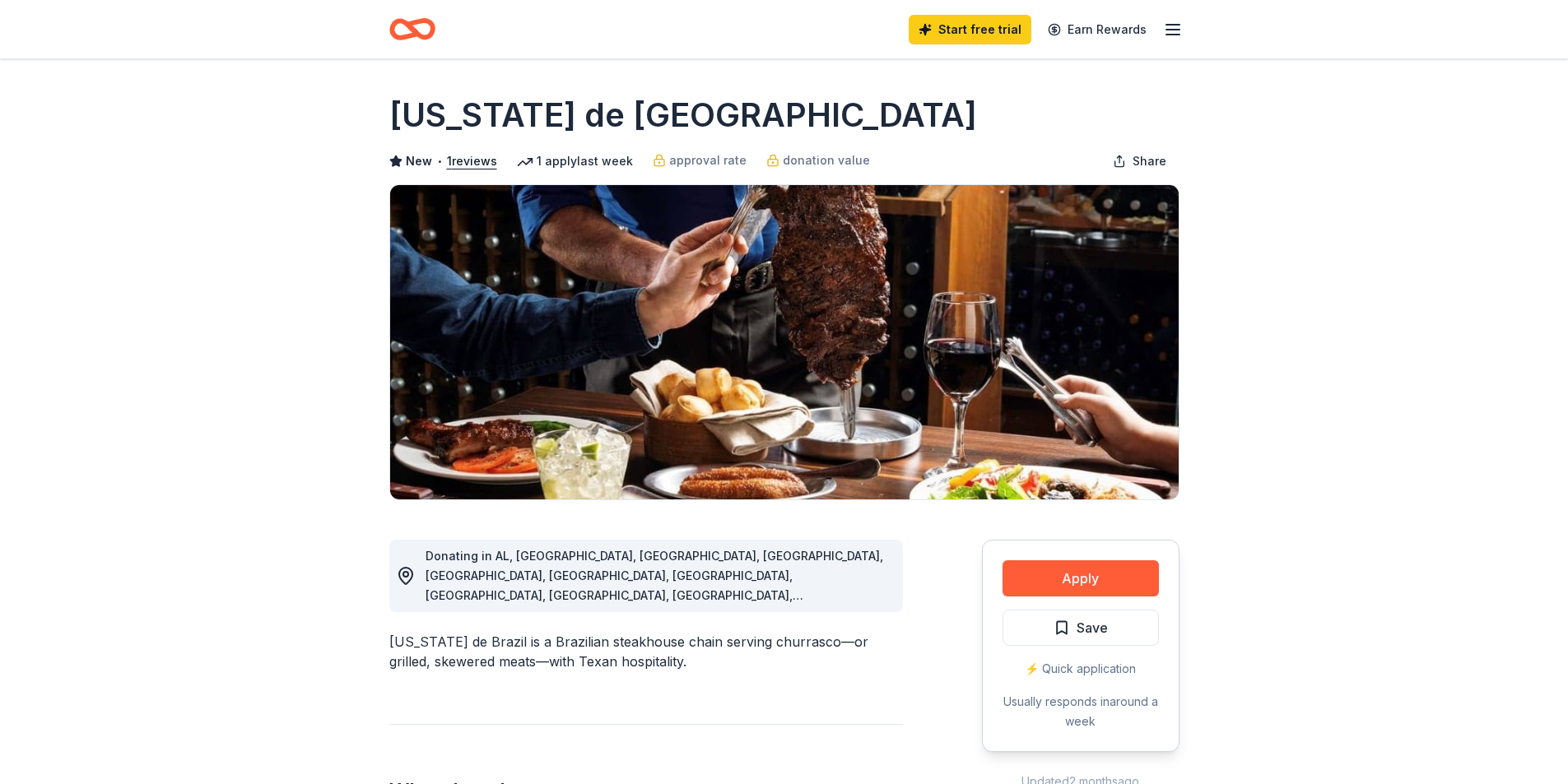
click at [636, 547] on div "Donating in AL, [GEOGRAPHIC_DATA], [GEOGRAPHIC_DATA], [GEOGRAPHIC_DATA], [GEOGR…" at bounding box center [658, 576] width 464 height 59
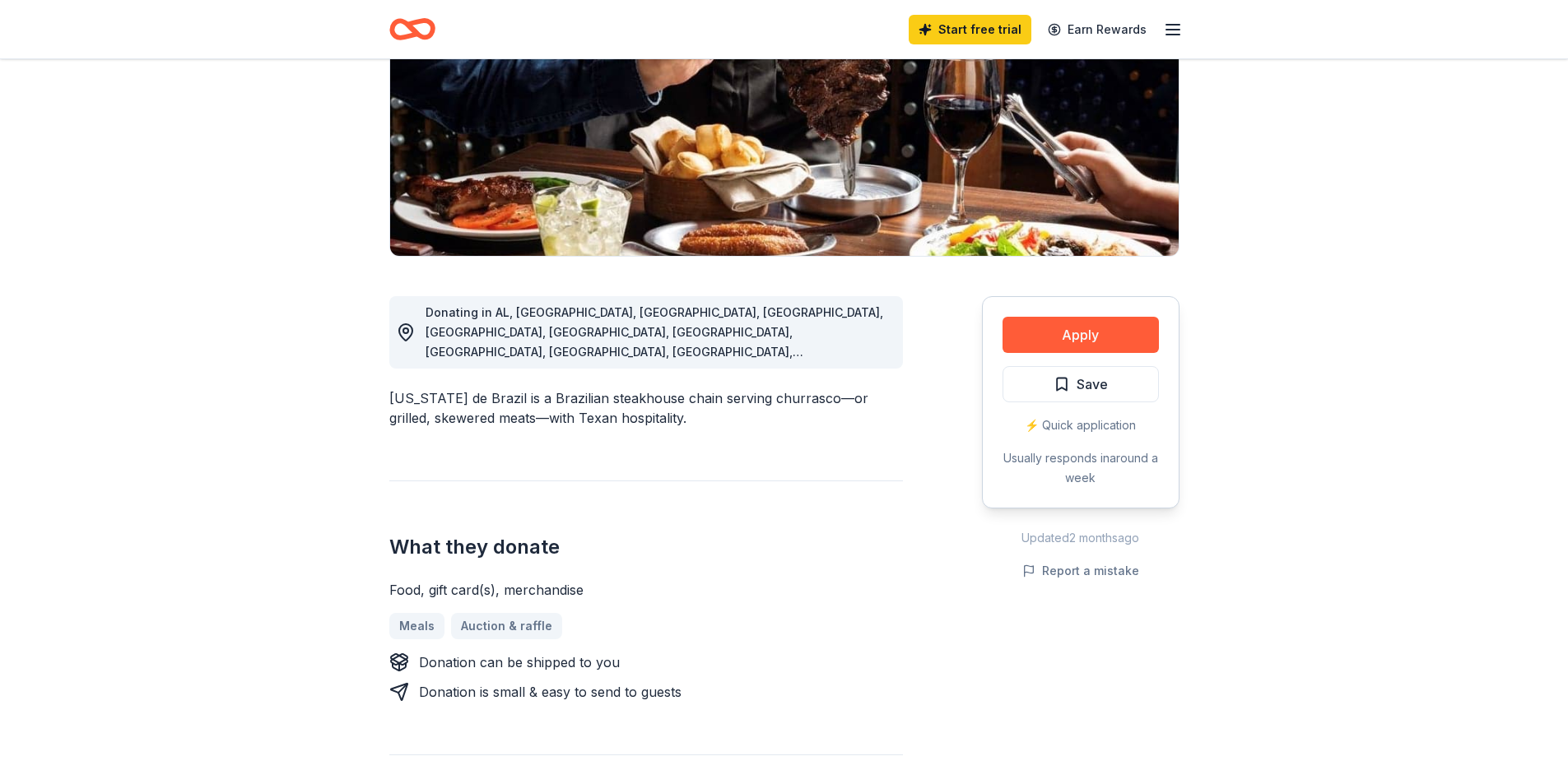
scroll to position [247, 0]
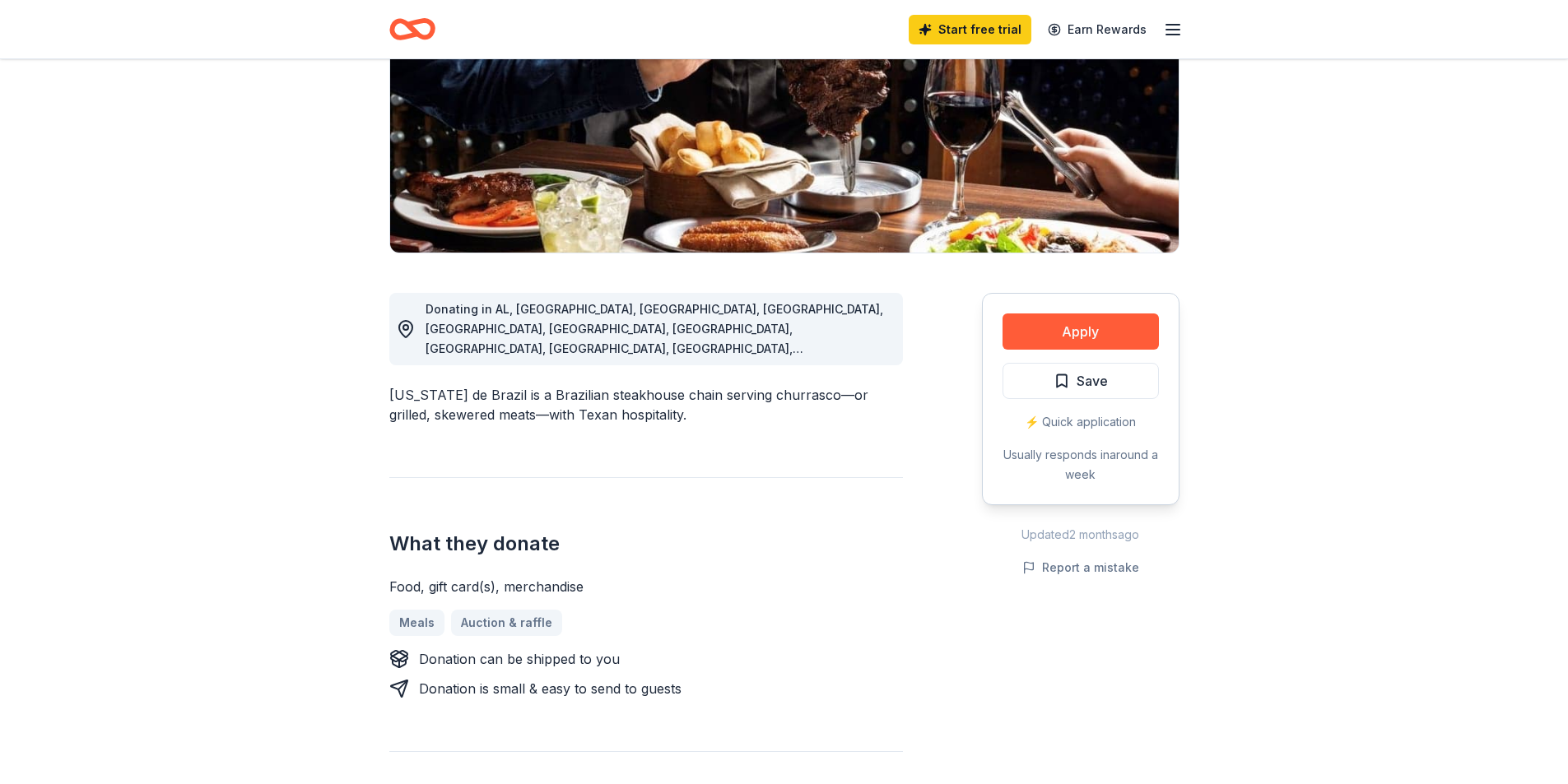
click at [636, 547] on div "What they donate Food, gift card(s), merchandise Meals Auction & raffle Donatio…" at bounding box center [646, 589] width 514 height 222
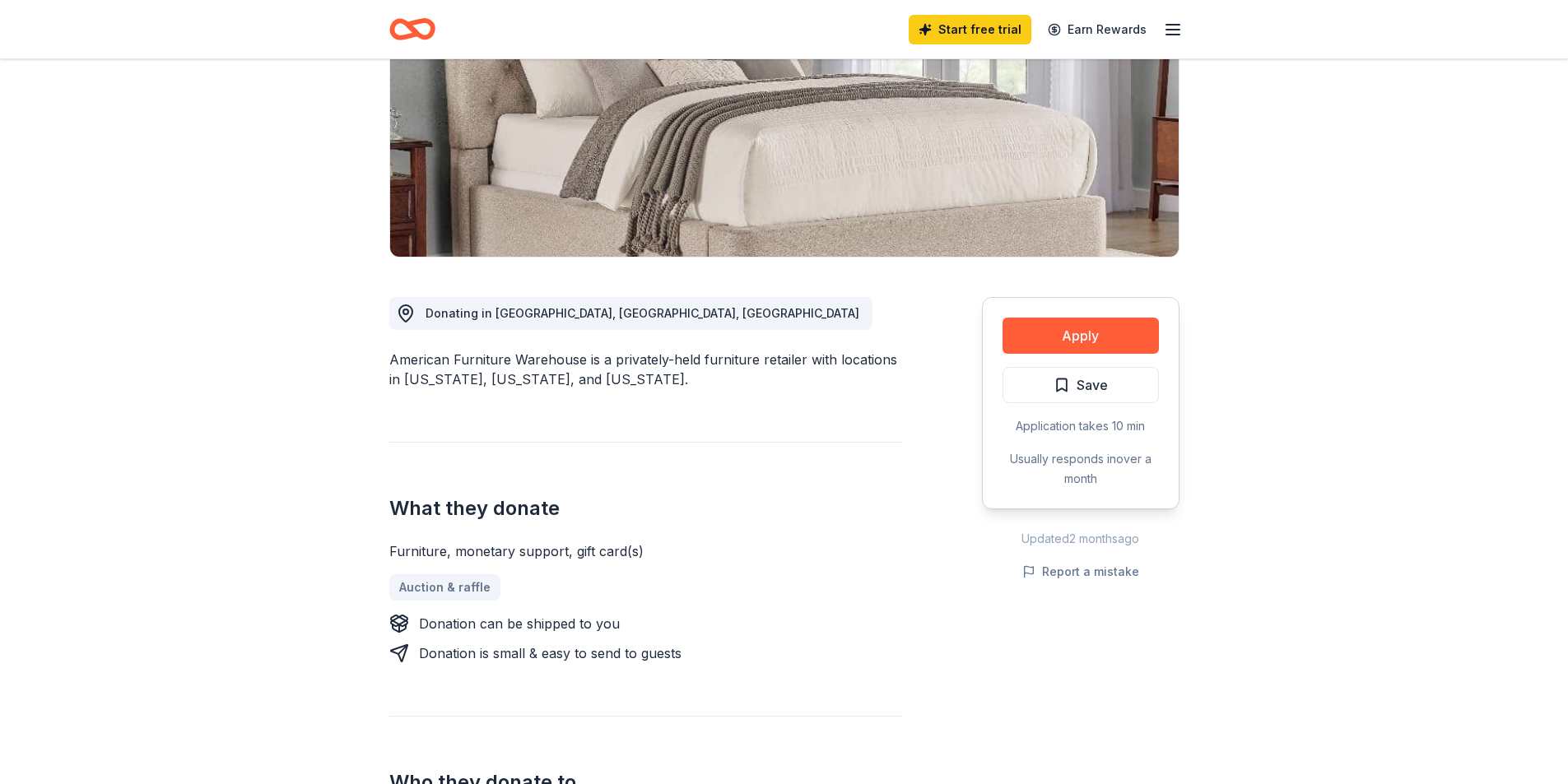
scroll to position [247, 0]
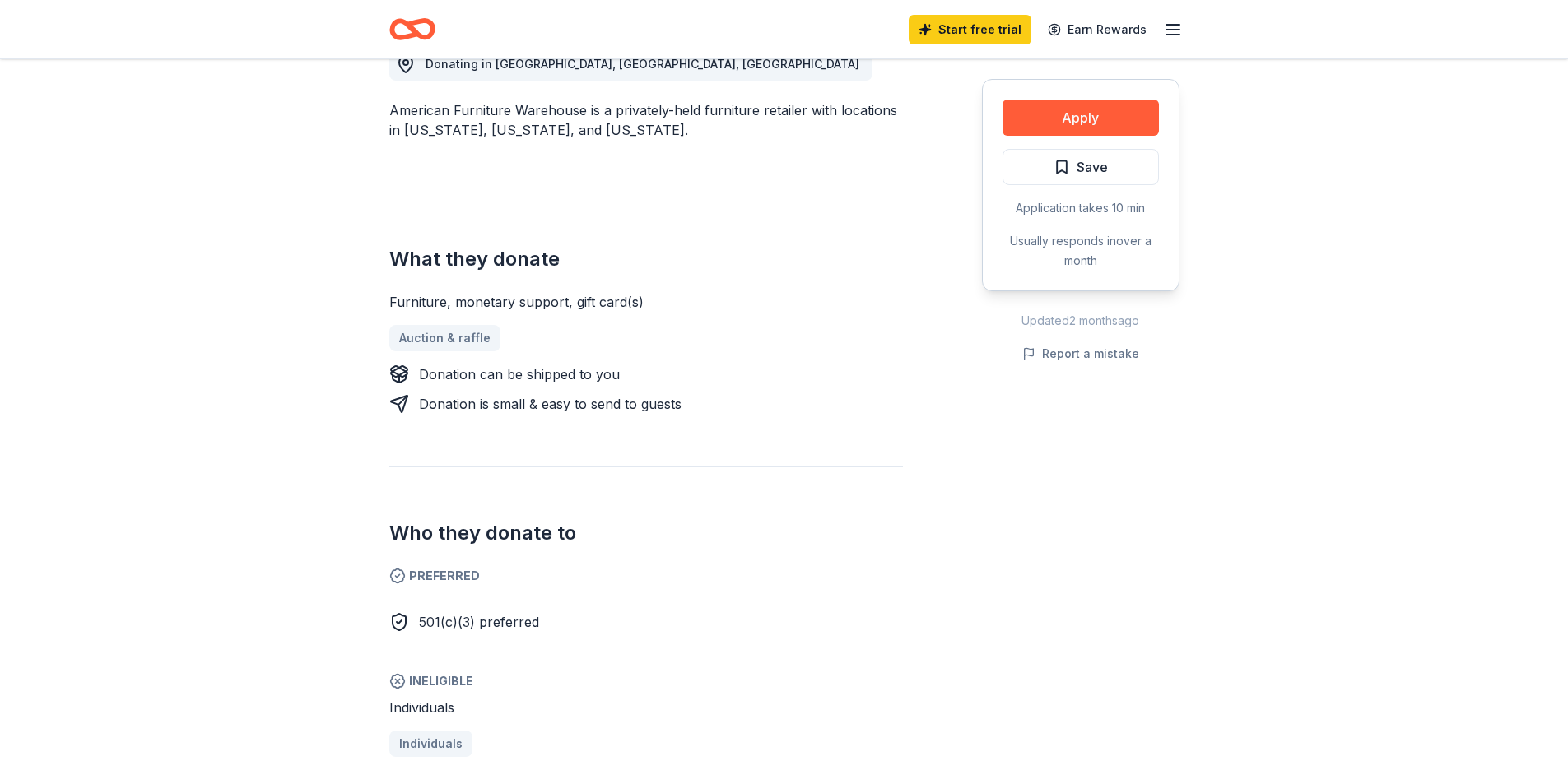
scroll to position [494, 0]
click at [466, 339] on div "Auction & raffle" at bounding box center [646, 336] width 514 height 26
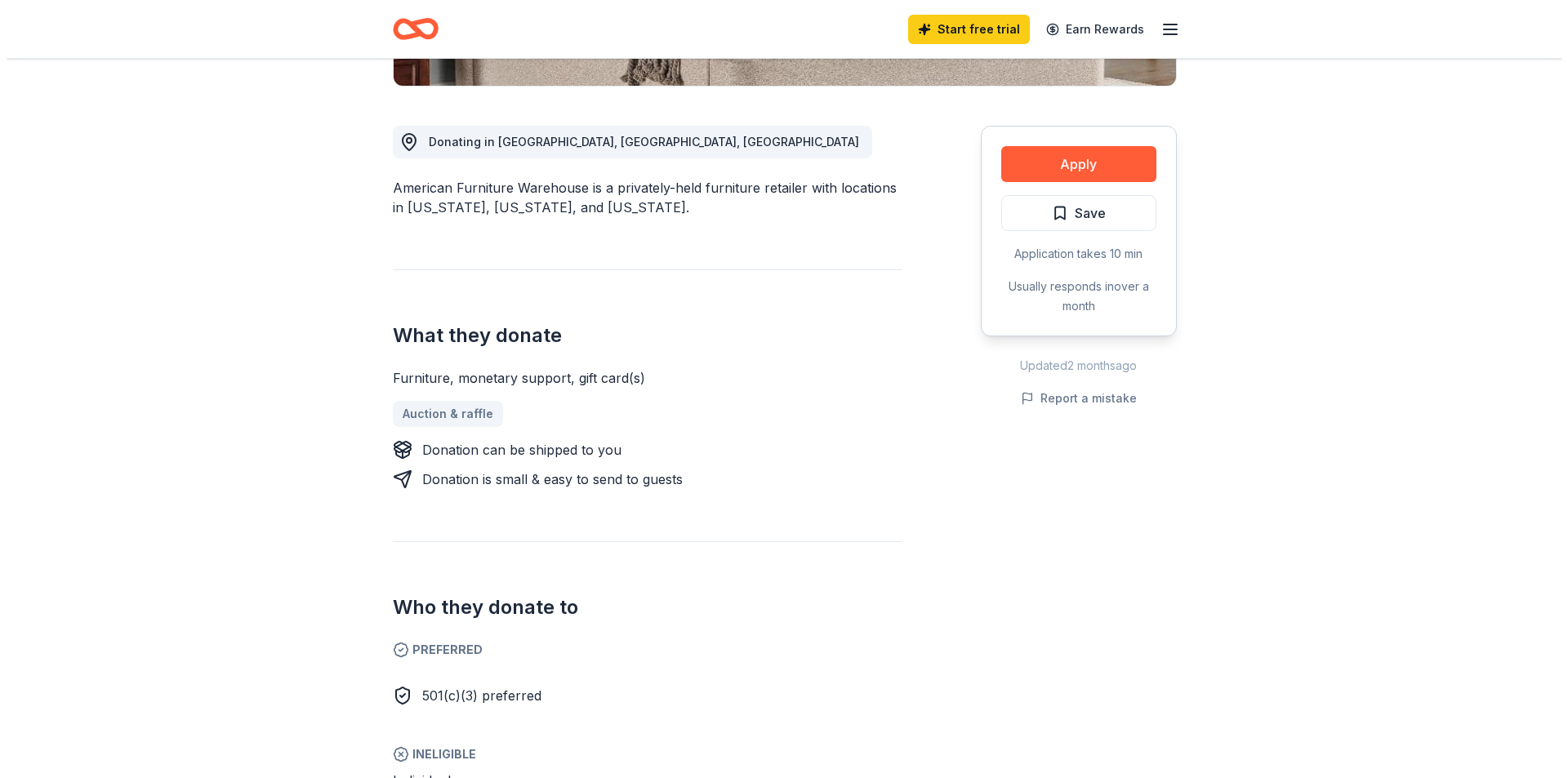
scroll to position [408, 0]
click at [1101, 153] on button "Apply" at bounding box center [1072, 166] width 155 height 36
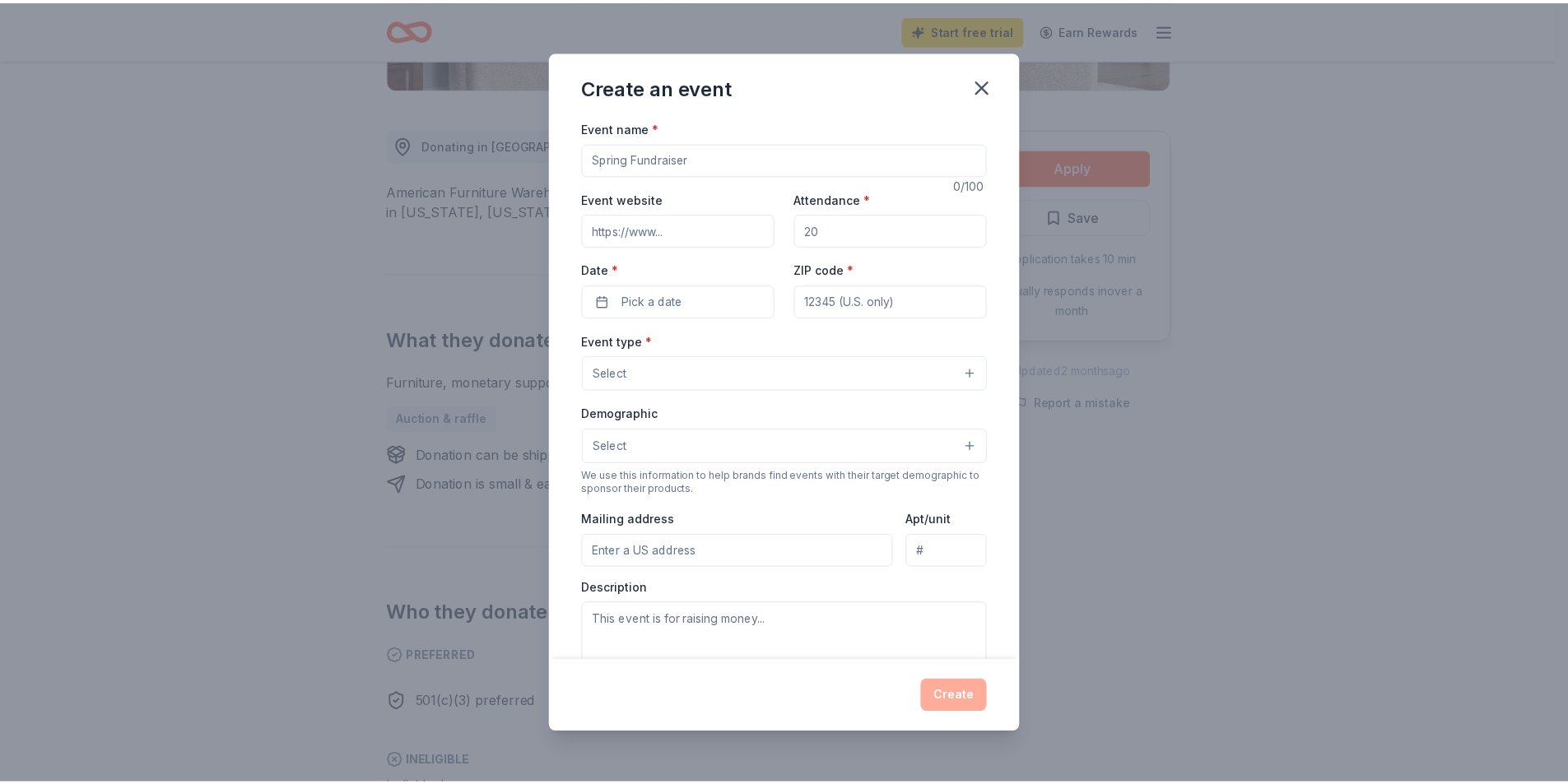
scroll to position [243, 0]
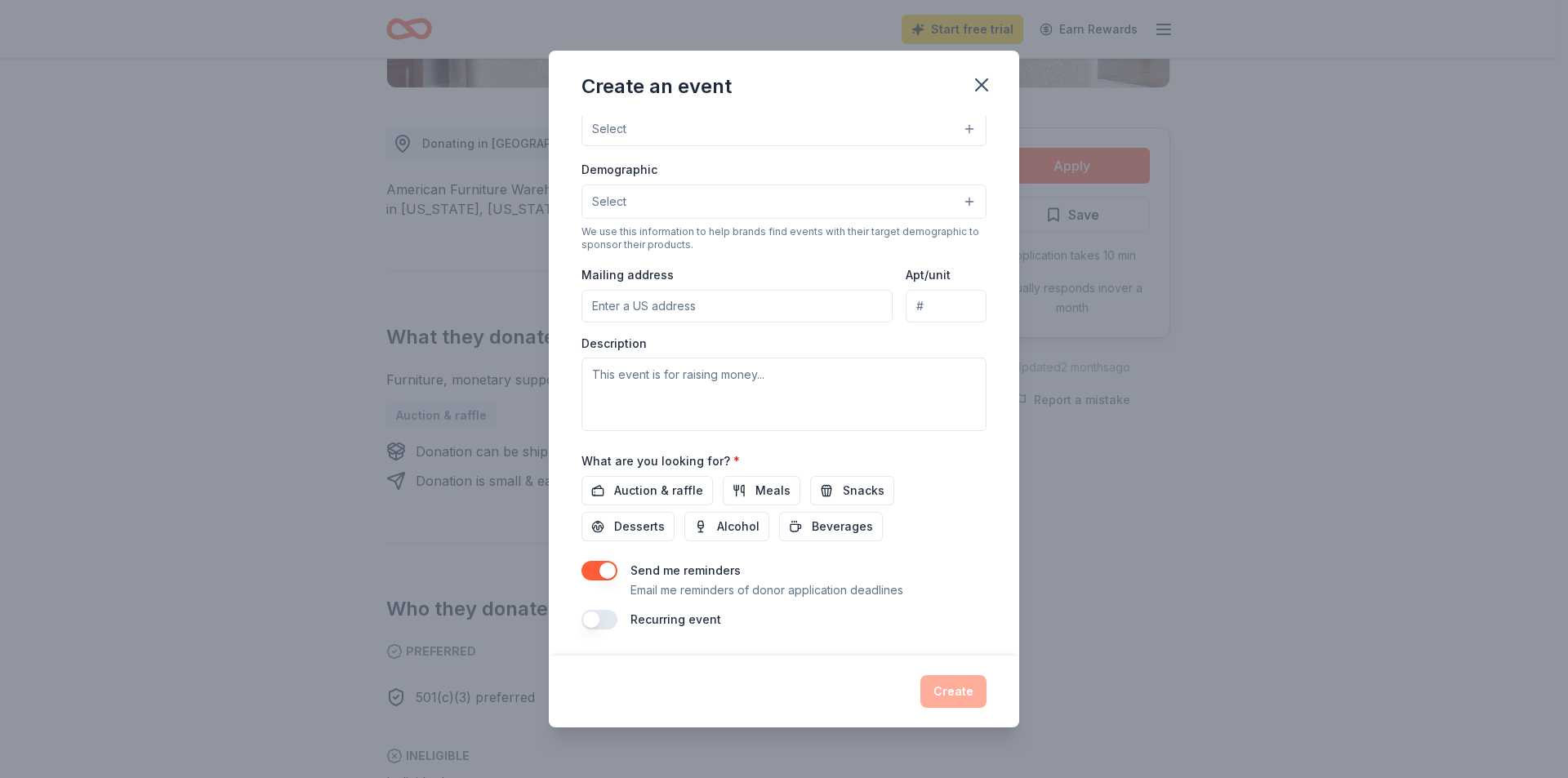
click at [1282, 446] on div "Create an event Event name * 0 /100 Event website Attendance * Date * Pick a da…" at bounding box center [784, 389] width 1568 height 778
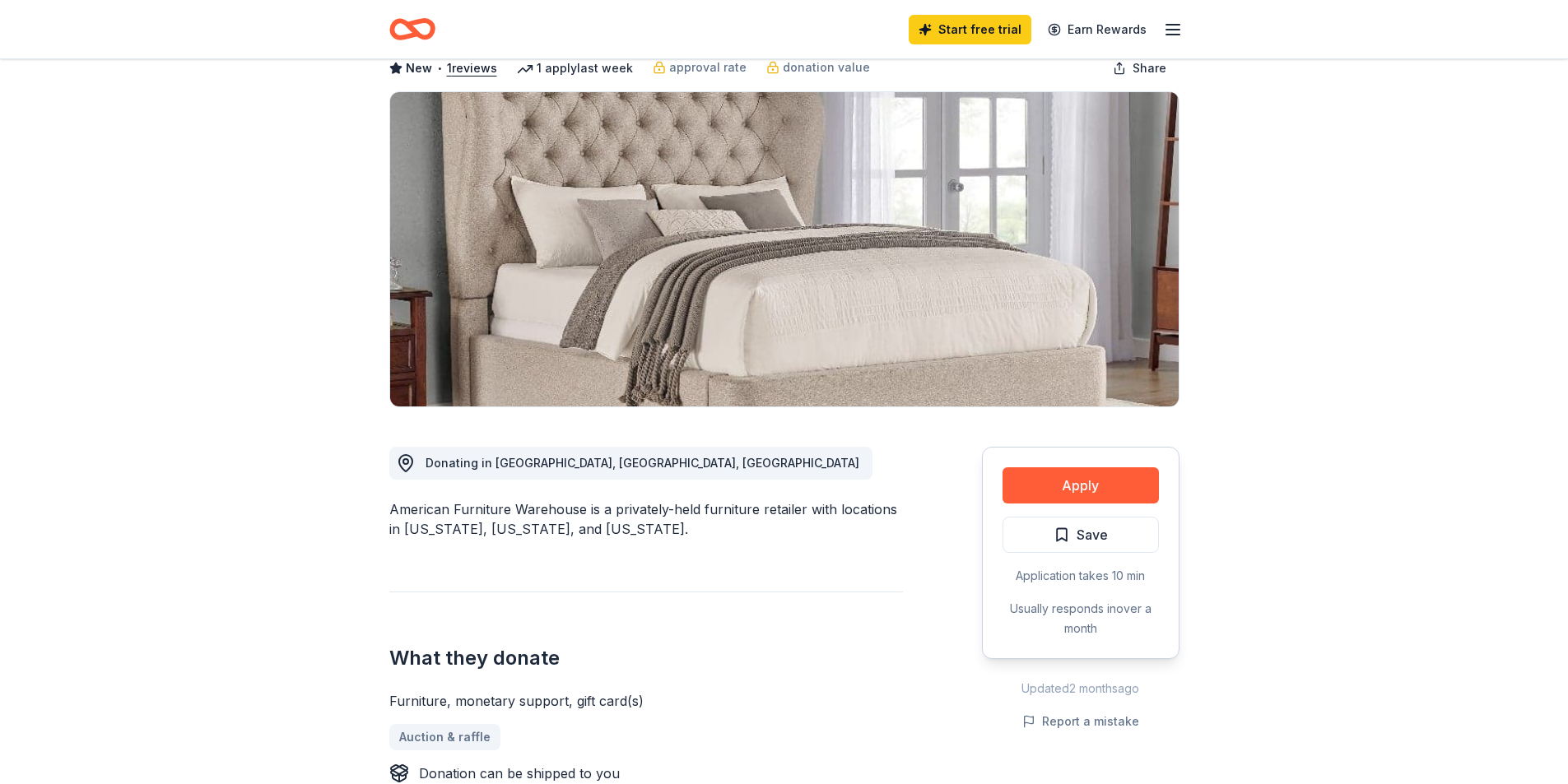
scroll to position [82, 0]
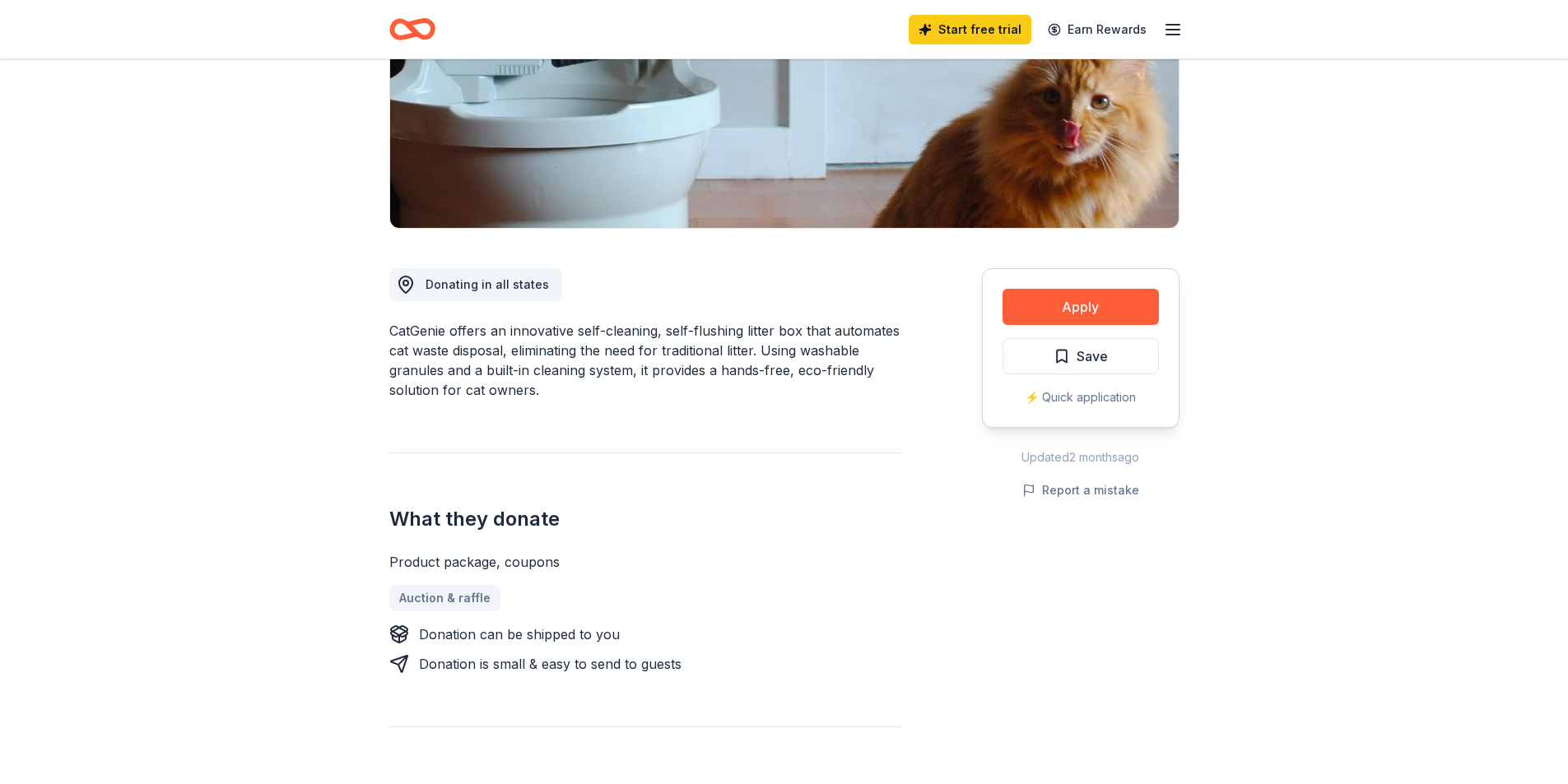
scroll to position [494, 0]
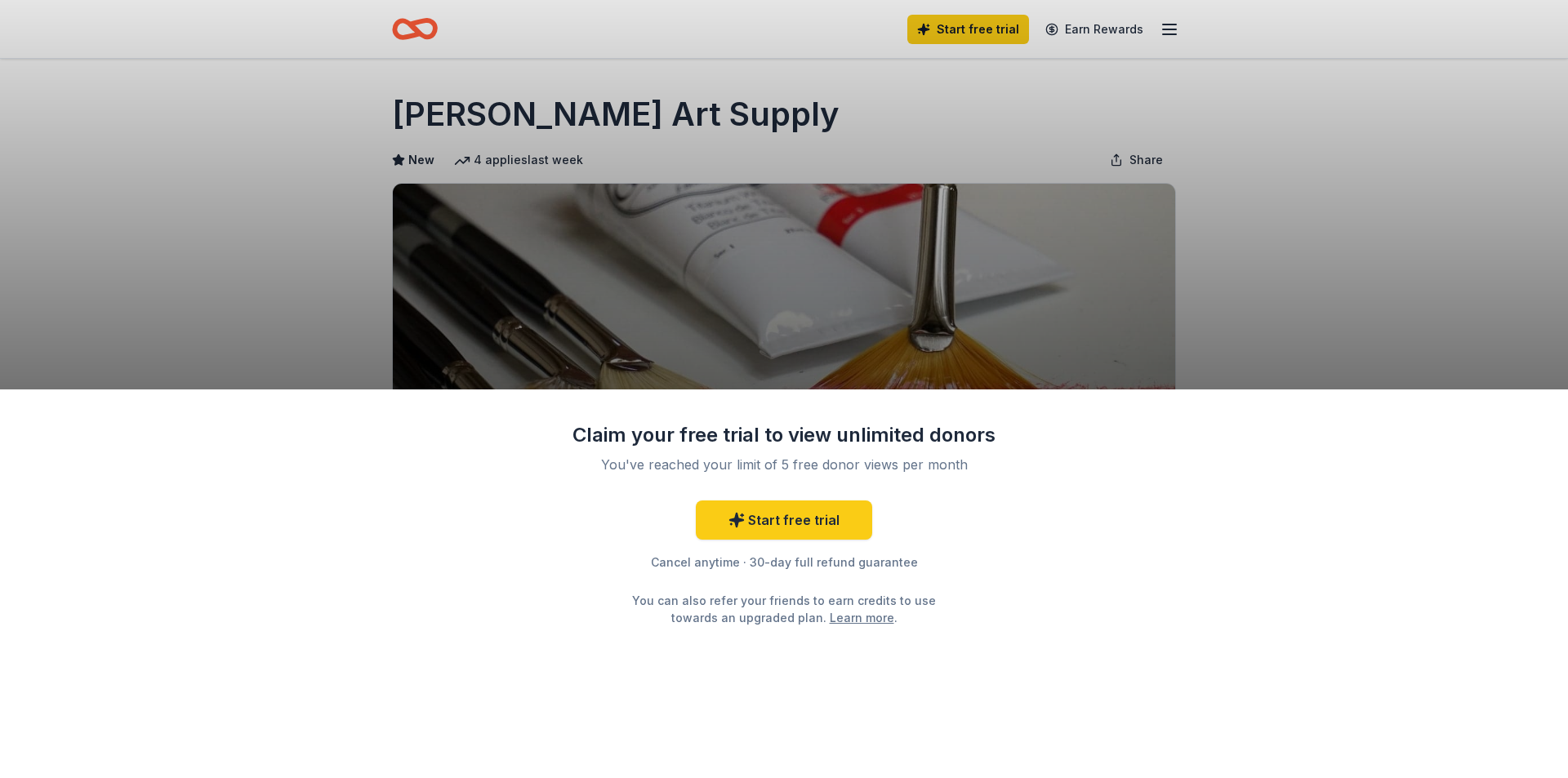
click at [1364, 257] on div "Claim your free trial to view unlimited donors You've reached your limit of 5 f…" at bounding box center [784, 389] width 1568 height 778
click at [1167, 256] on div "Claim your free trial to view unlimited donors You've reached your limit of 5 f…" at bounding box center [784, 389] width 1568 height 778
